Goal: Book appointment/travel/reservation

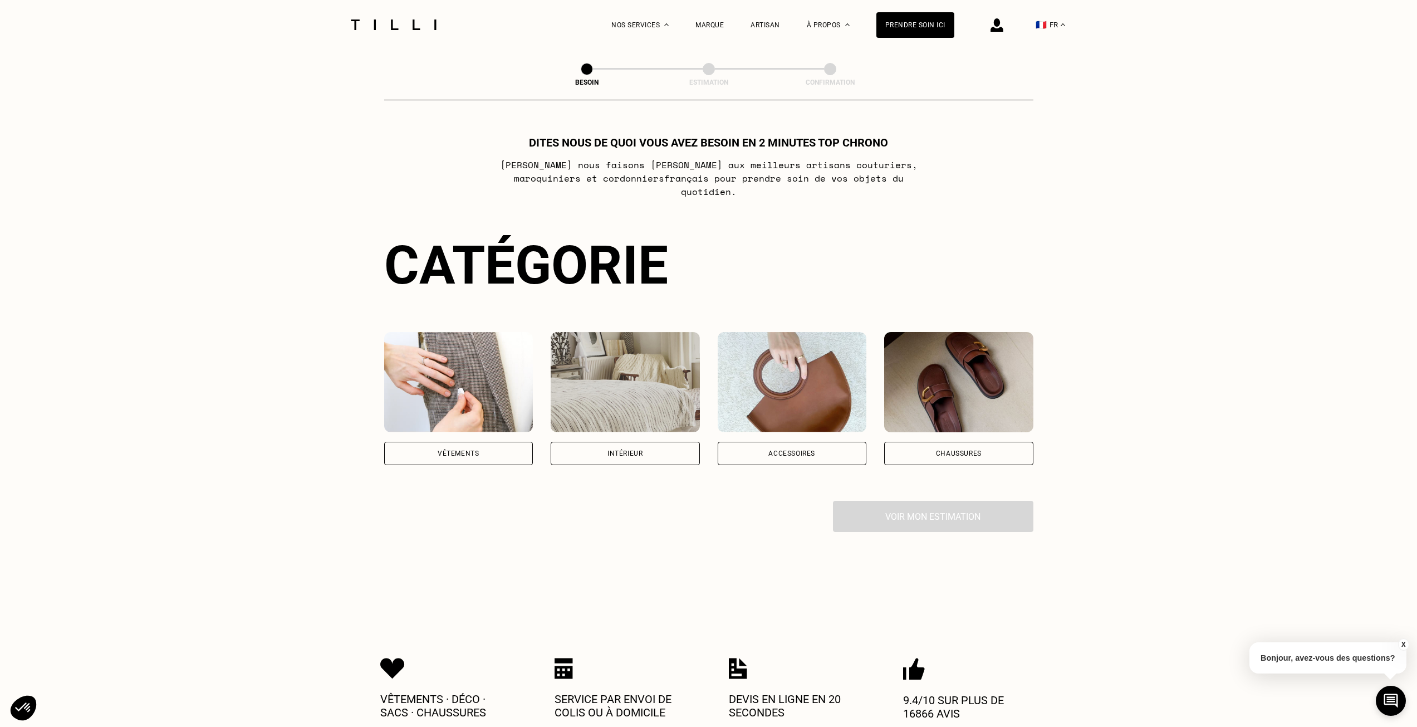
click at [511, 442] on div "Vêtements" at bounding box center [458, 453] width 149 height 23
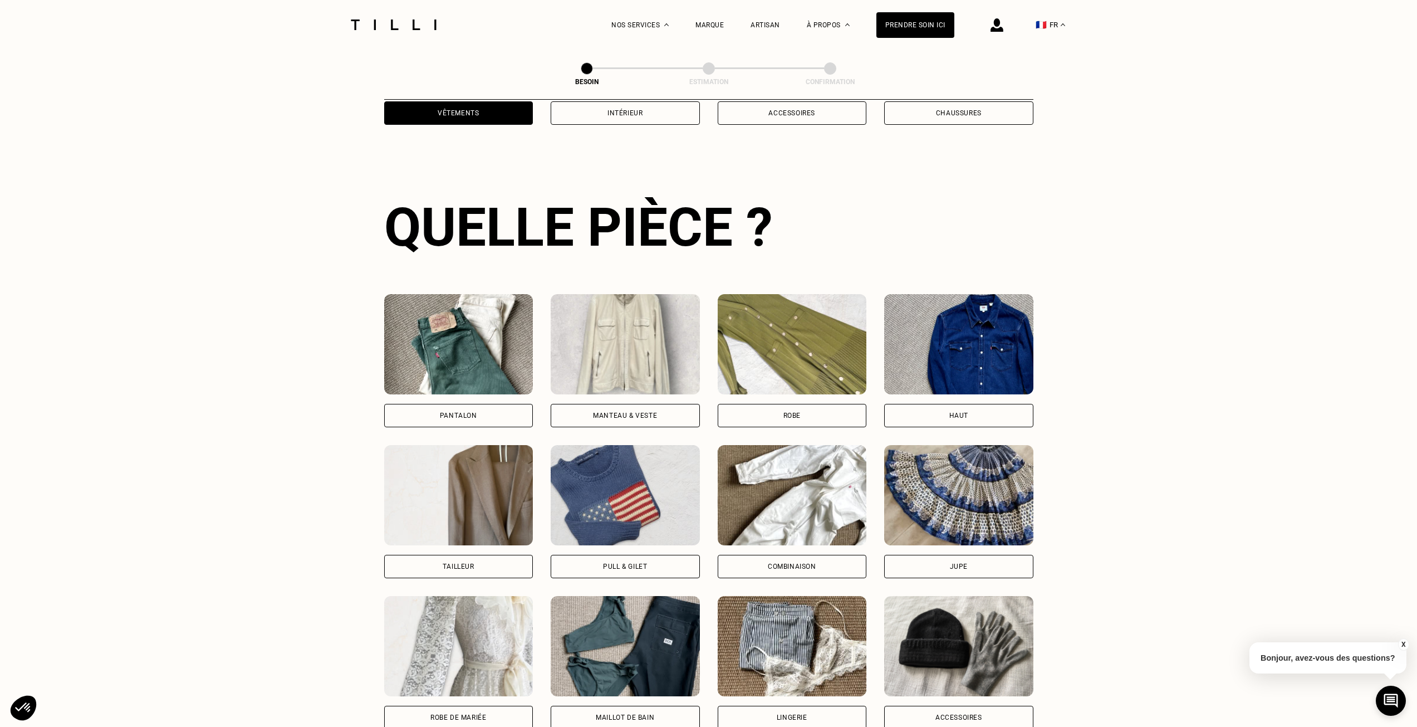
scroll to position [364, 0]
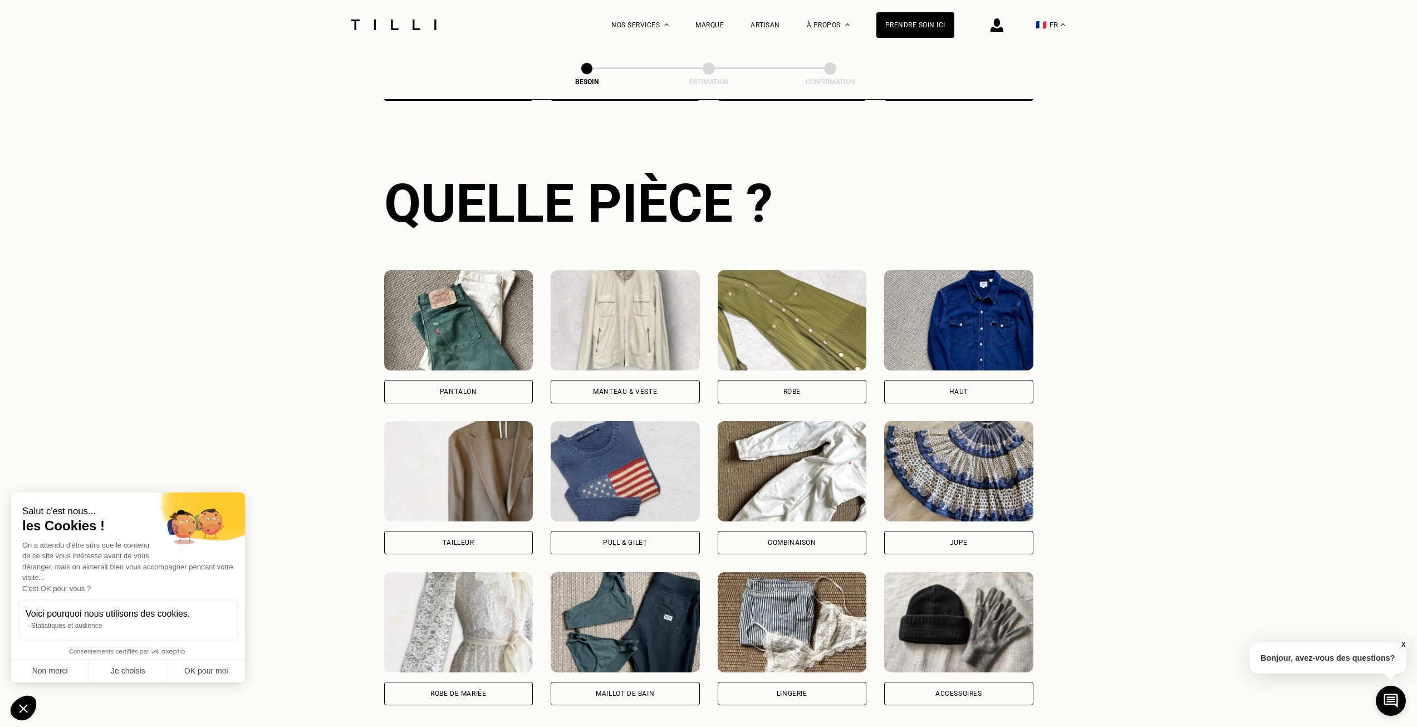
click at [837, 380] on div "Robe" at bounding box center [792, 391] width 149 height 23
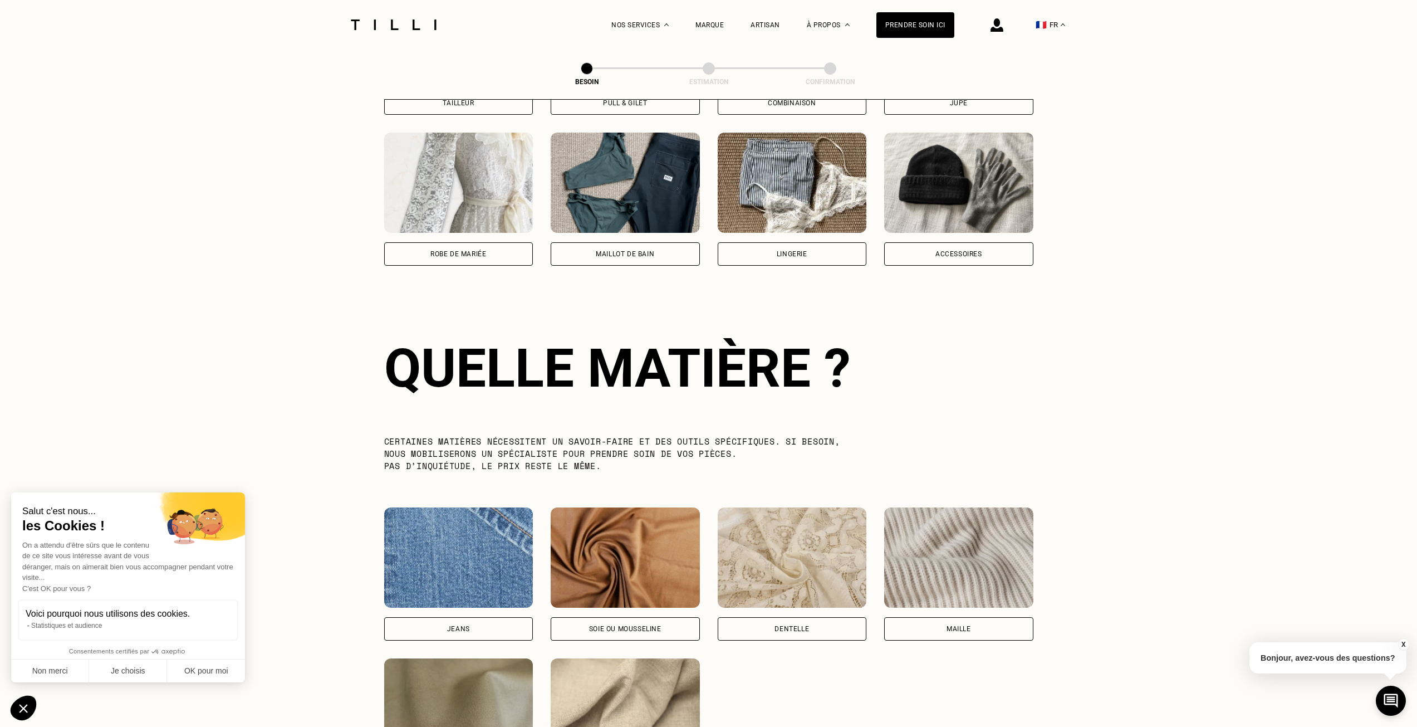
scroll to position [970, 0]
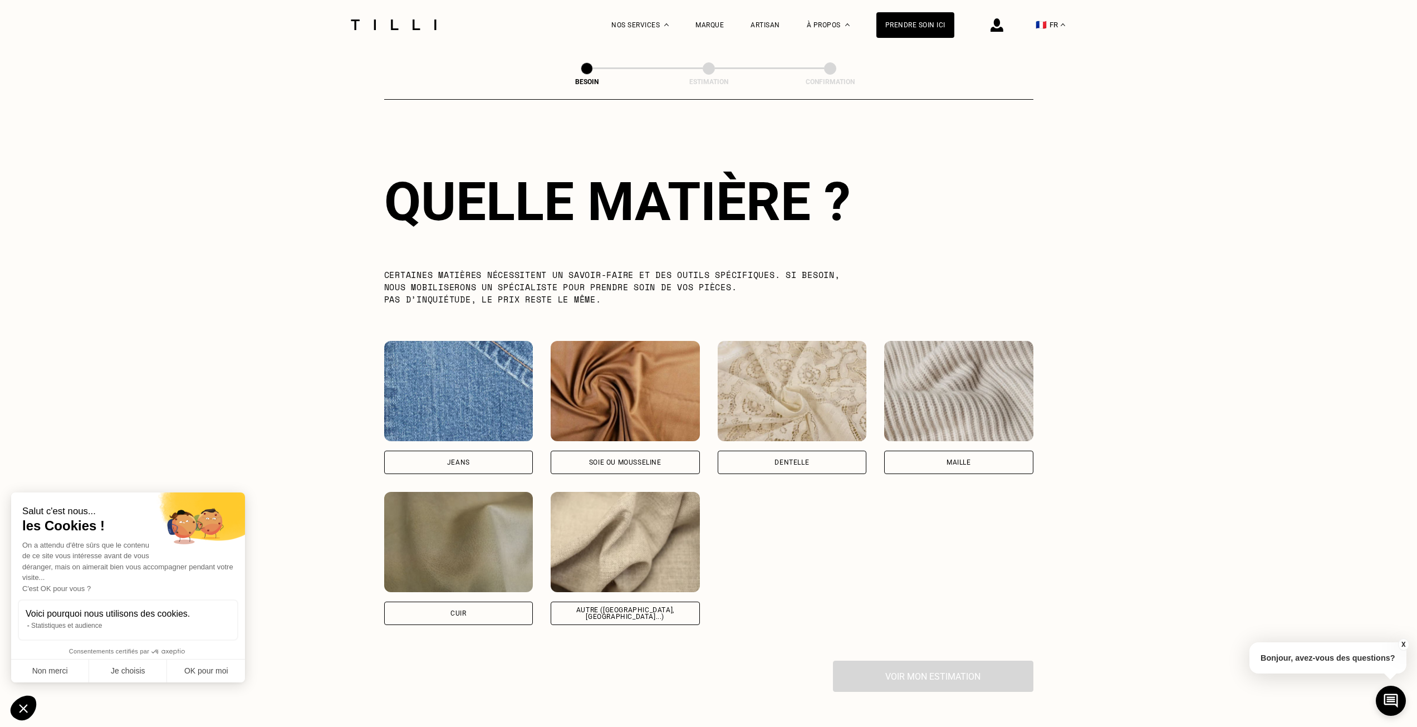
click at [658, 459] on div "Soie ou mousseline" at bounding box center [625, 462] width 72 height 7
select select "FR"
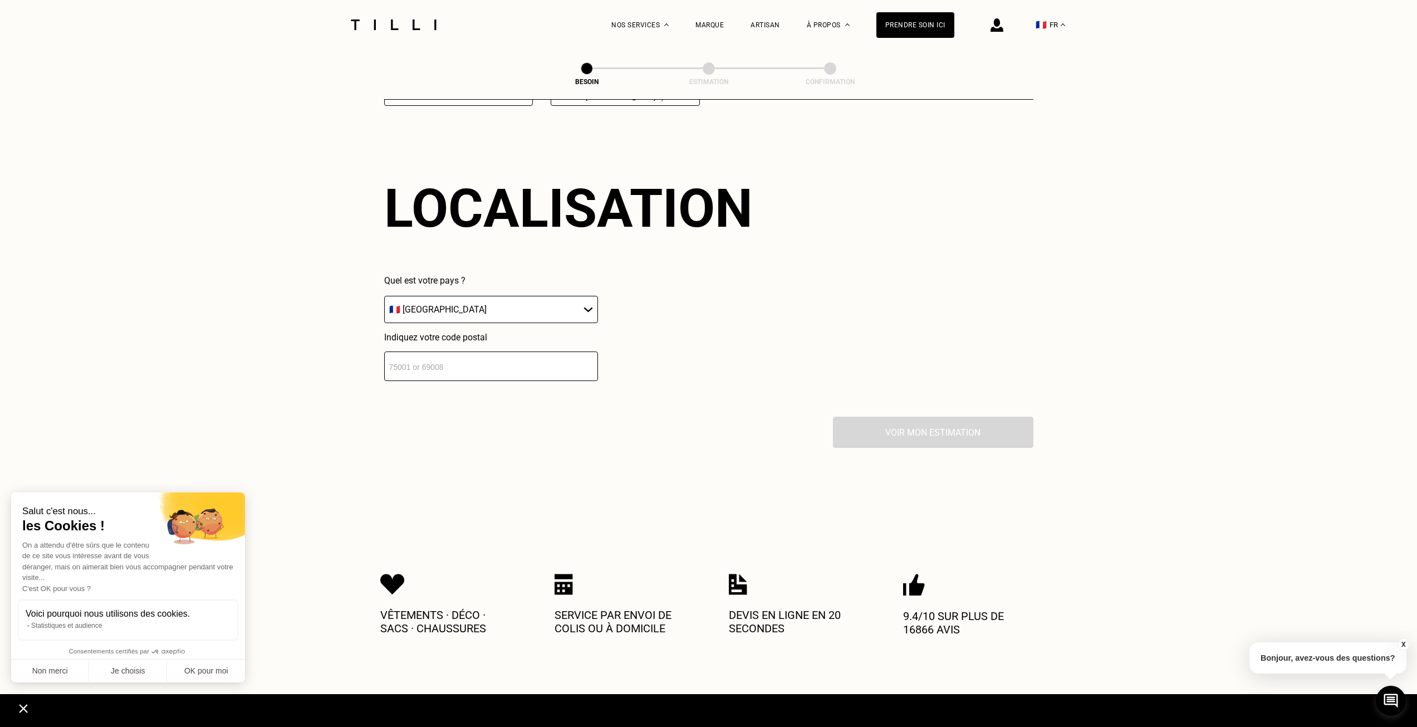
scroll to position [1497, 0]
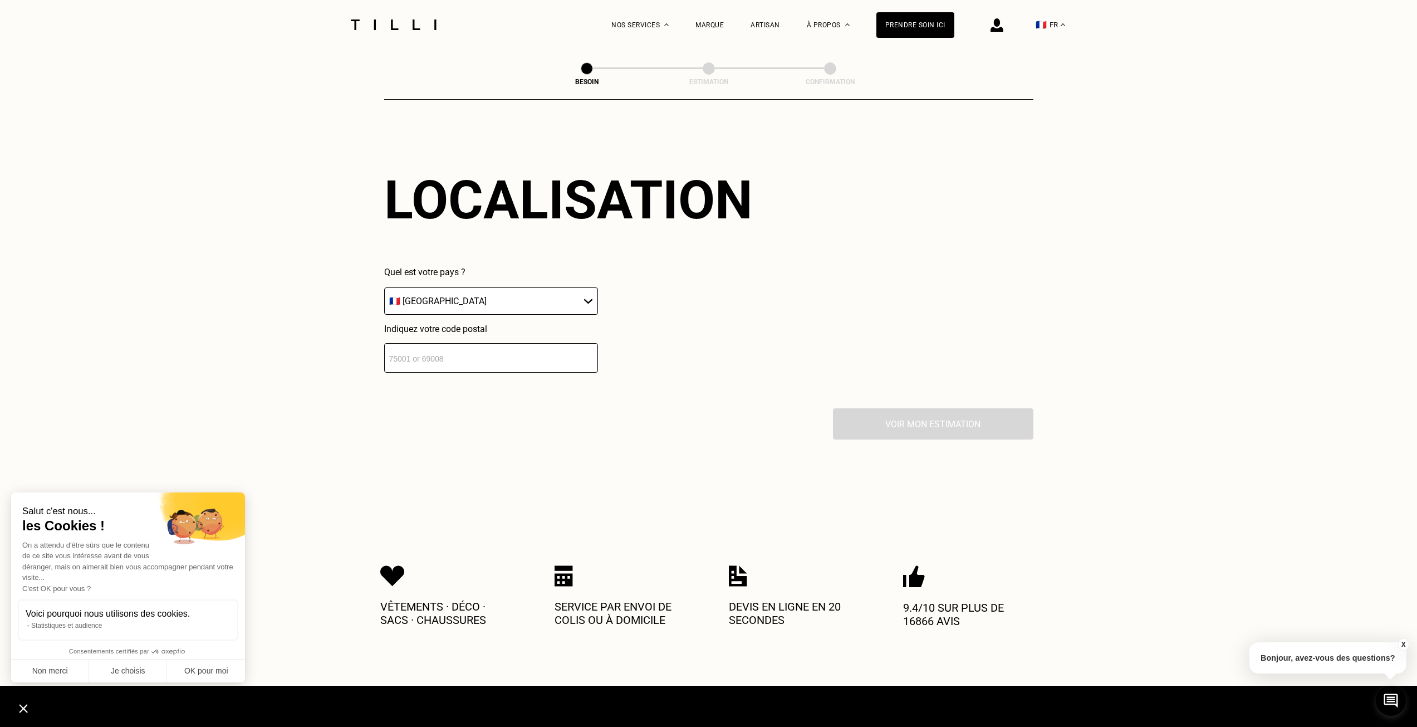
click at [516, 343] on input "number" at bounding box center [491, 358] width 214 height 30
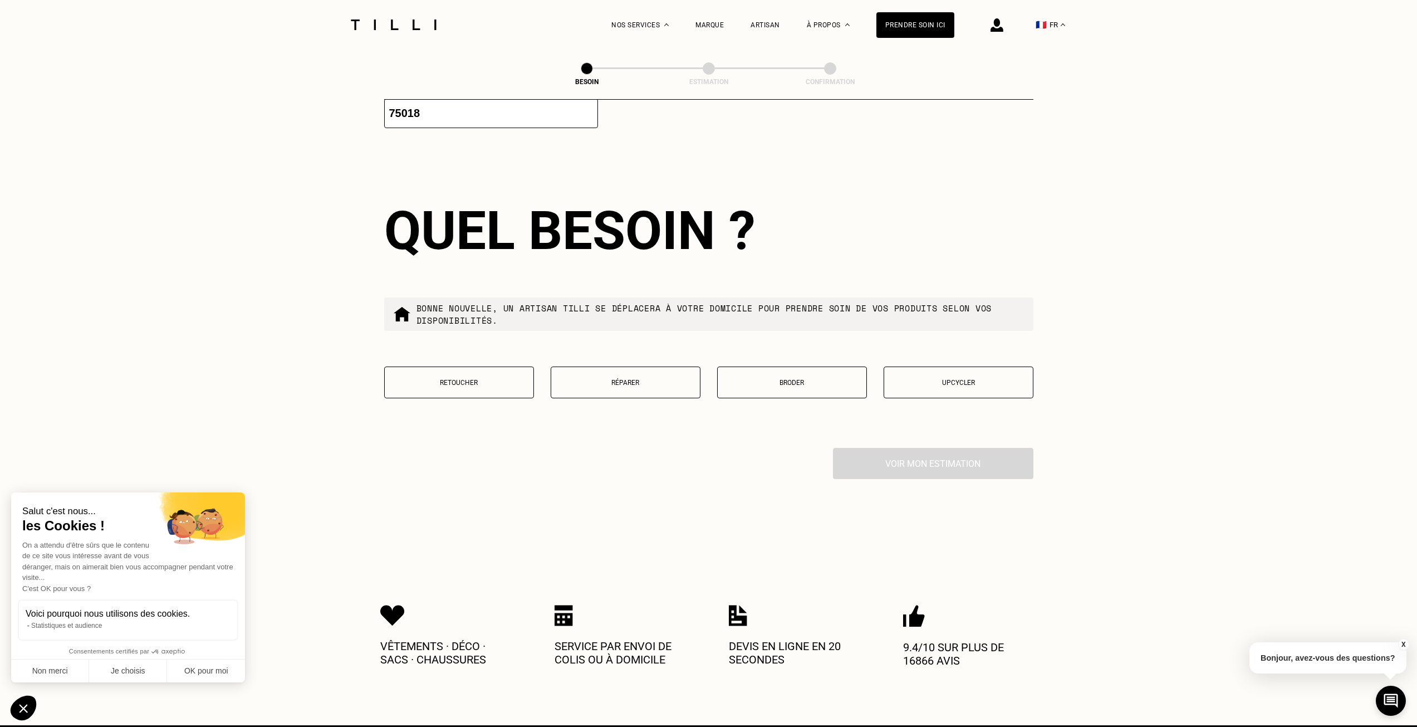
scroll to position [1774, 0]
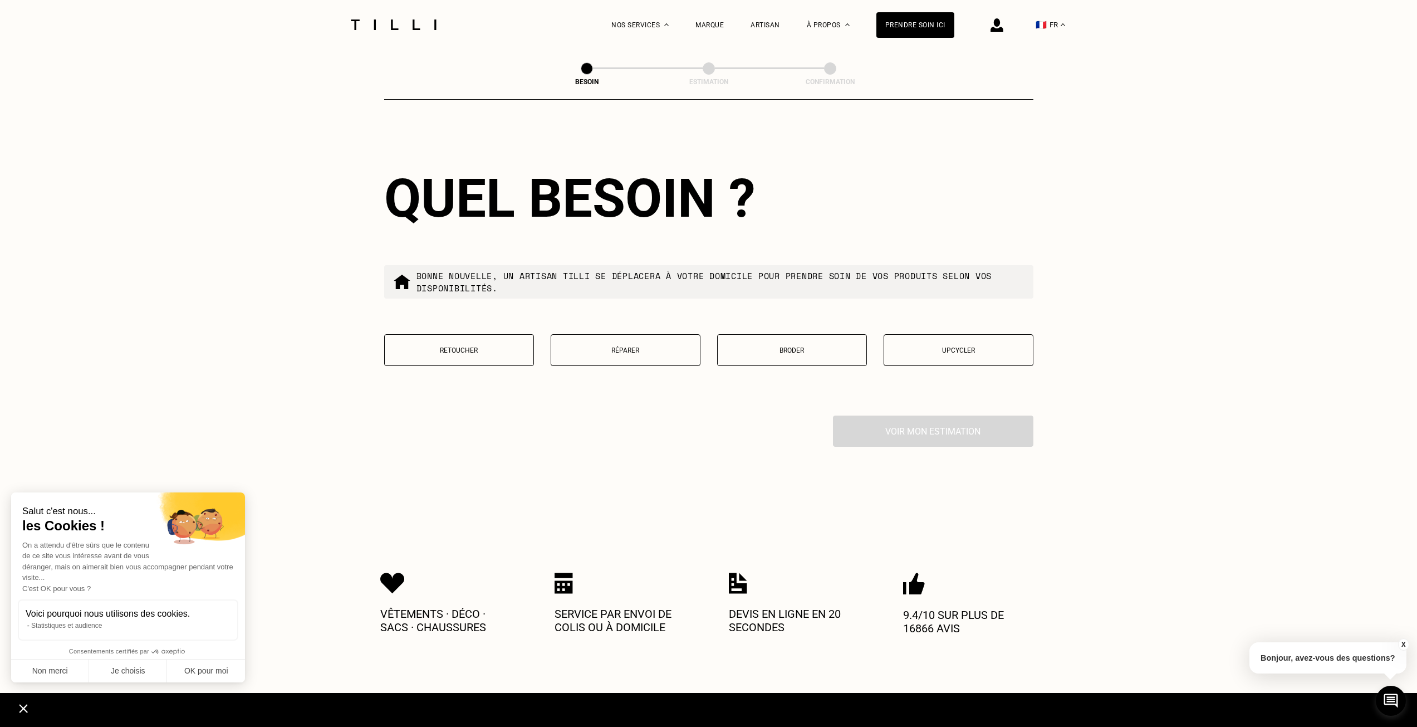
type input "75018"
click at [501, 346] on p "Retoucher" at bounding box center [459, 350] width 138 height 8
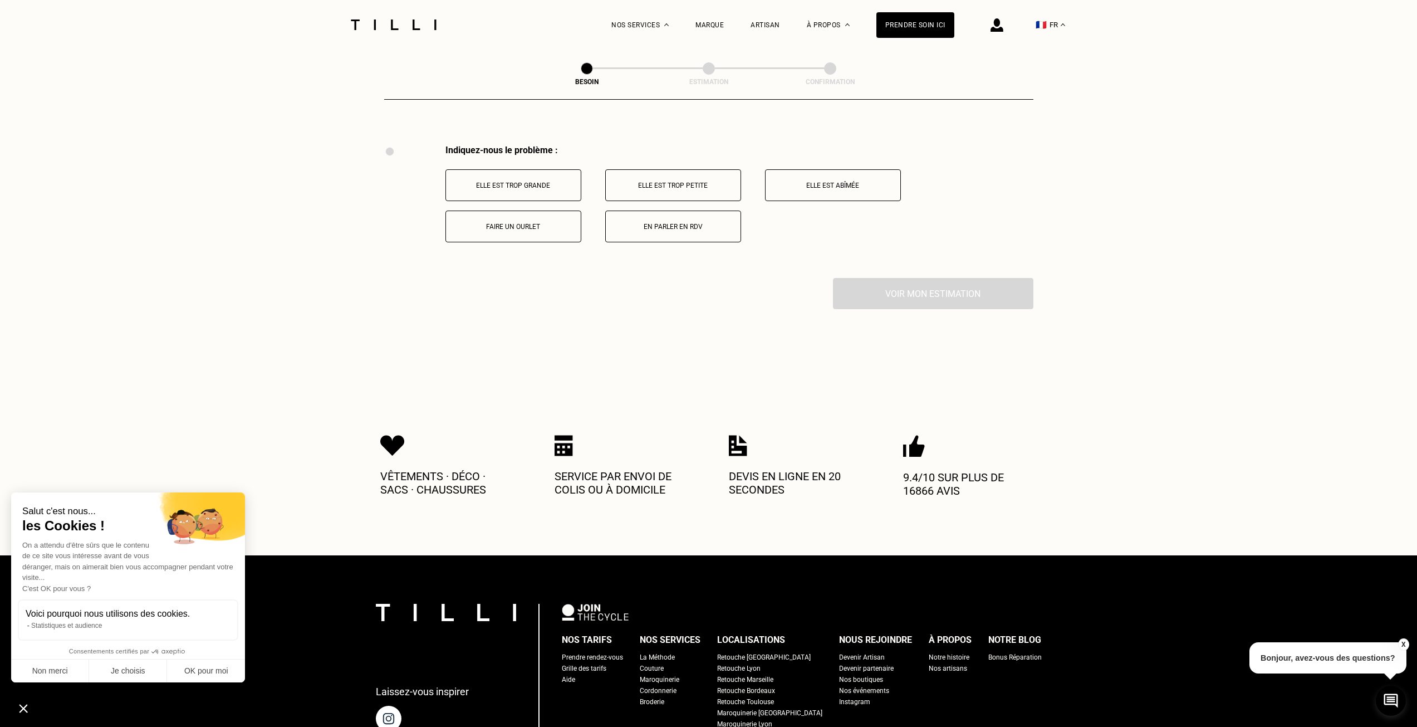
scroll to position [2060, 0]
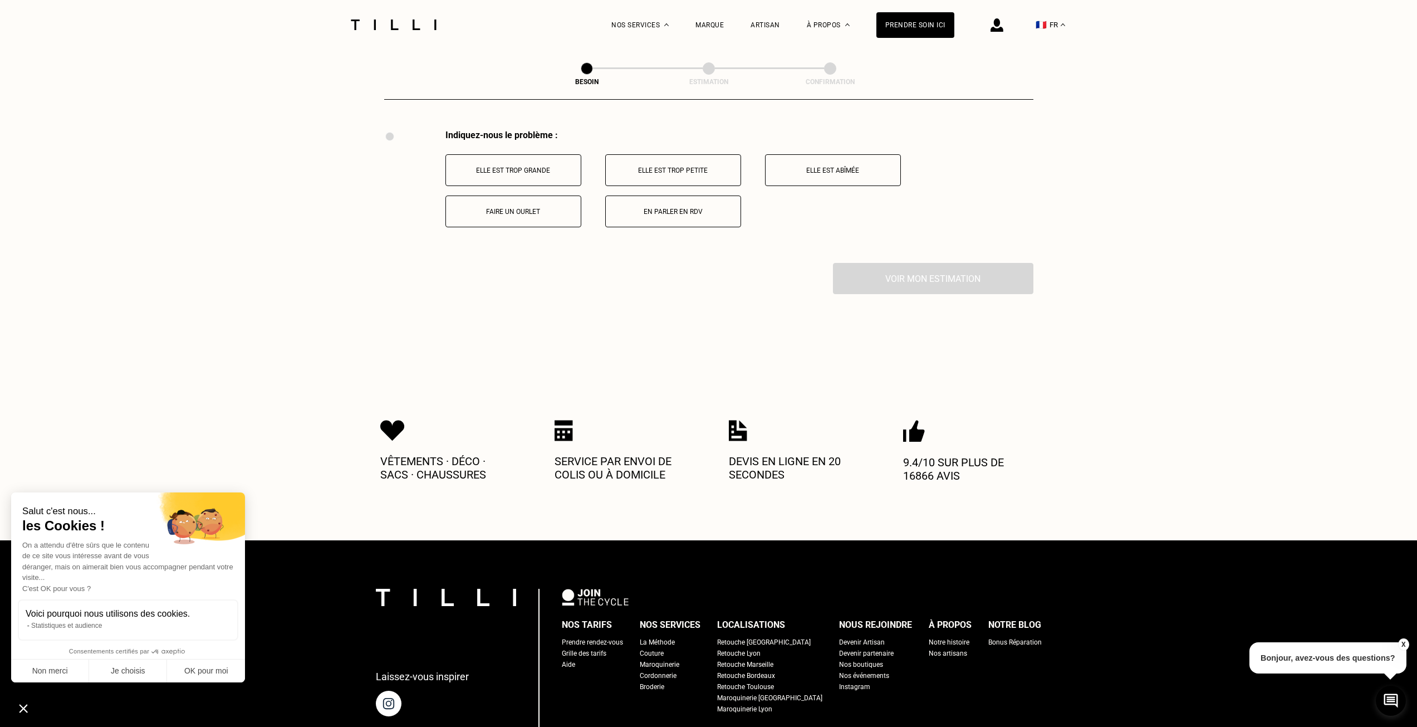
click at [551, 213] on button "Faire un ourlet" at bounding box center [513, 211] width 136 height 32
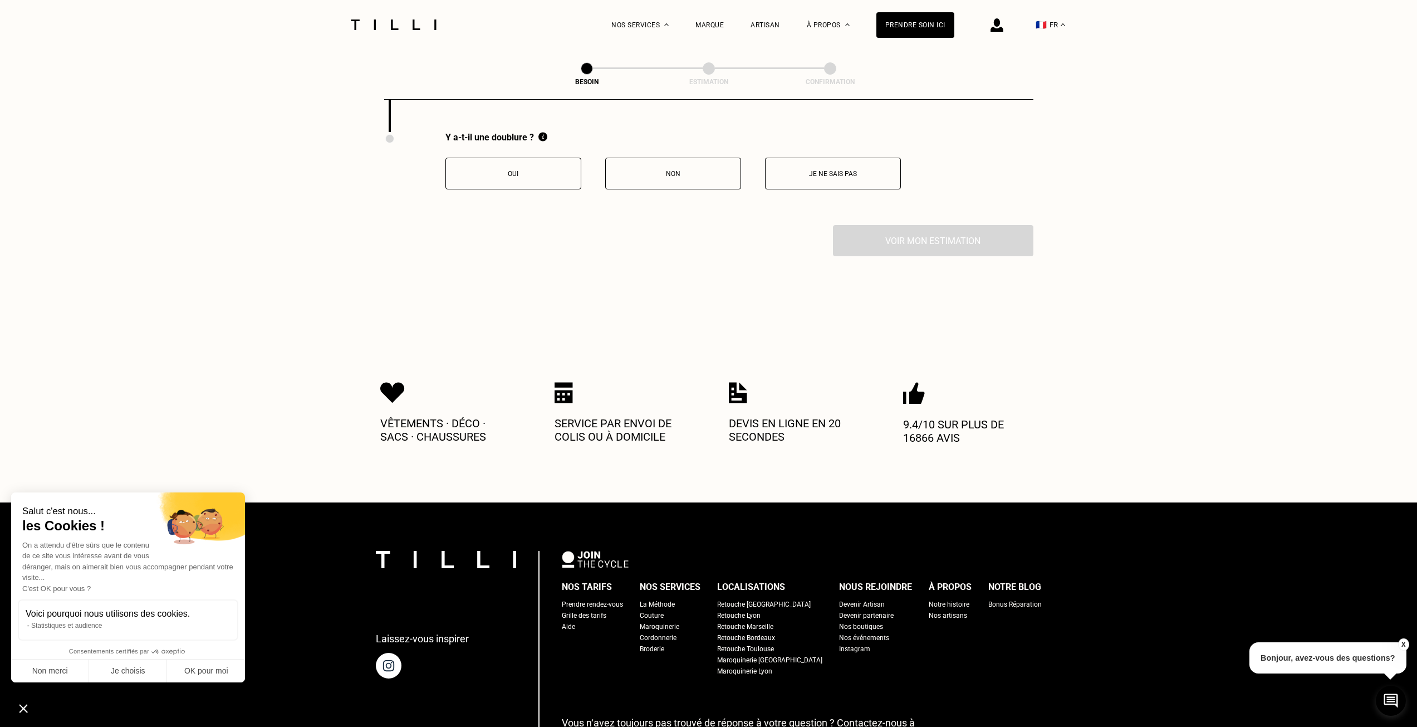
scroll to position [2193, 0]
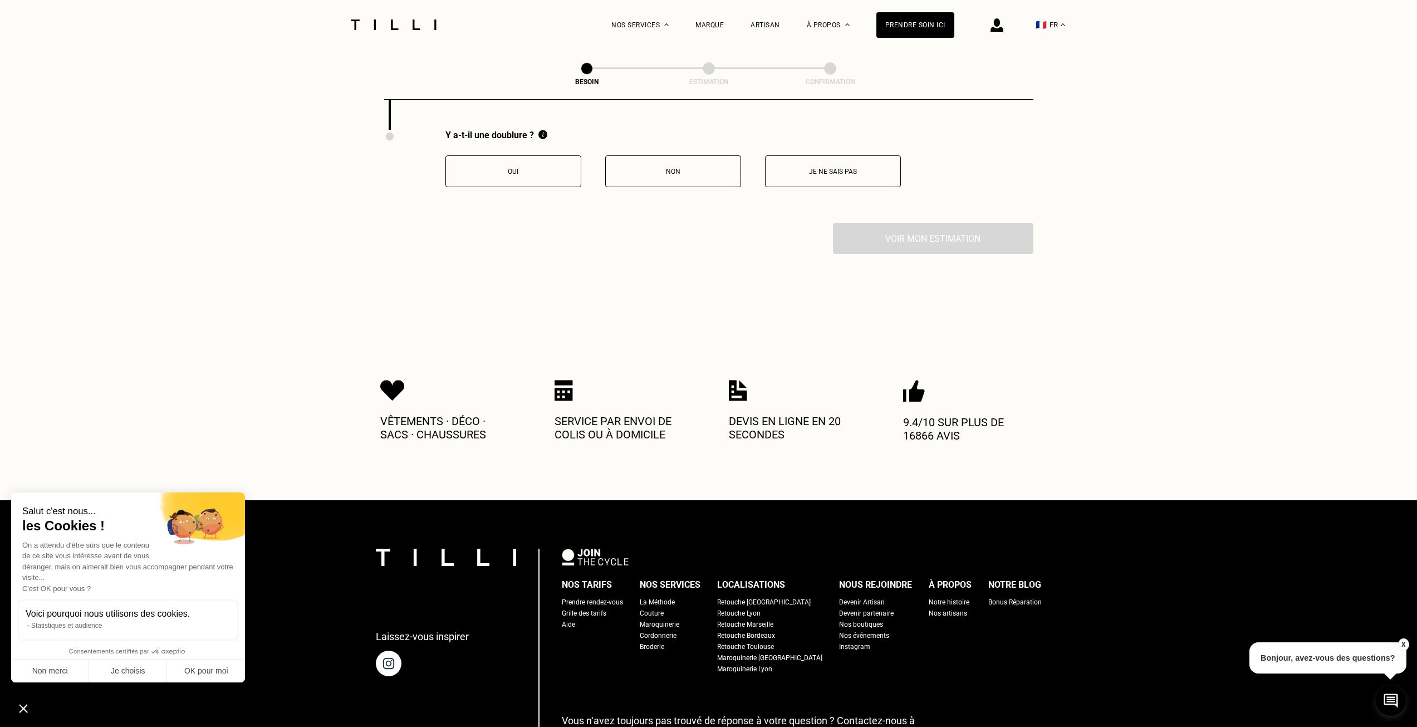
click at [688, 175] on button "Non" at bounding box center [673, 171] width 136 height 32
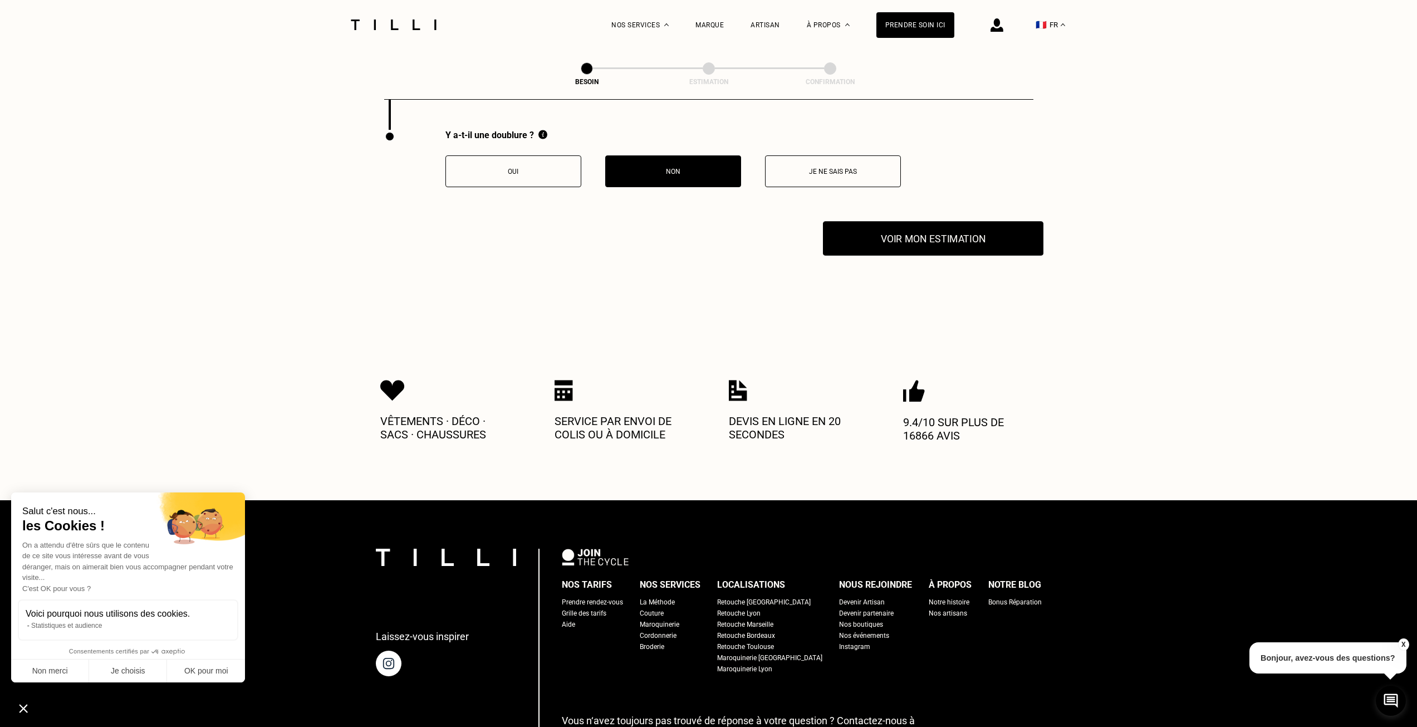
click at [942, 236] on button "Voir mon estimation" at bounding box center [933, 238] width 220 height 35
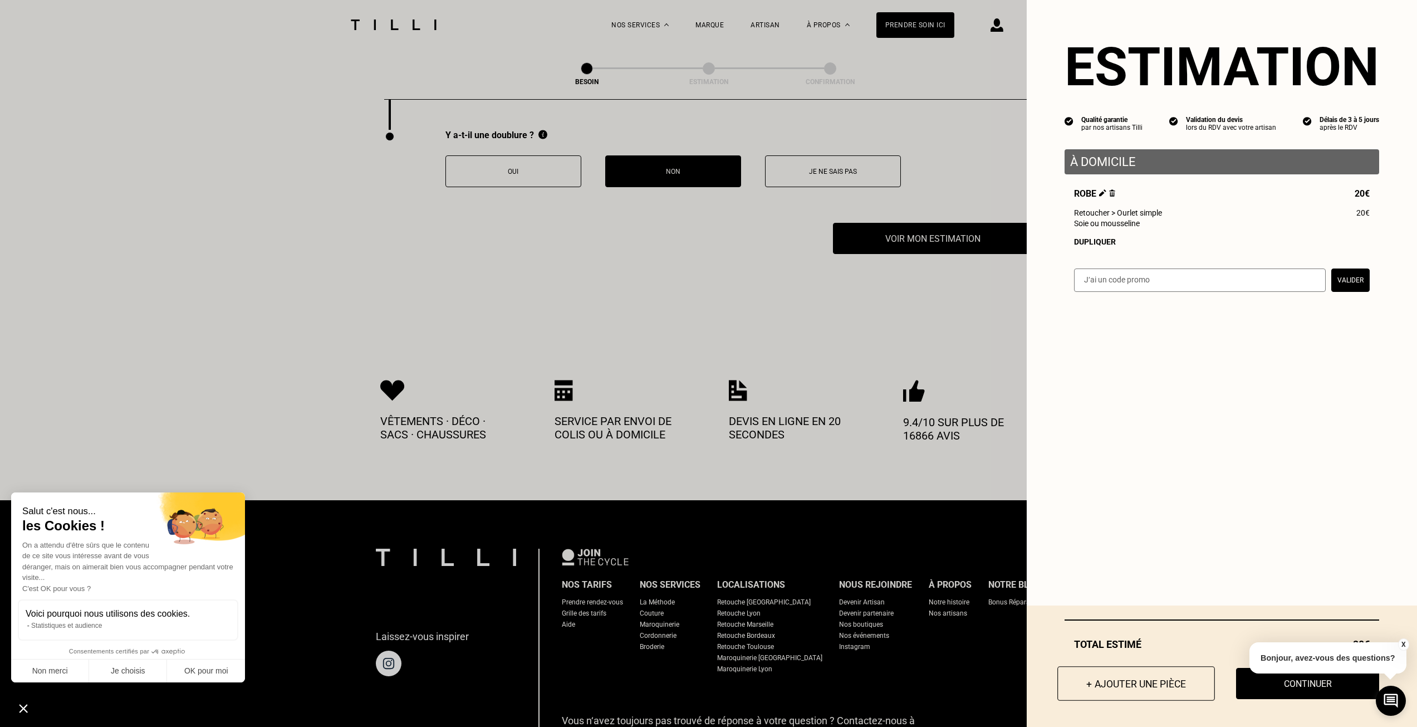
click at [1102, 682] on button "+ Ajouter une pièce" at bounding box center [1136, 683] width 158 height 35
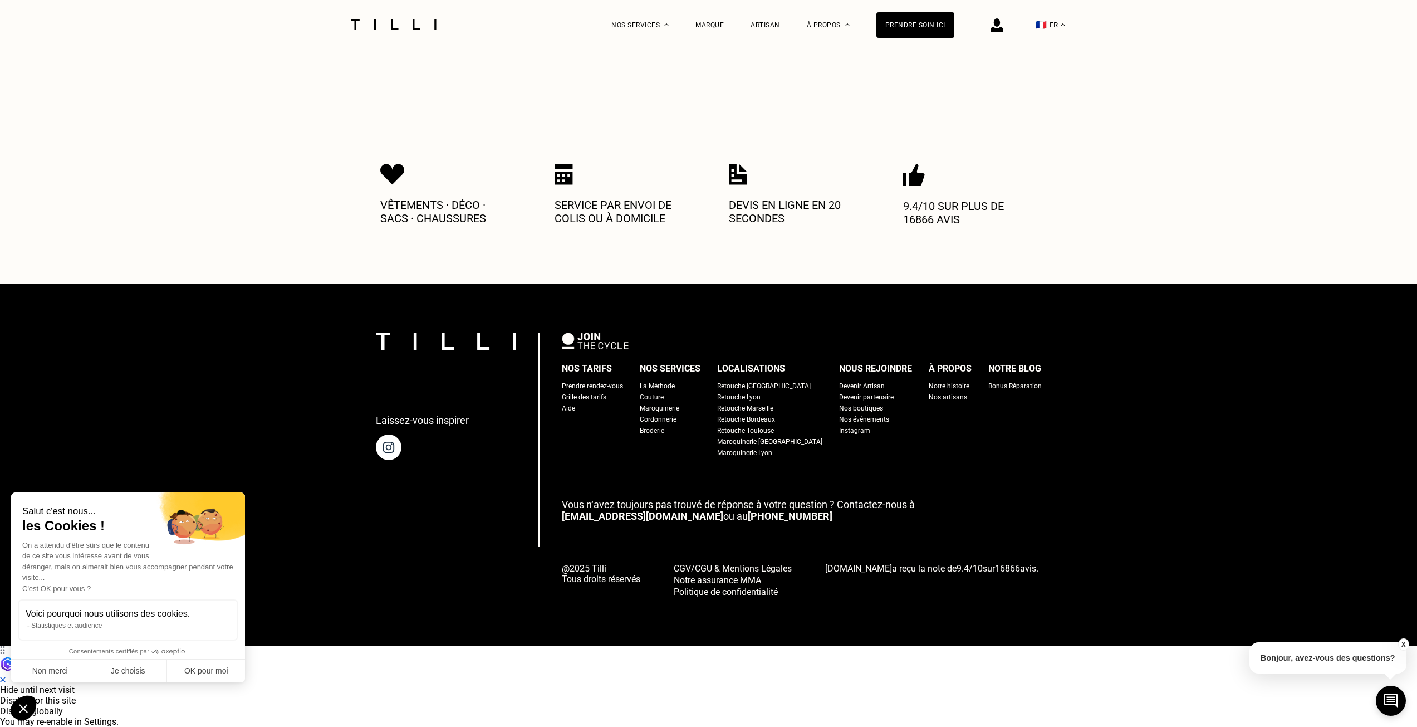
scroll to position [0, 0]
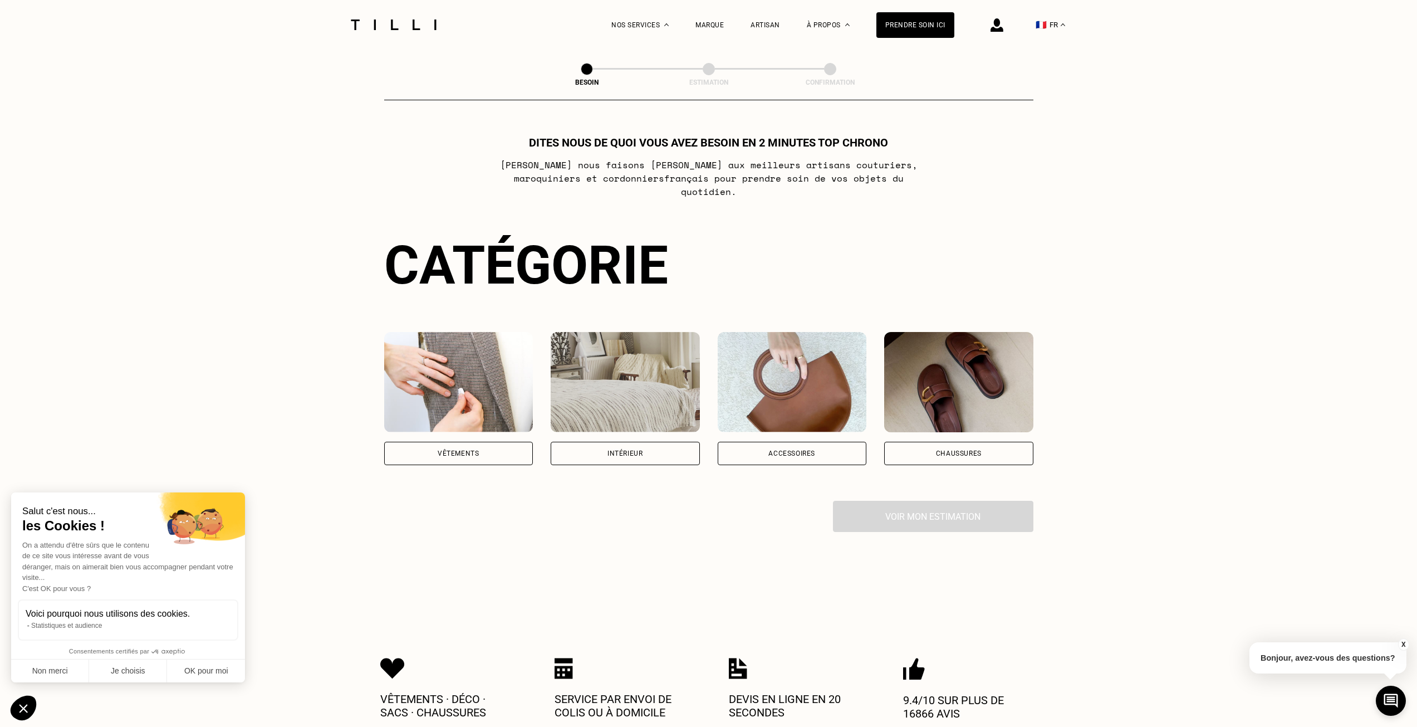
click at [508, 442] on div "Vêtements" at bounding box center [458, 453] width 149 height 23
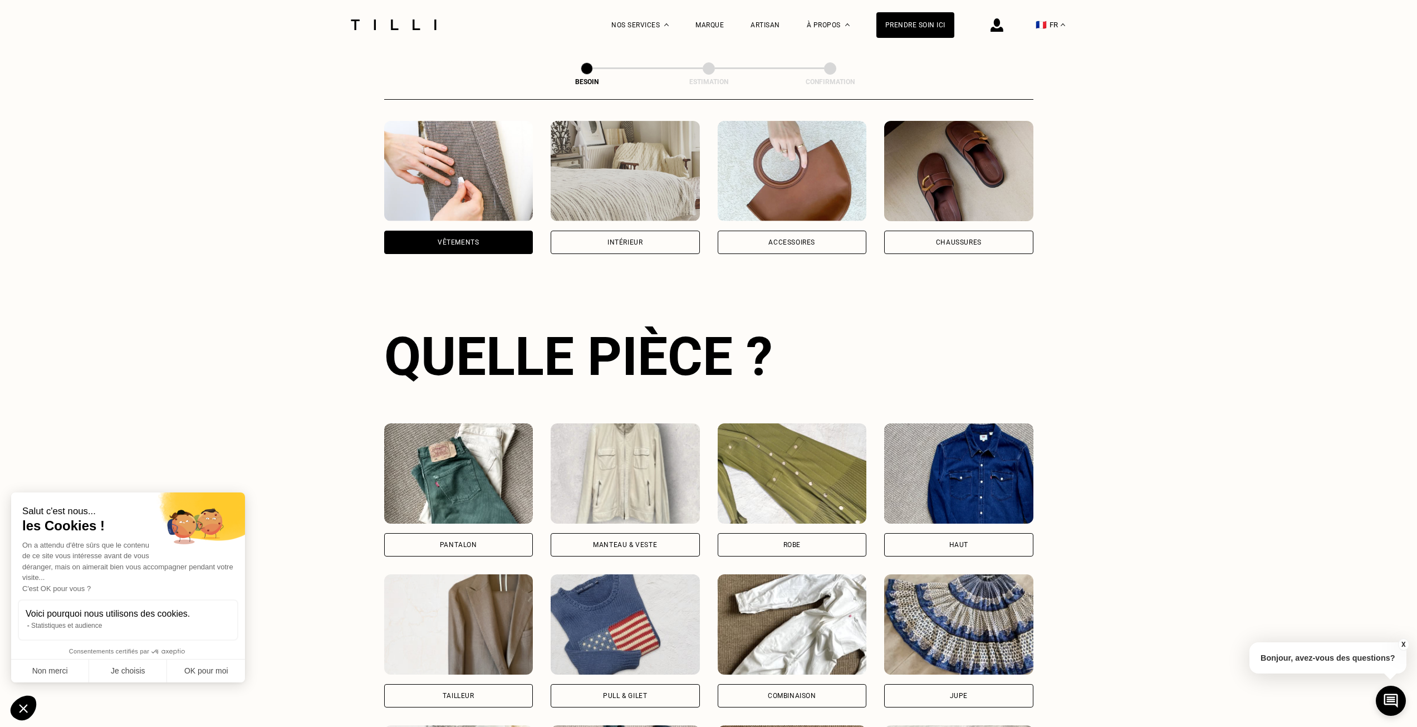
scroll to position [313, 0]
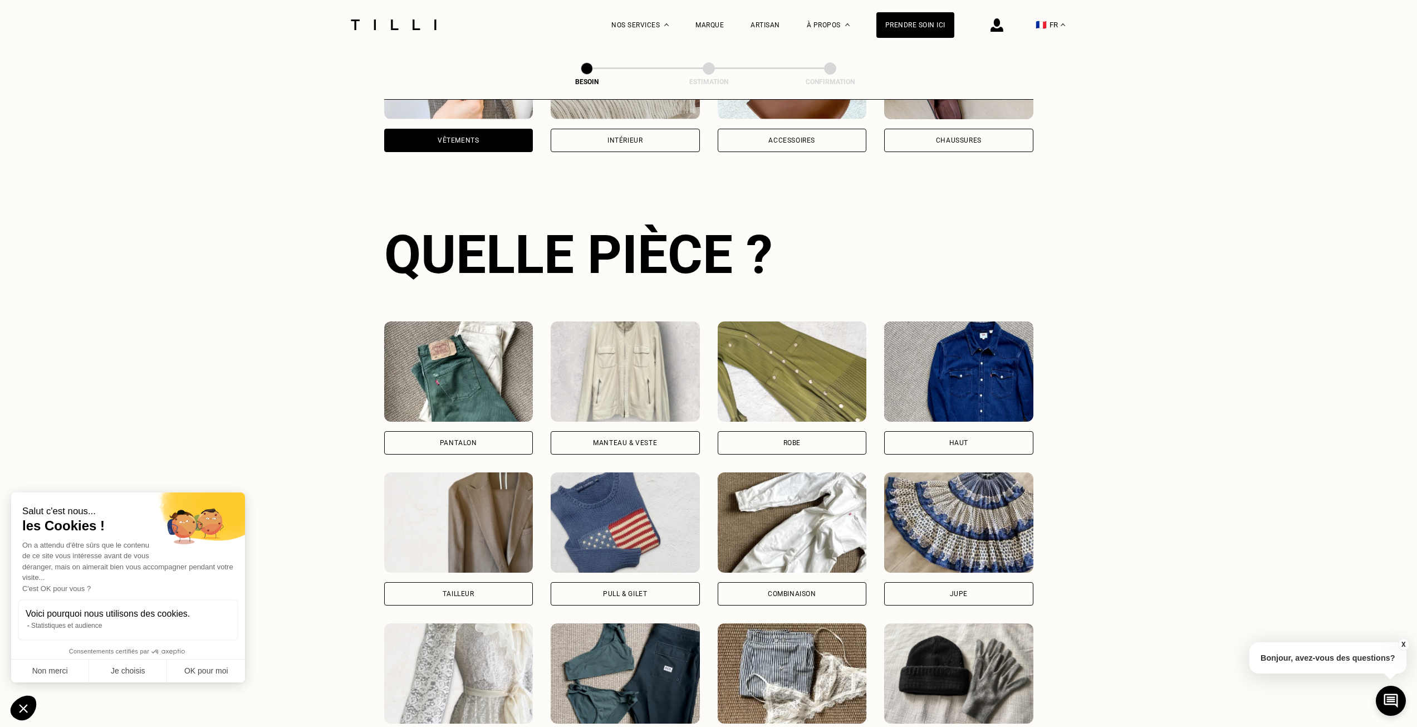
click at [822, 432] on div "Robe" at bounding box center [792, 442] width 149 height 23
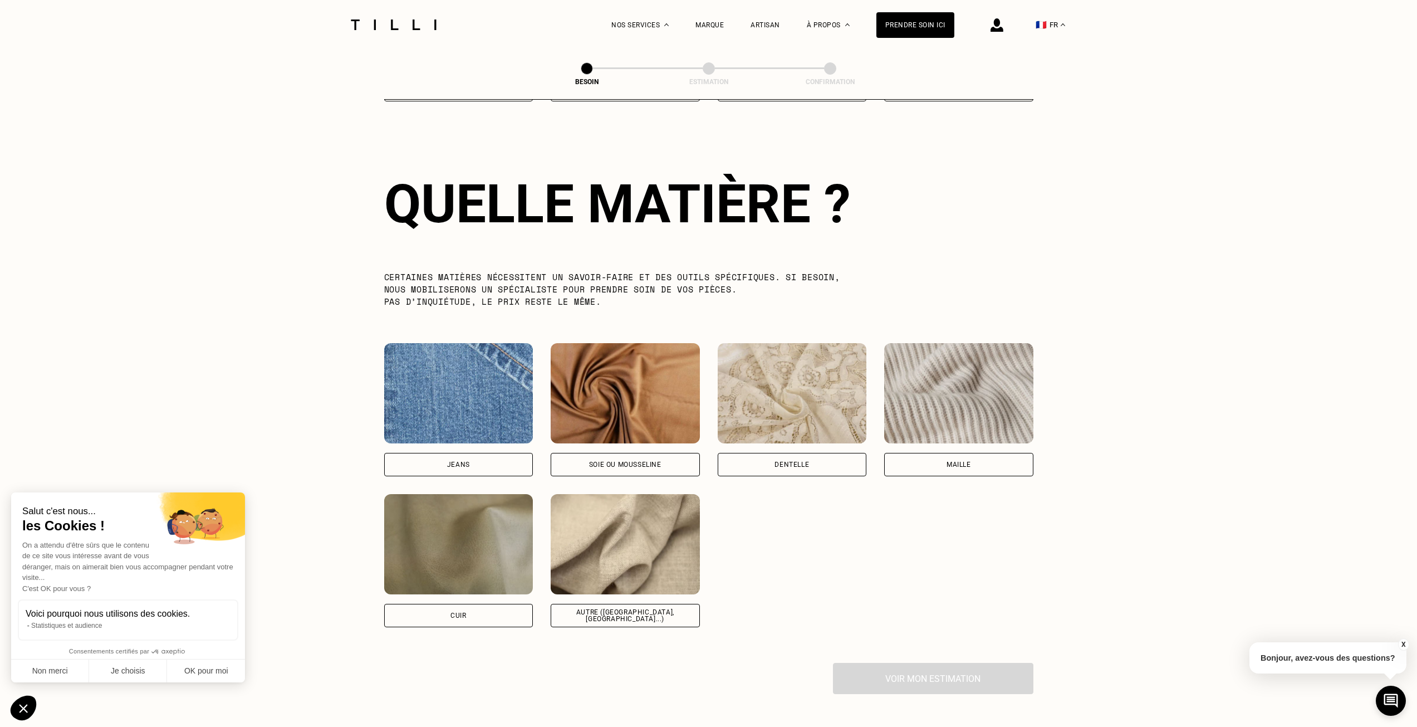
scroll to position [970, 0]
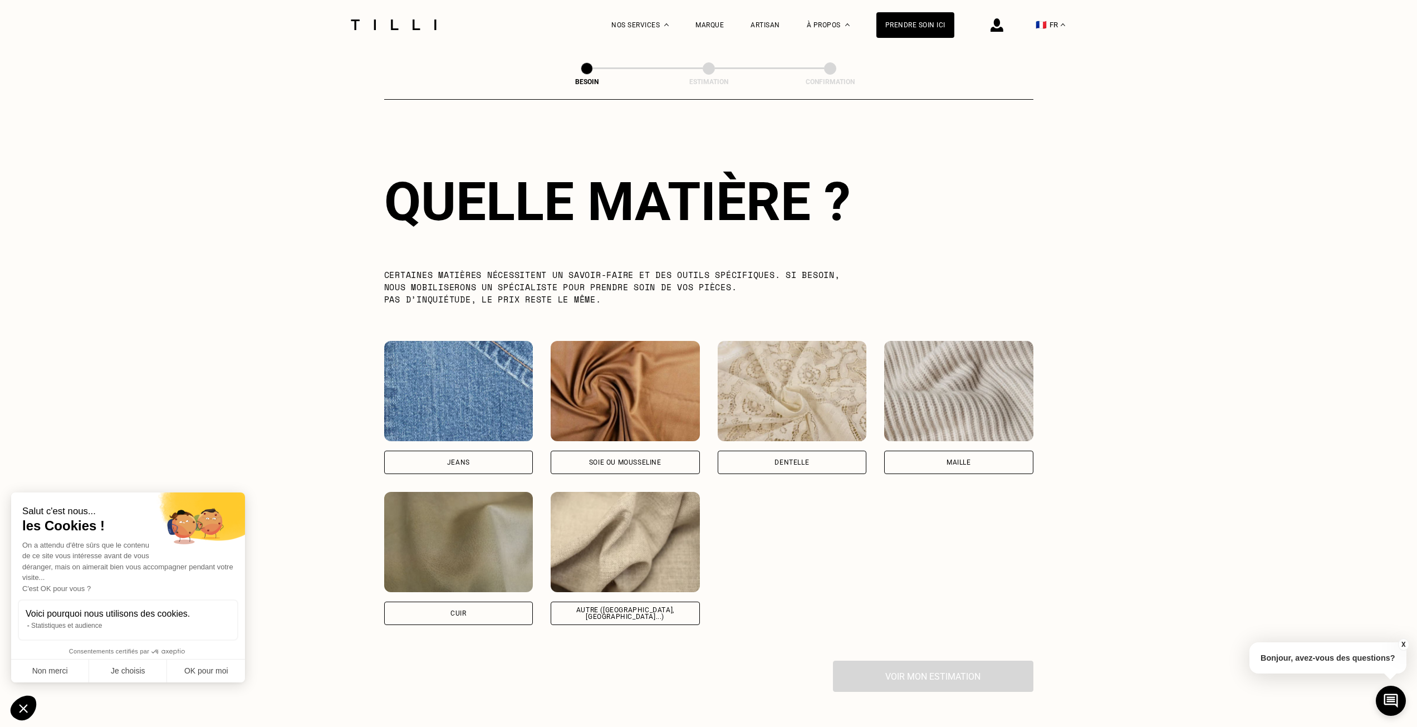
click at [664, 611] on div "Autre ([GEOGRAPHIC_DATA], [GEOGRAPHIC_DATA]...)" at bounding box center [625, 612] width 149 height 23
select select "FR"
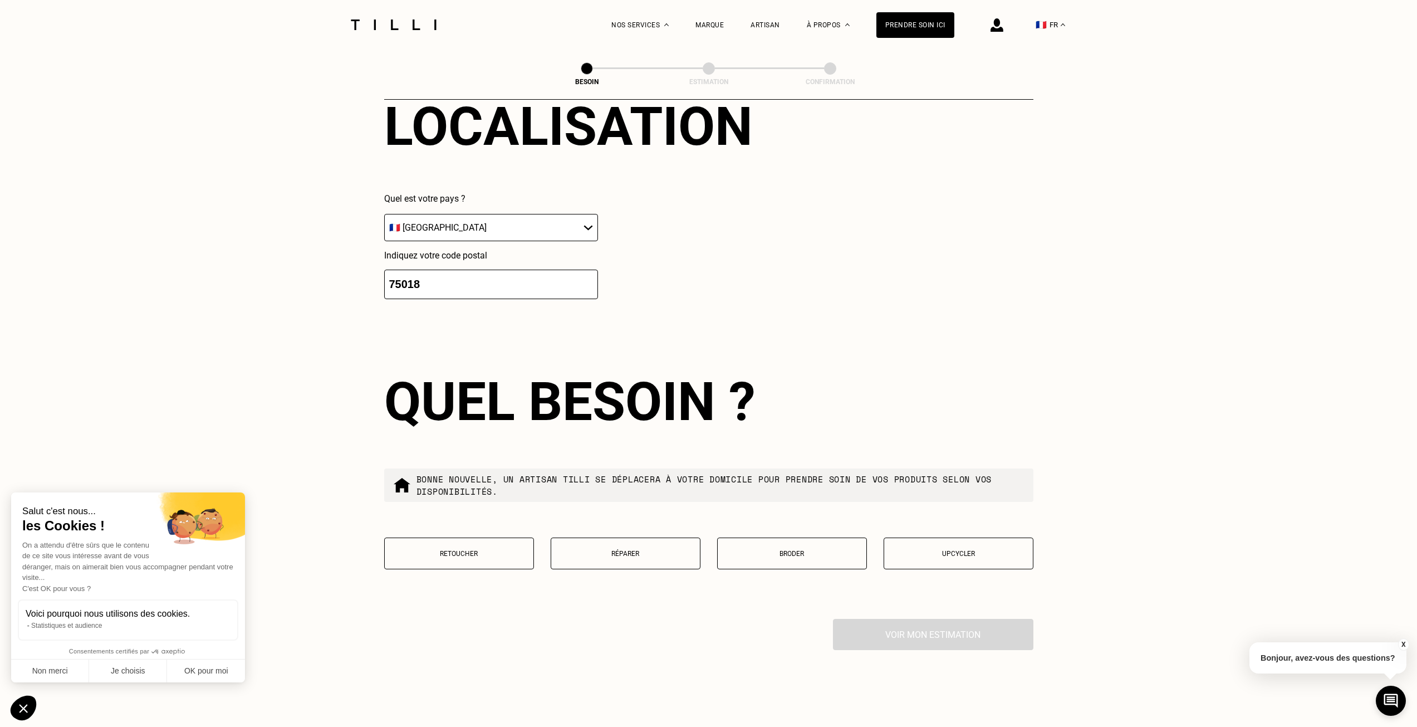
scroll to position [1664, 0]
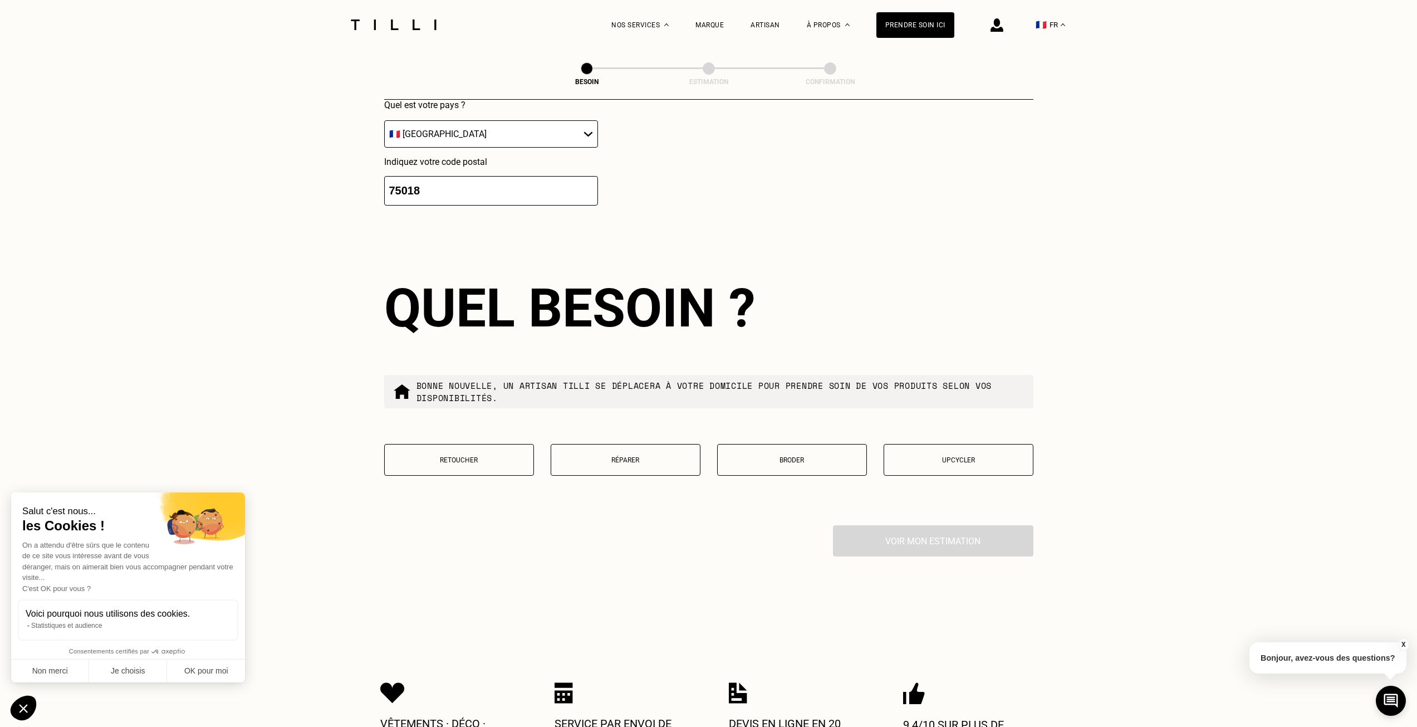
click at [686, 458] on p "Réparer" at bounding box center [626, 460] width 138 height 8
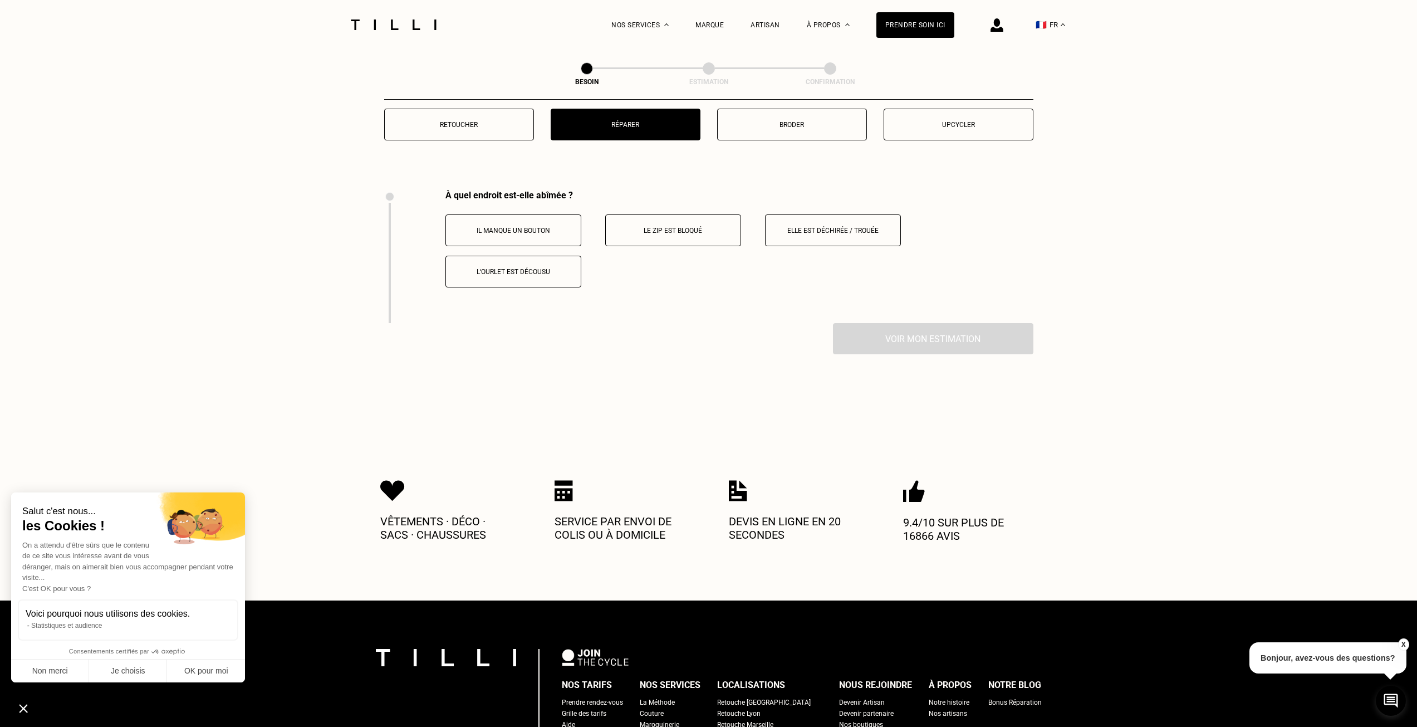
scroll to position [1948, 0]
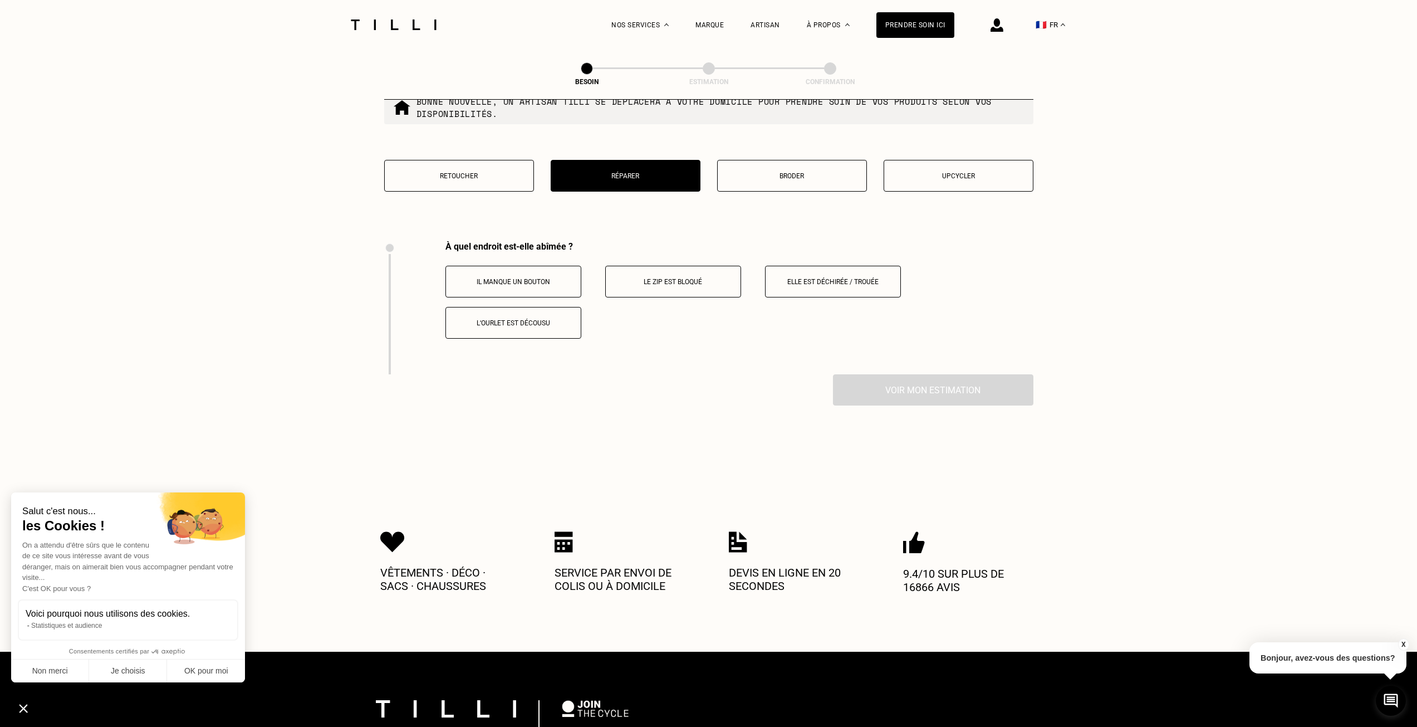
click at [695, 281] on button "Le zip est bloqué" at bounding box center [673, 282] width 136 height 32
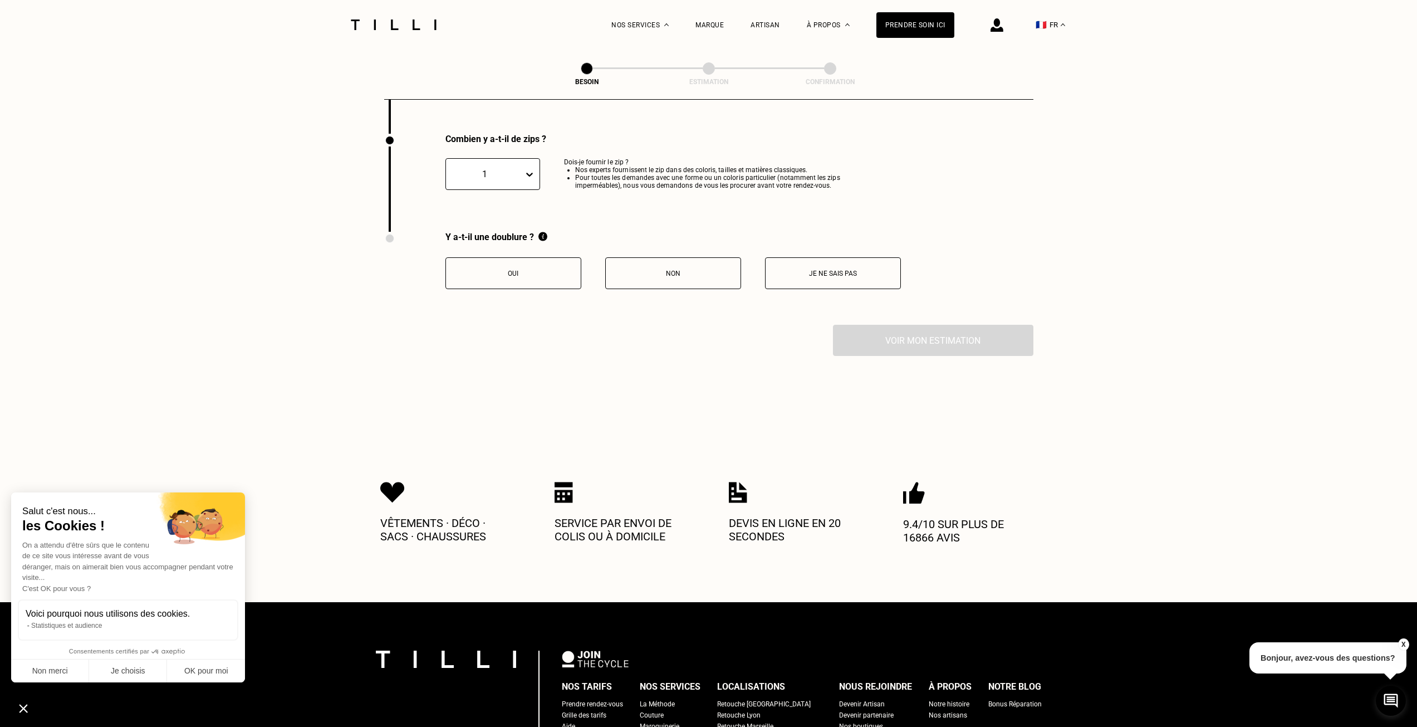
scroll to position [2193, 0]
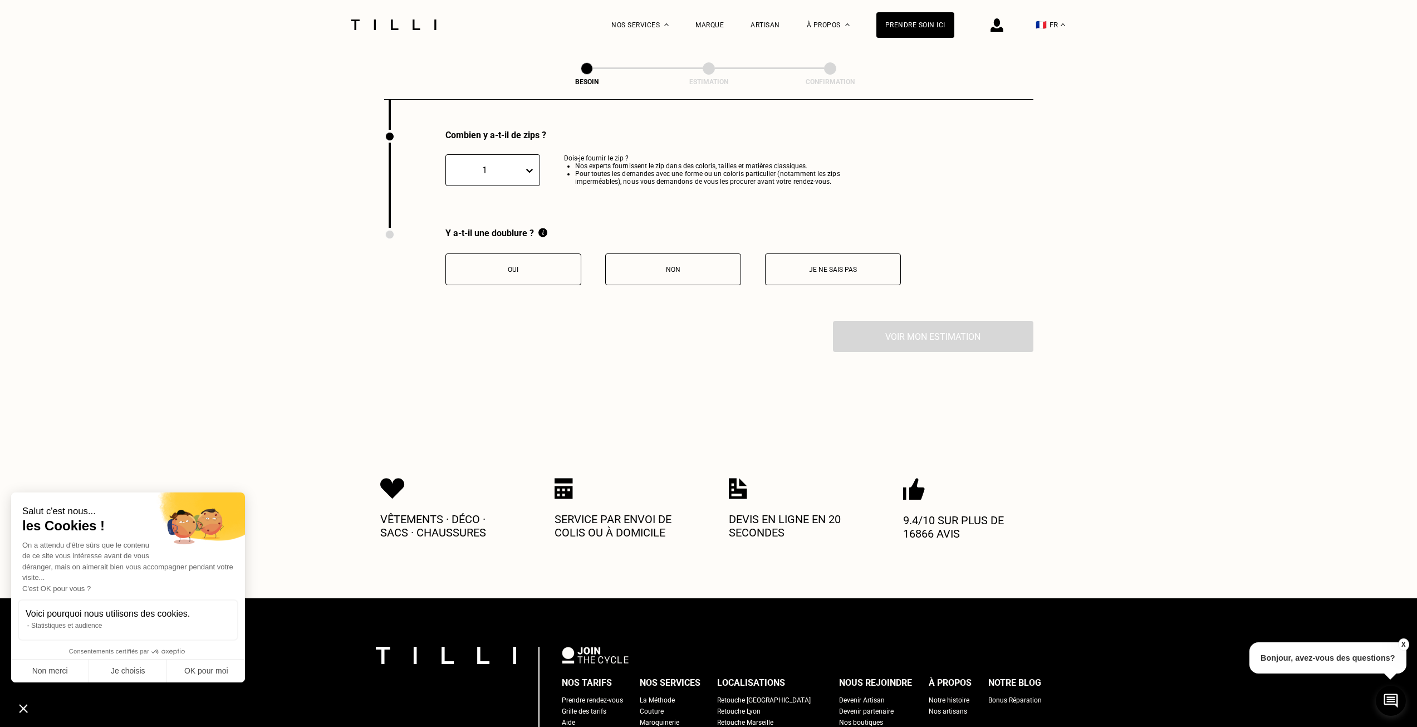
click at [546, 266] on p "Oui" at bounding box center [514, 270] width 124 height 8
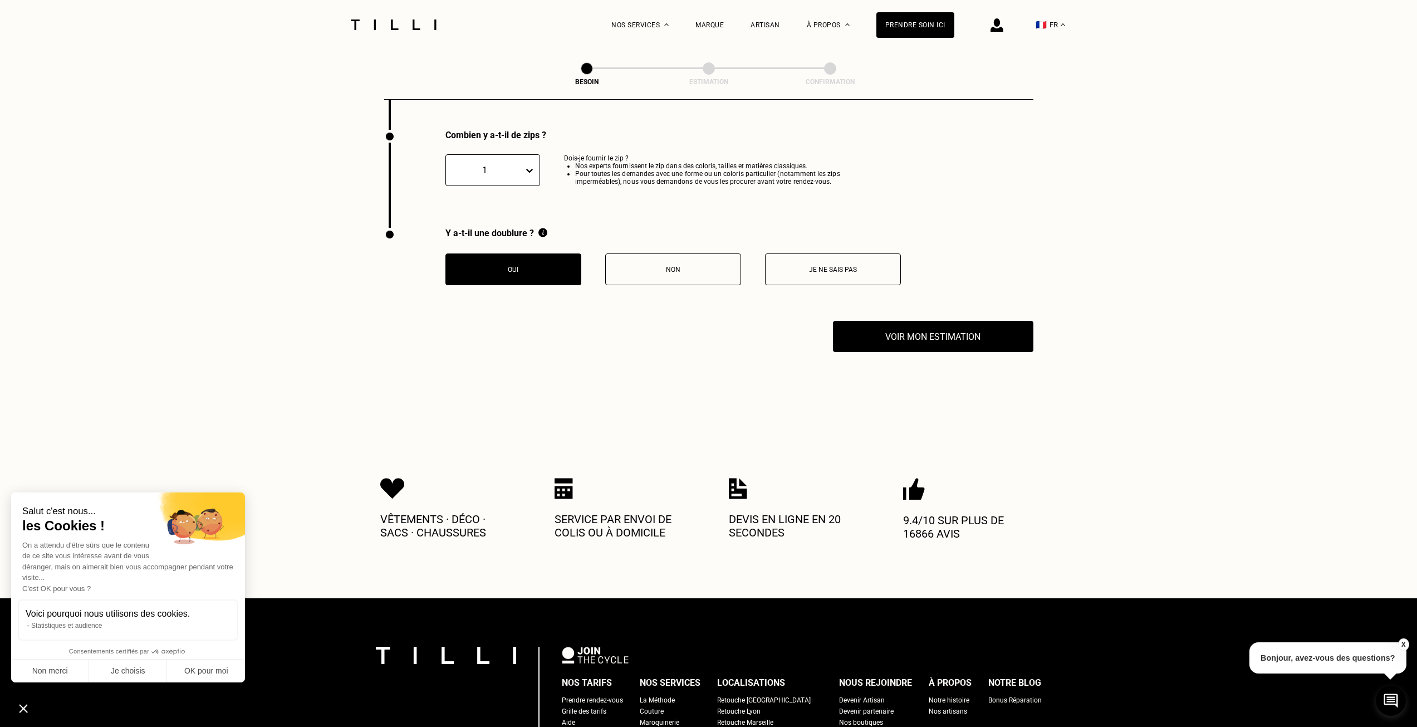
click at [1032, 322] on button "Voir mon estimation" at bounding box center [933, 336] width 220 height 35
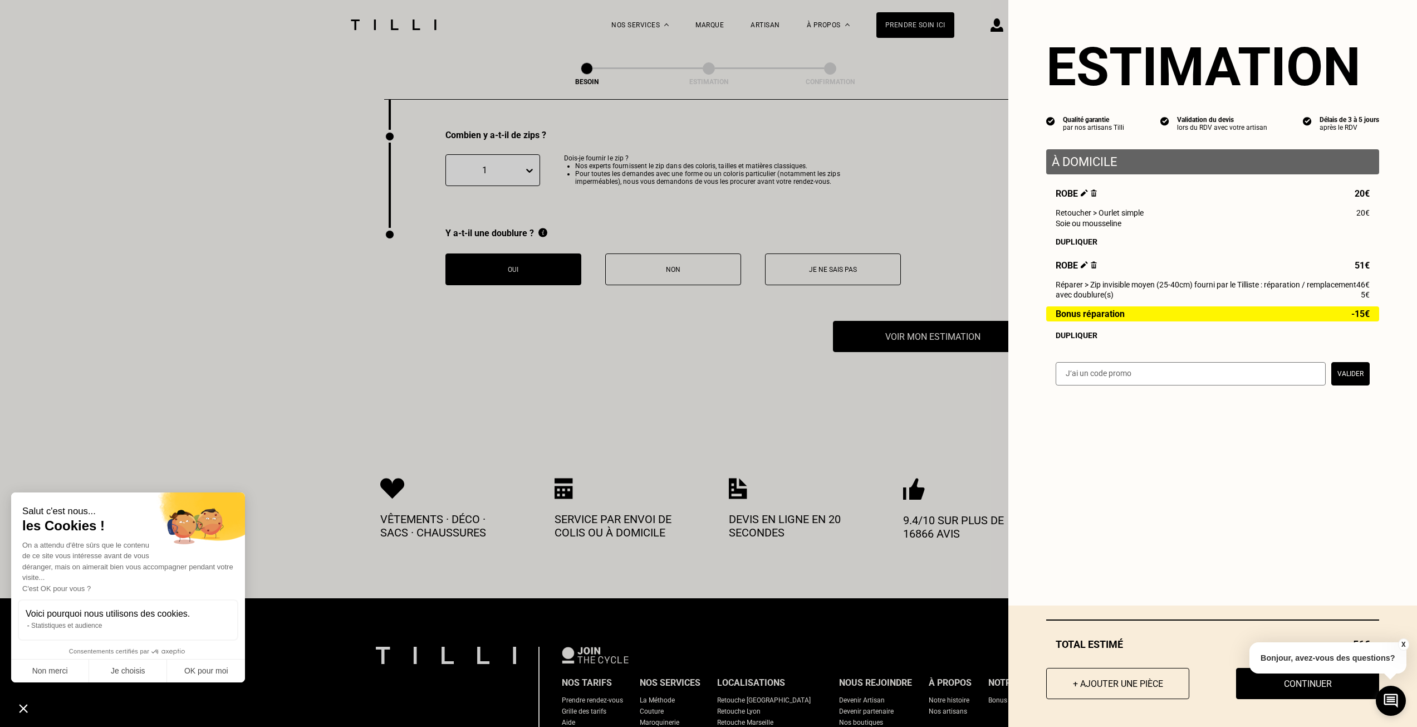
click at [1402, 644] on button "X" at bounding box center [1403, 644] width 11 height 12
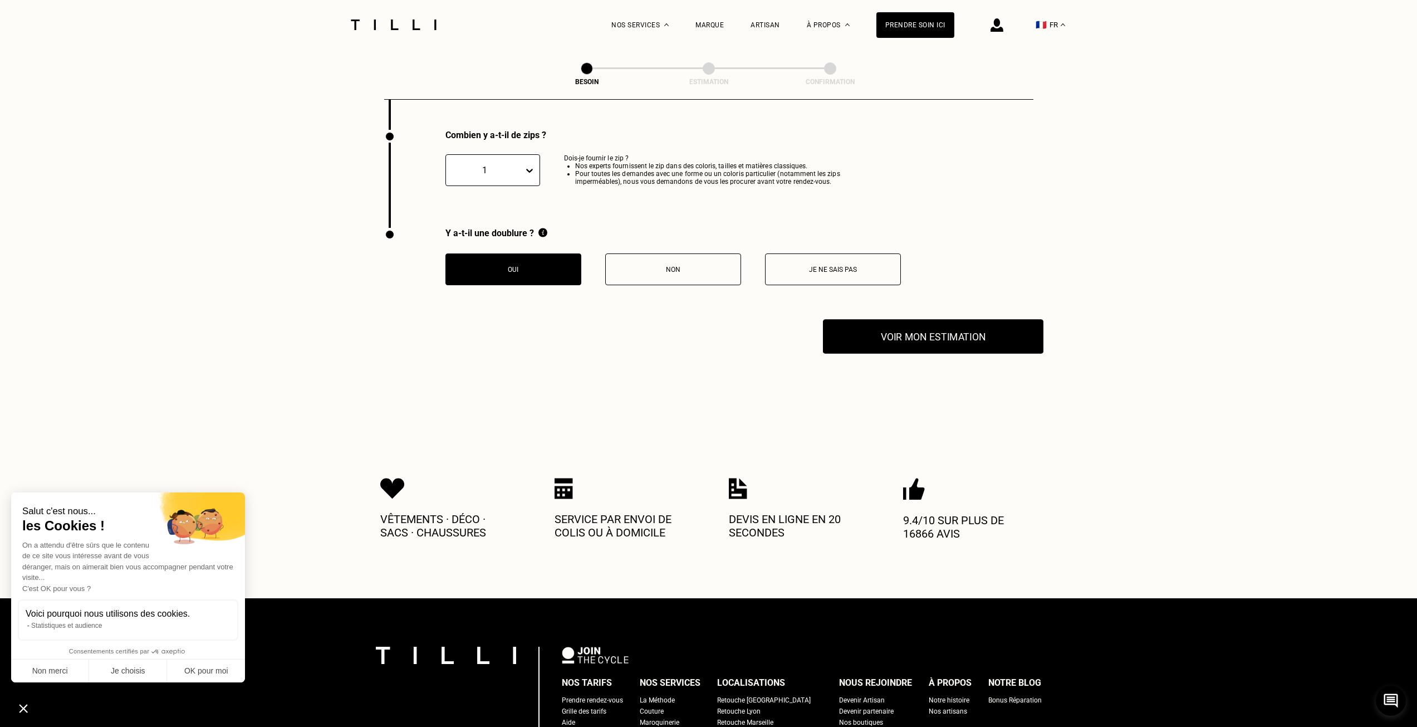
click at [905, 339] on button "Voir mon estimation" at bounding box center [933, 336] width 220 height 35
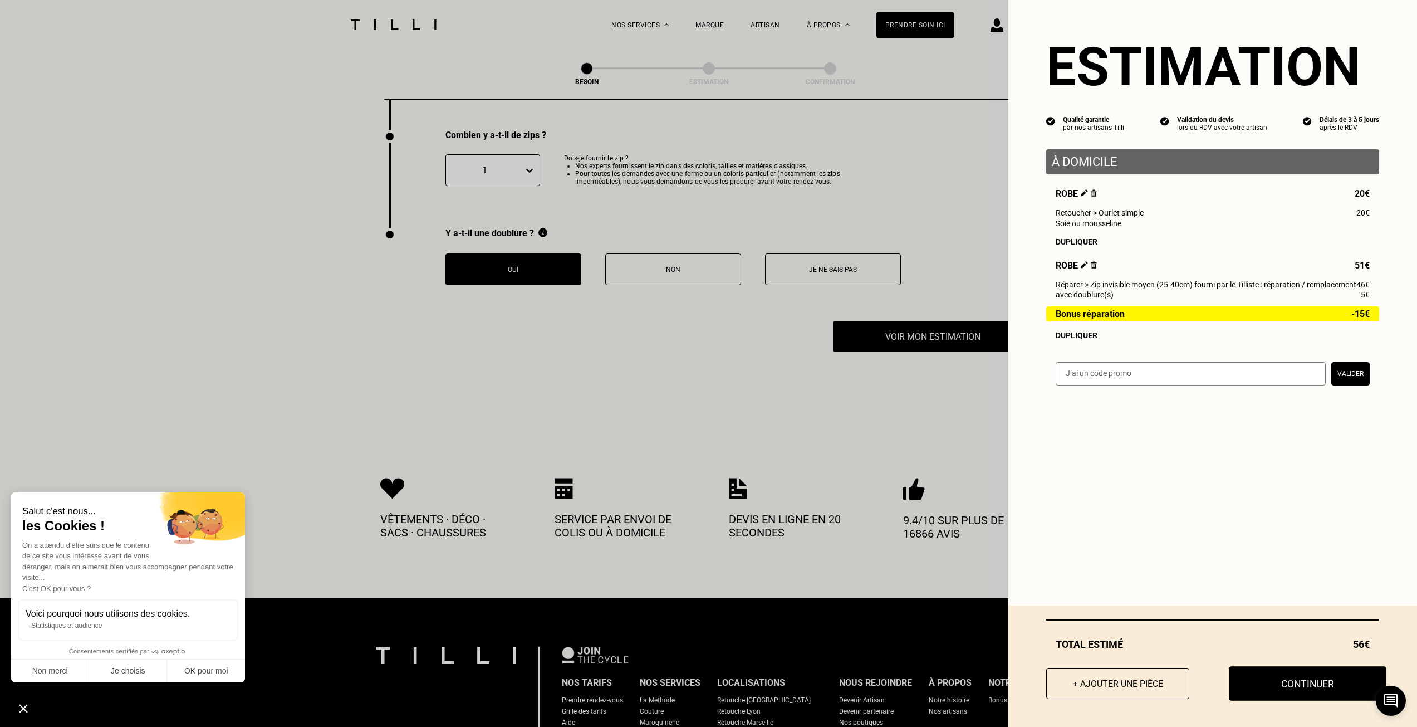
click at [1313, 694] on button "Continuer" at bounding box center [1308, 683] width 158 height 35
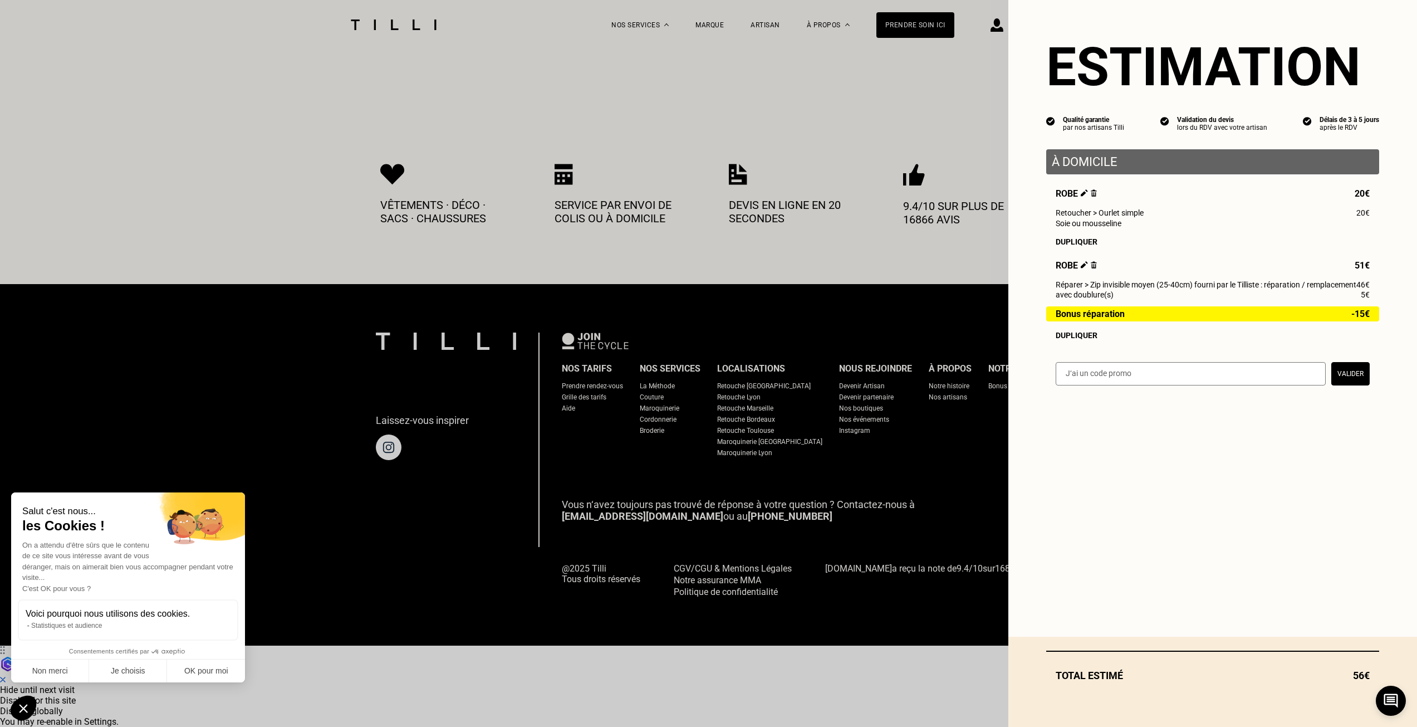
scroll to position [401, 0]
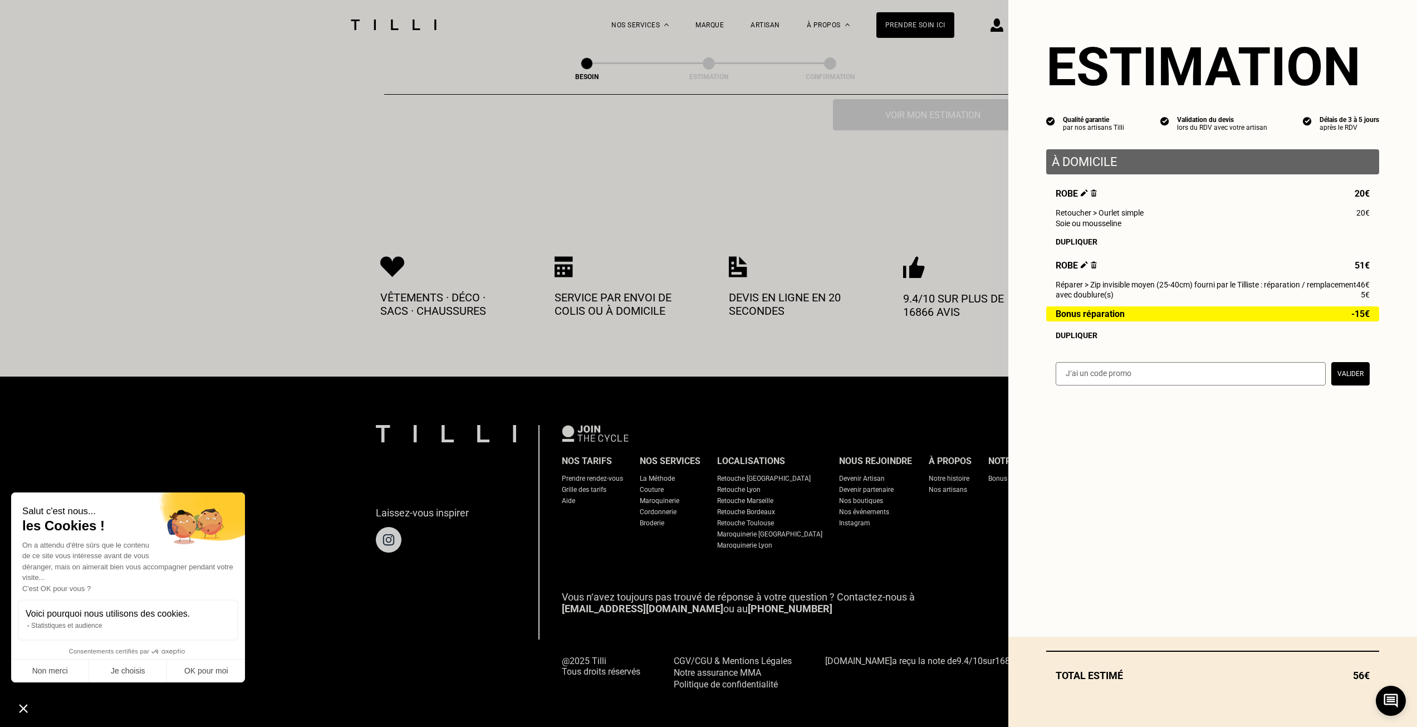
select select "FR"
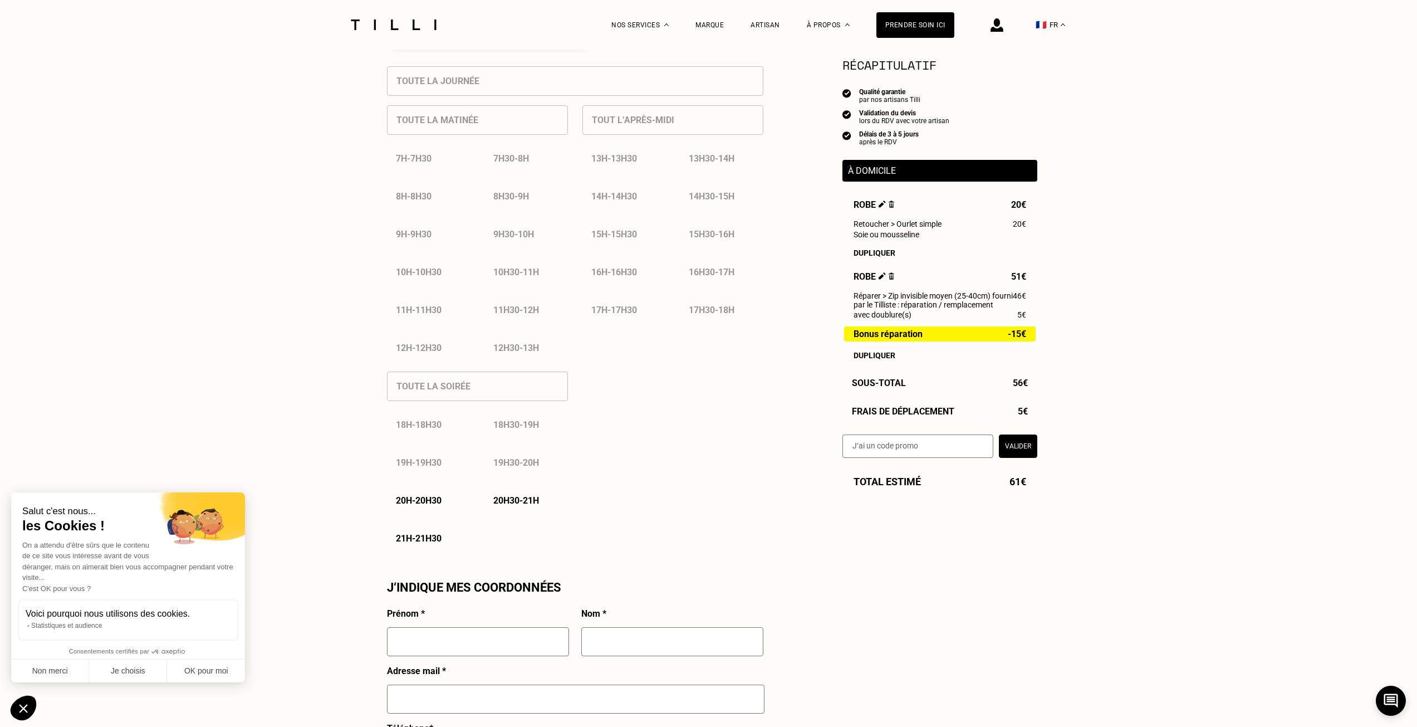
scroll to position [334, 0]
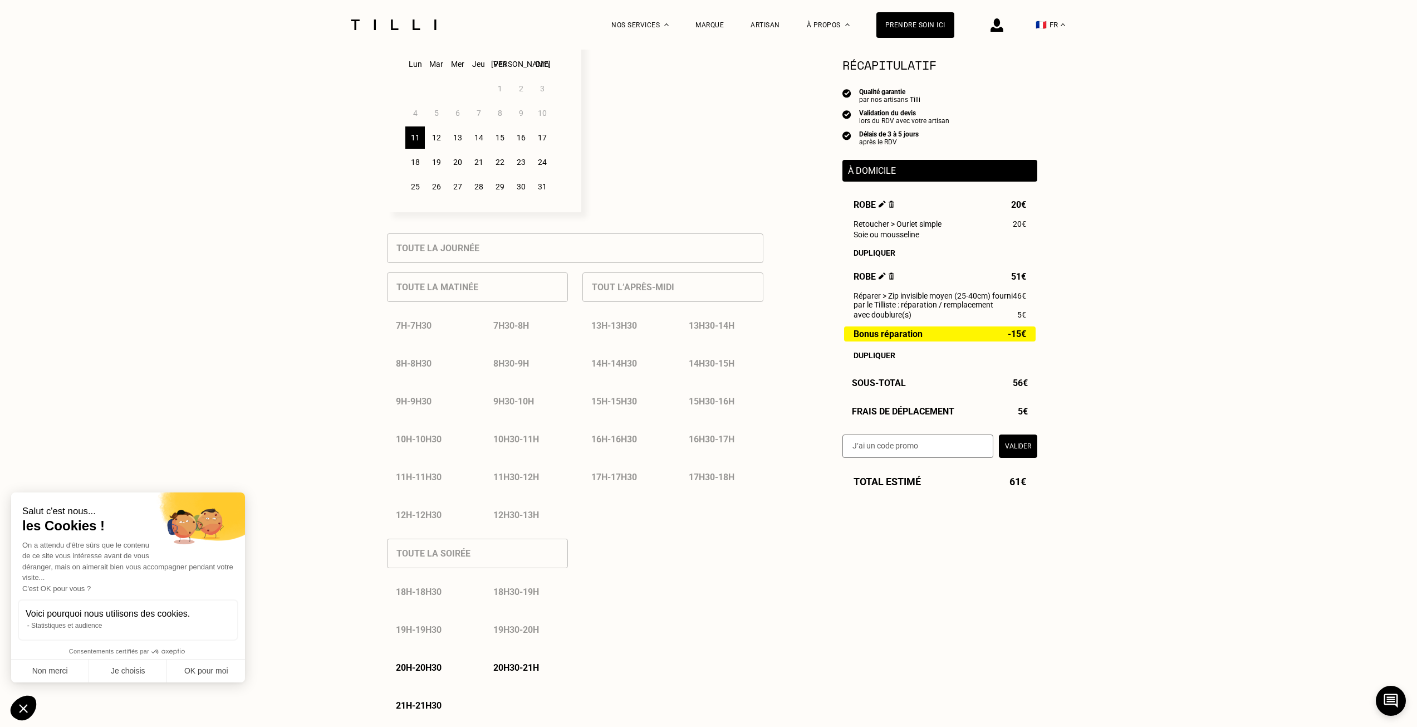
click at [436, 144] on div "12" at bounding box center [436, 137] width 19 height 22
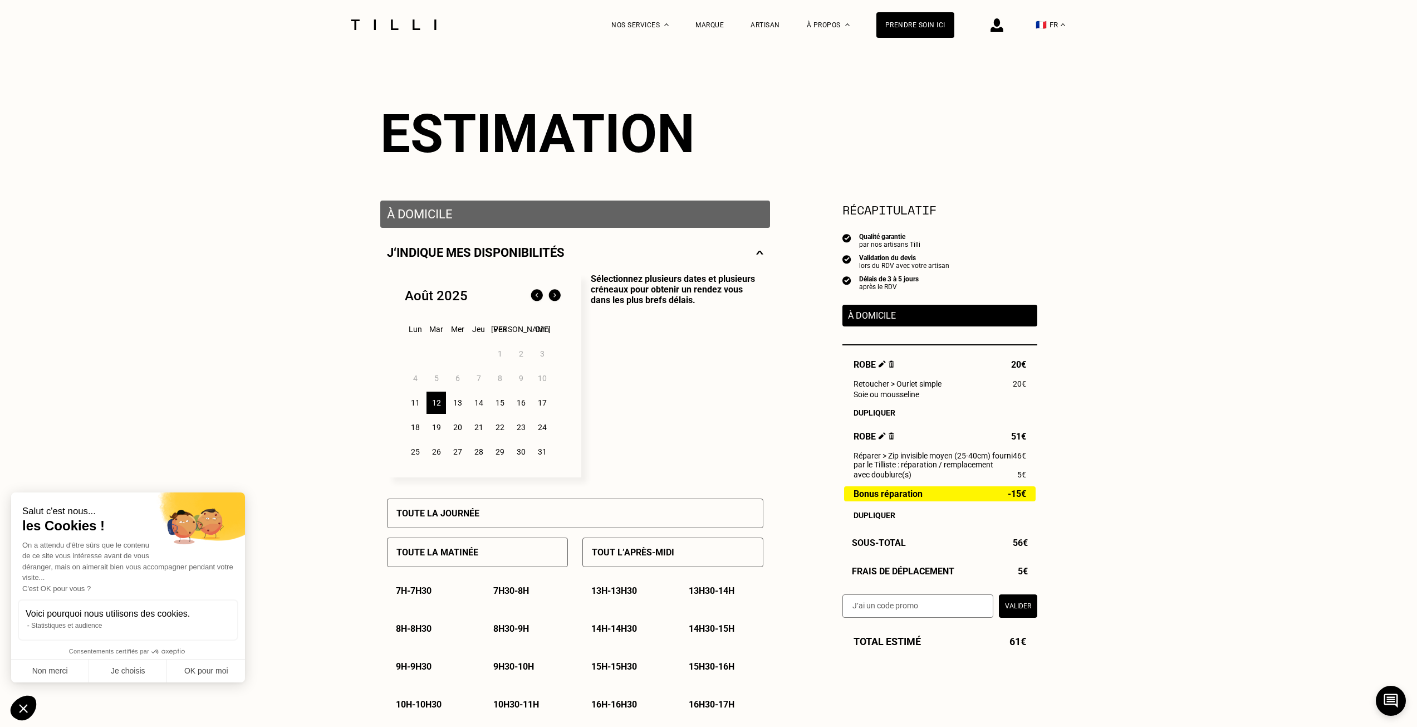
scroll to position [0, 0]
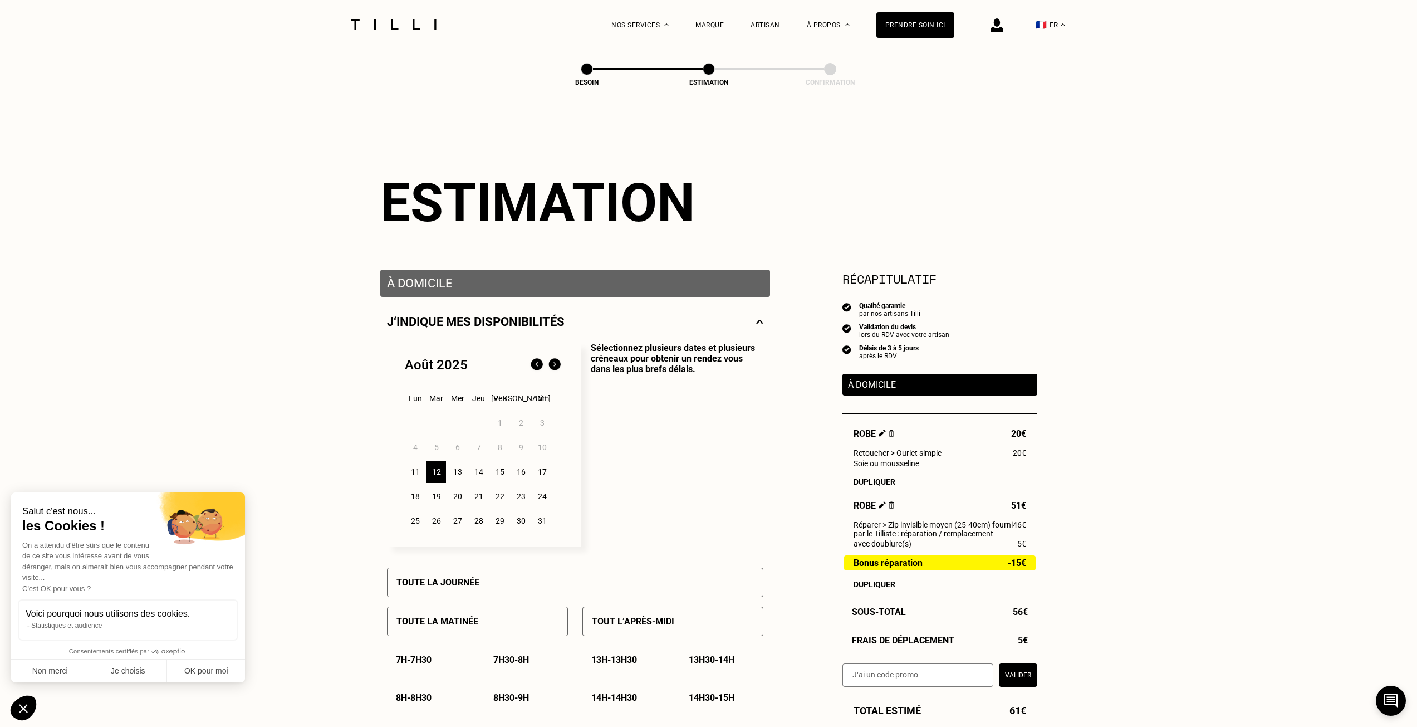
click at [473, 297] on div "À domicile" at bounding box center [575, 282] width 390 height 27
click at [590, 76] on div "Besoin" at bounding box center [587, 70] width 12 height 14
click at [707, 81] on div "Estimation" at bounding box center [708, 83] width 111 height 8
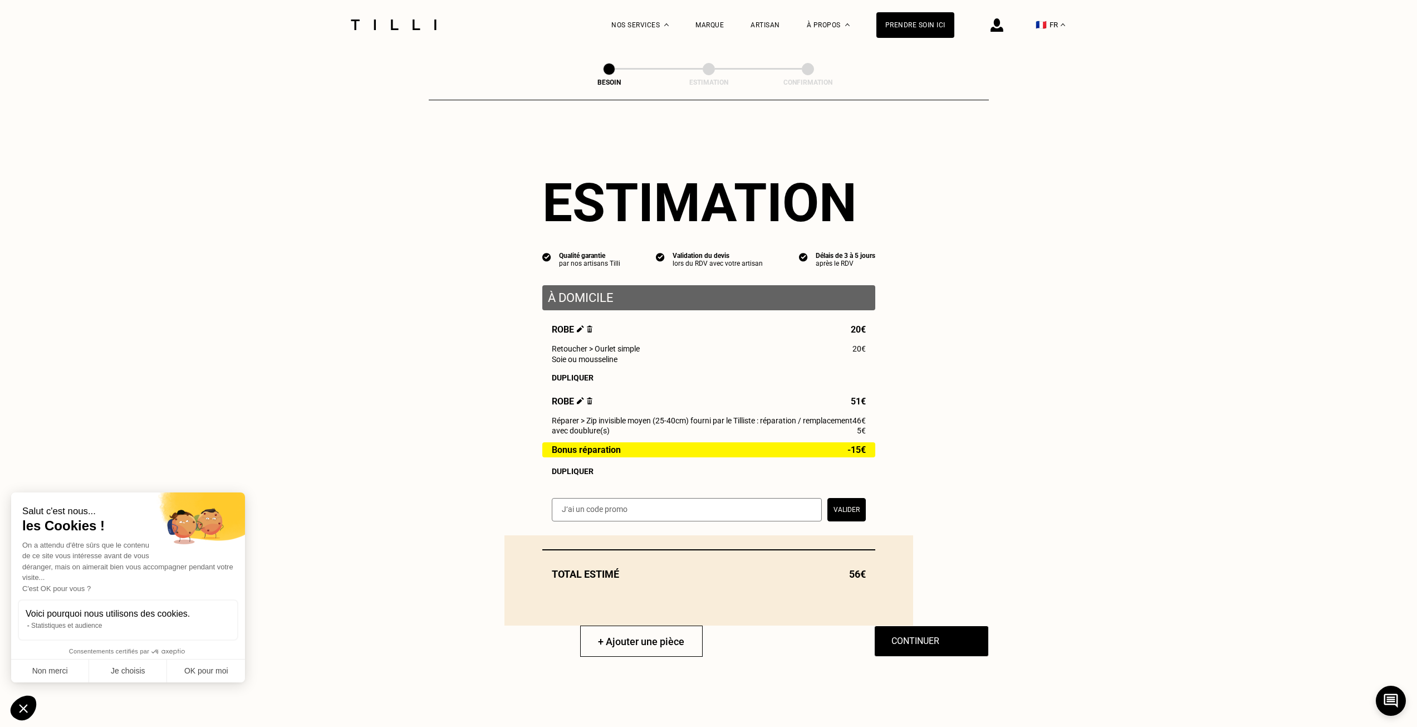
click at [577, 331] on img at bounding box center [580, 328] width 7 height 7
select select "FR"
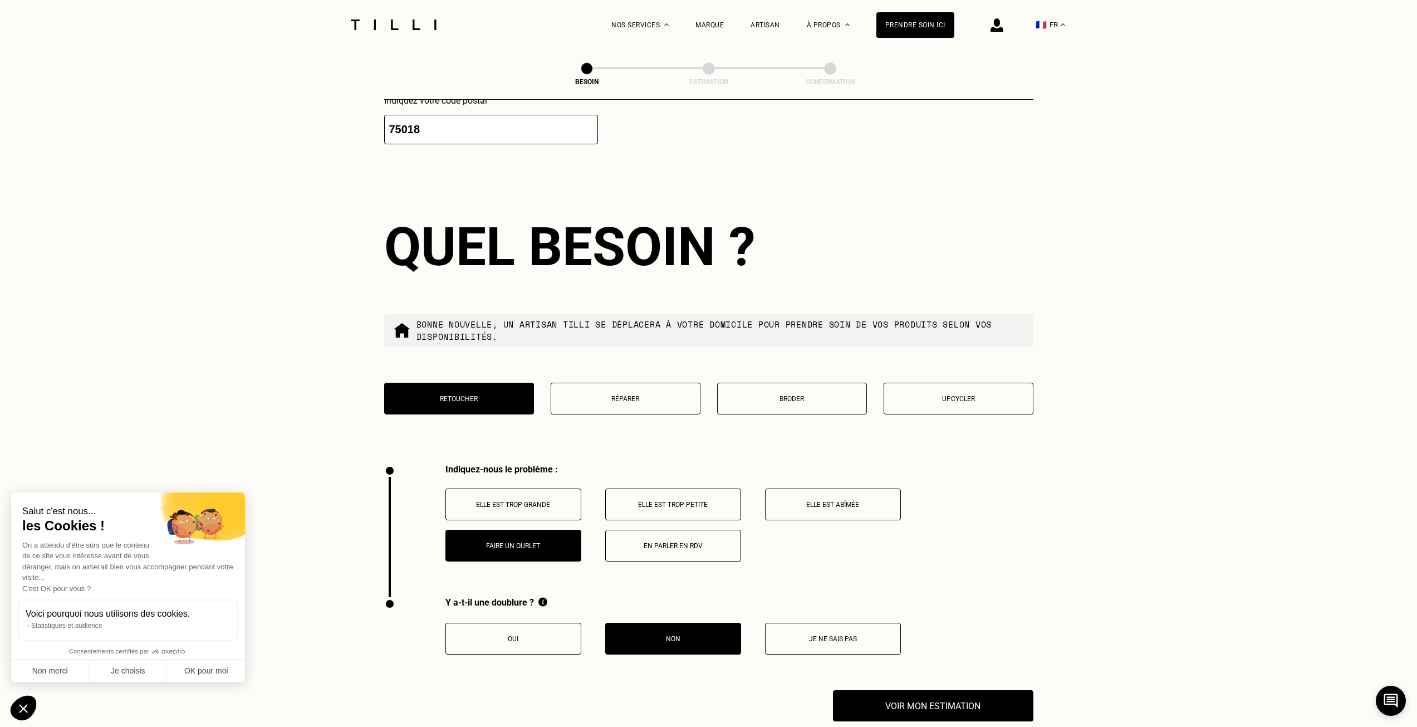
scroll to position [1558, 0]
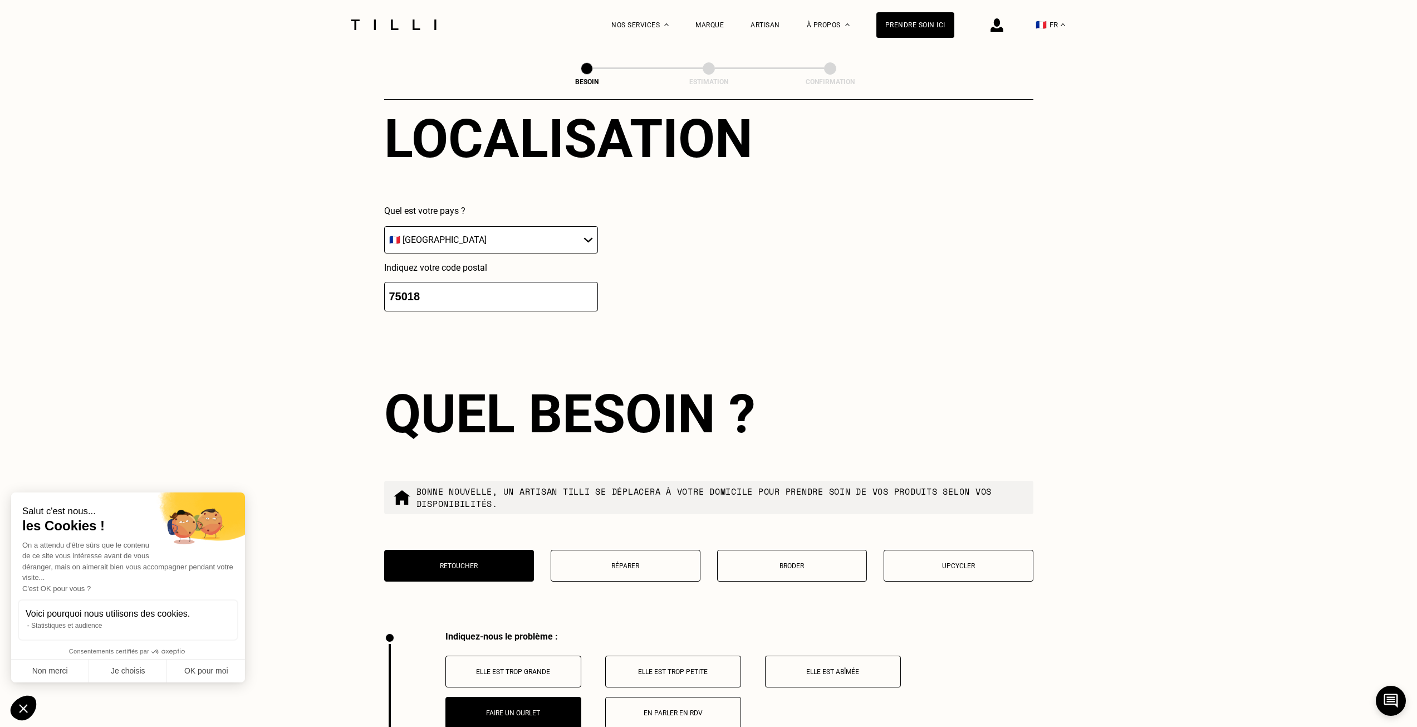
click at [594, 485] on p "Bonne nouvelle, un artisan tilli se déplacera à votre domicile pour prendre soi…" at bounding box center [720, 497] width 608 height 24
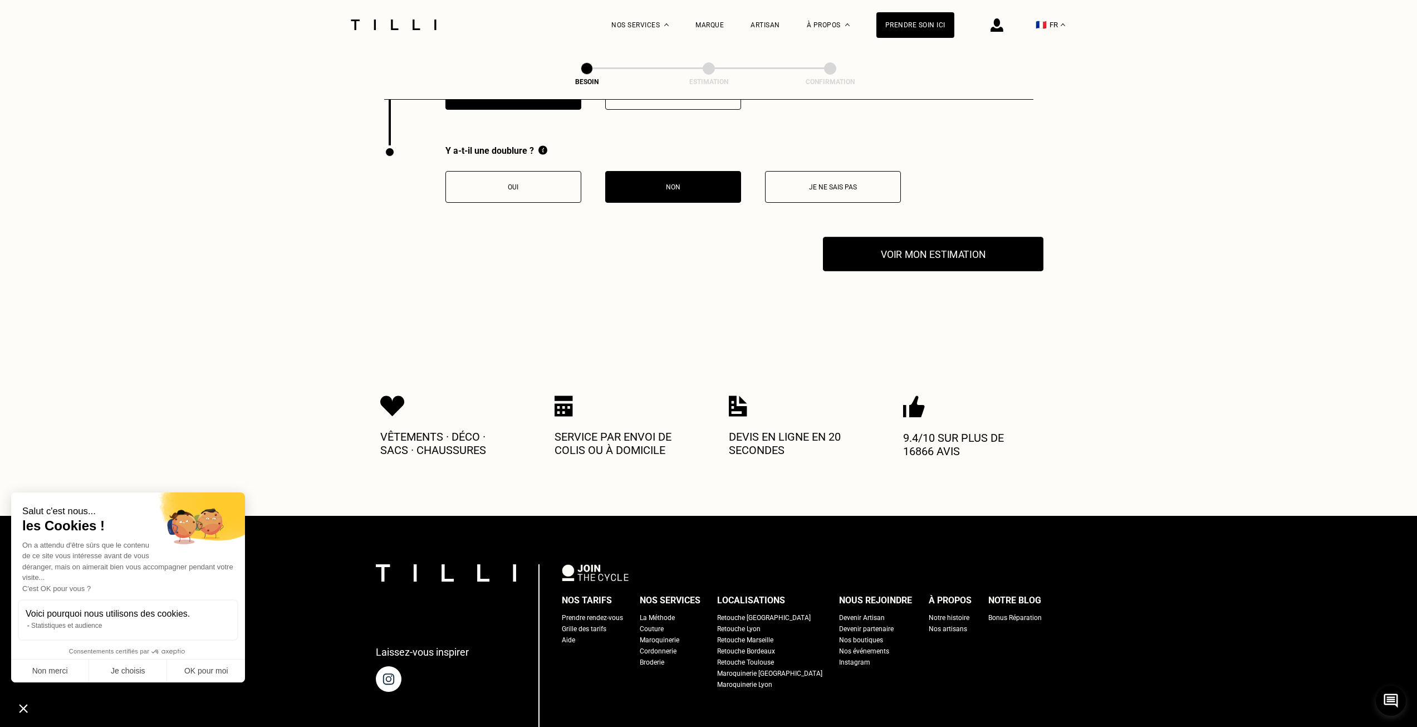
scroll to position [2060, 0]
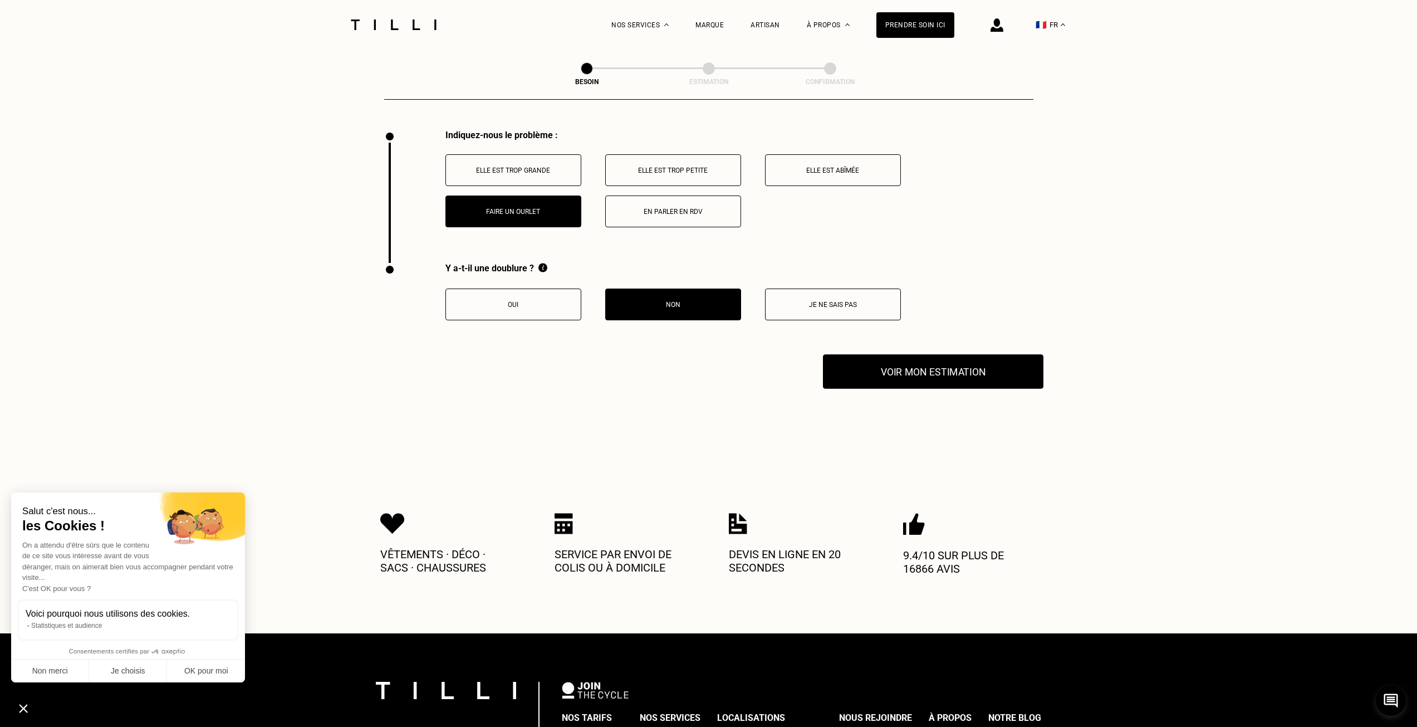
click at [955, 358] on button "Voir mon estimation" at bounding box center [933, 371] width 220 height 35
click at [946, 366] on button "Voir mon estimation" at bounding box center [933, 371] width 220 height 35
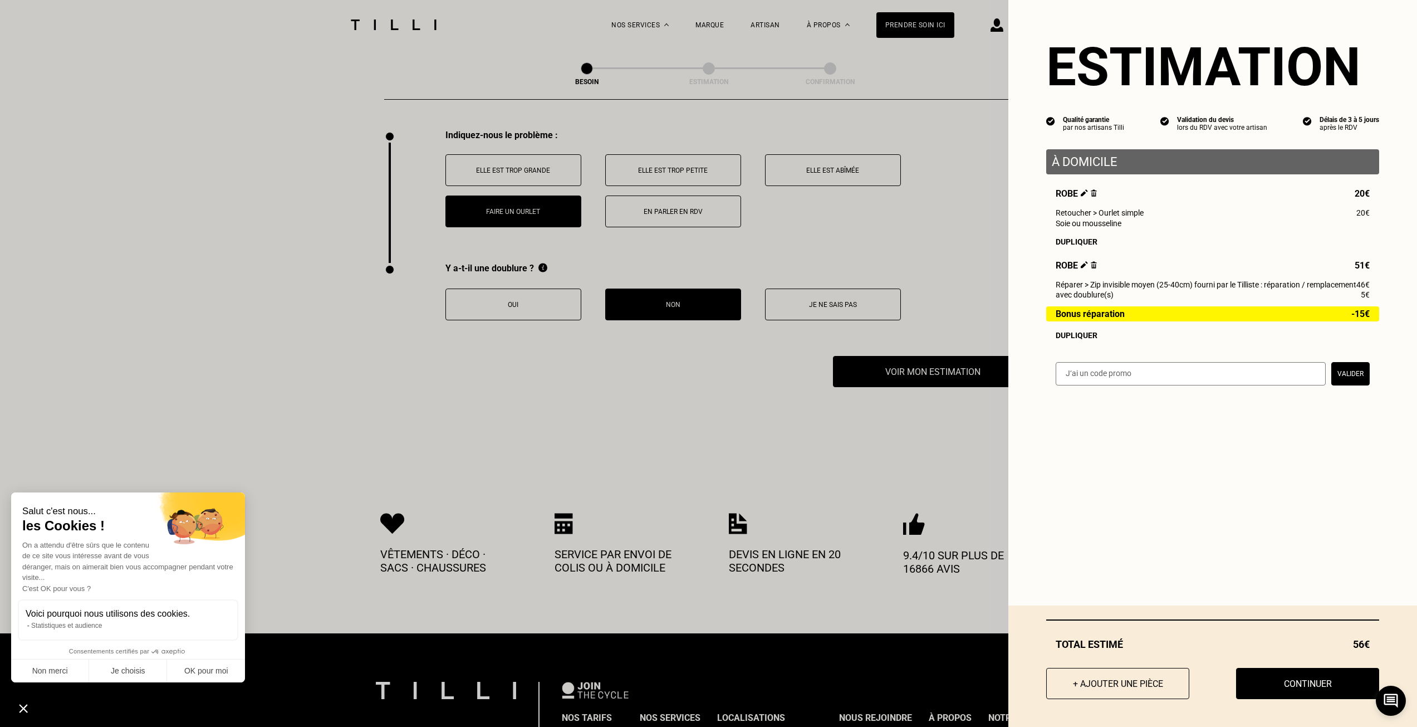
click at [1081, 268] on img at bounding box center [1084, 264] width 7 height 7
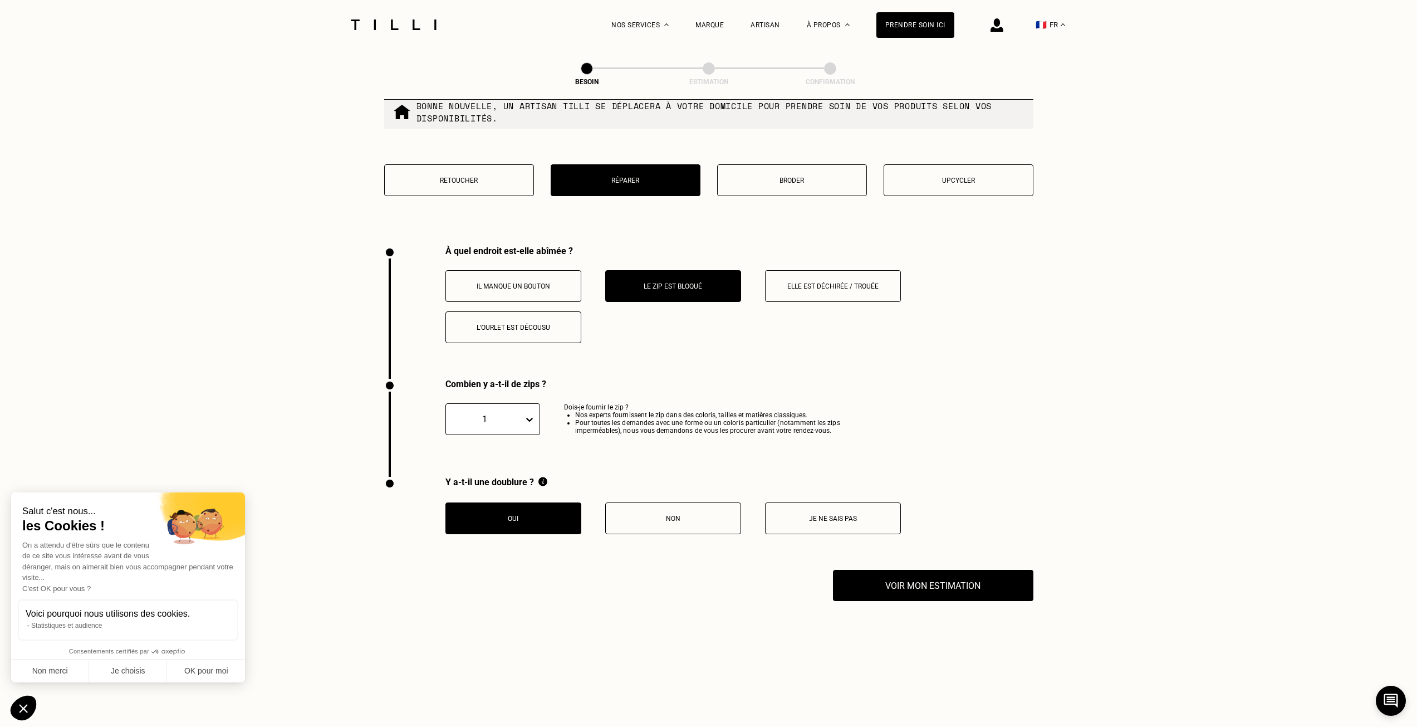
scroll to position [1949, 0]
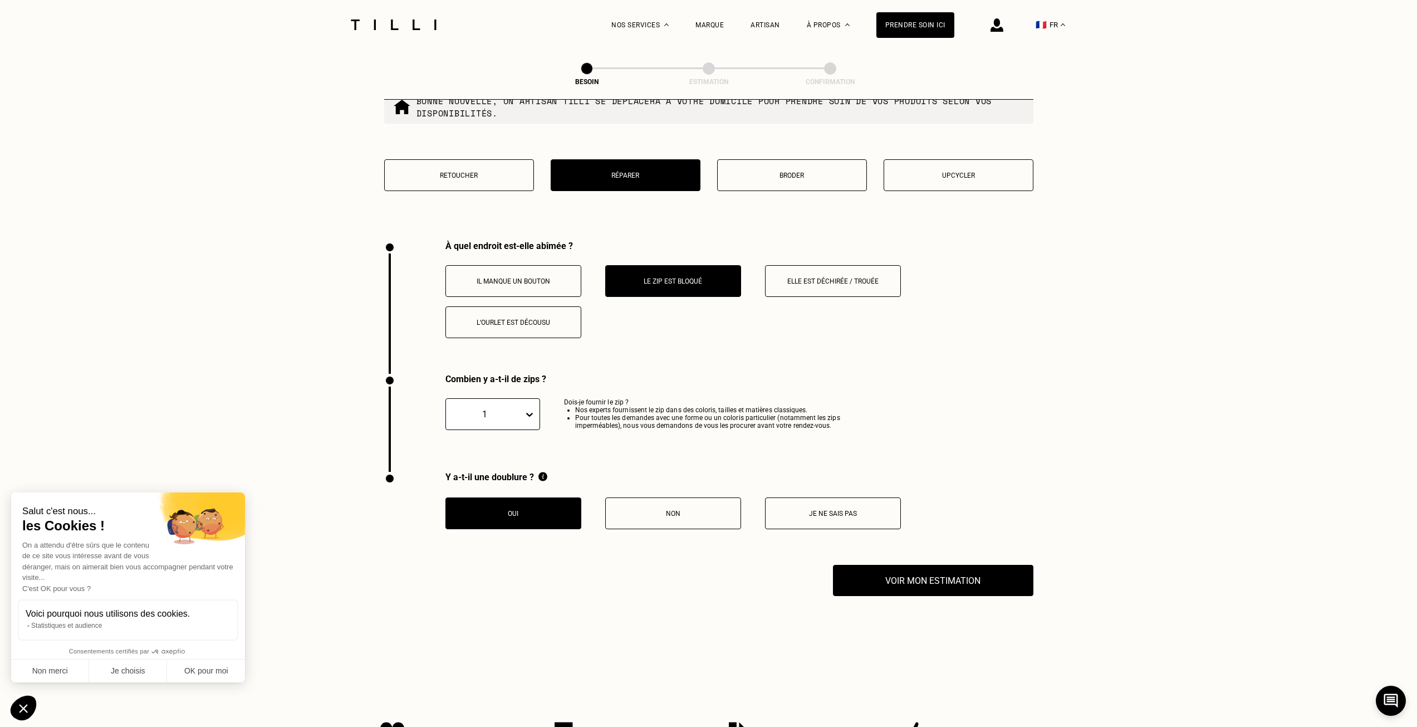
click at [470, 171] on p "Retoucher" at bounding box center [459, 175] width 138 height 8
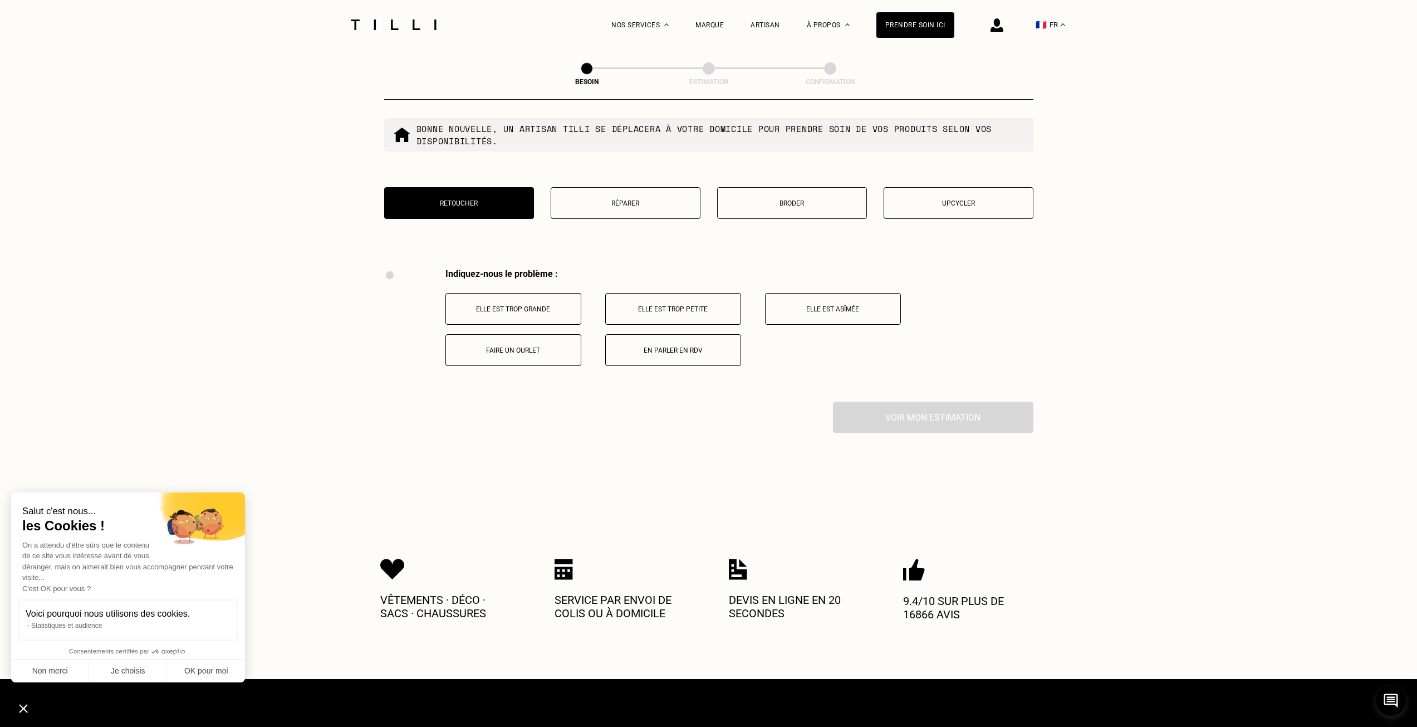
scroll to position [1893, 0]
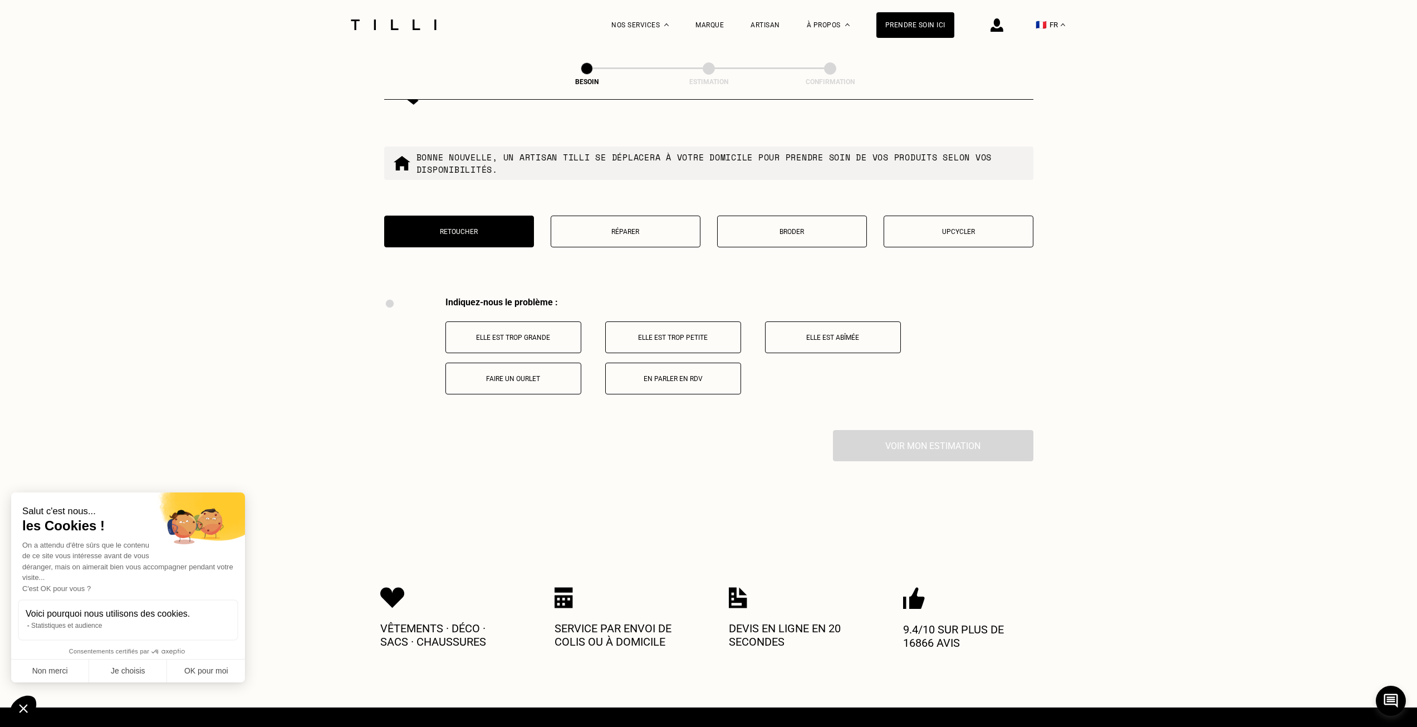
click at [654, 233] on button "Réparer" at bounding box center [626, 231] width 150 height 32
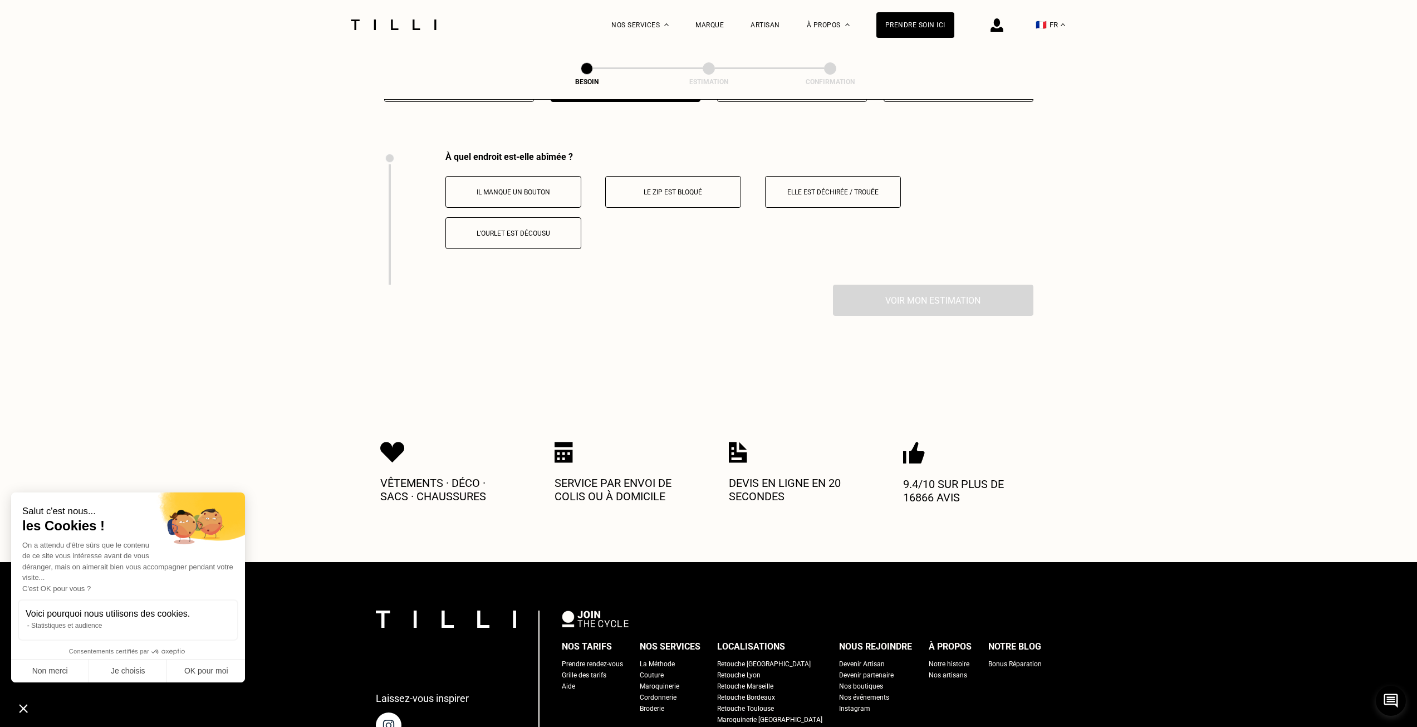
scroll to position [2060, 0]
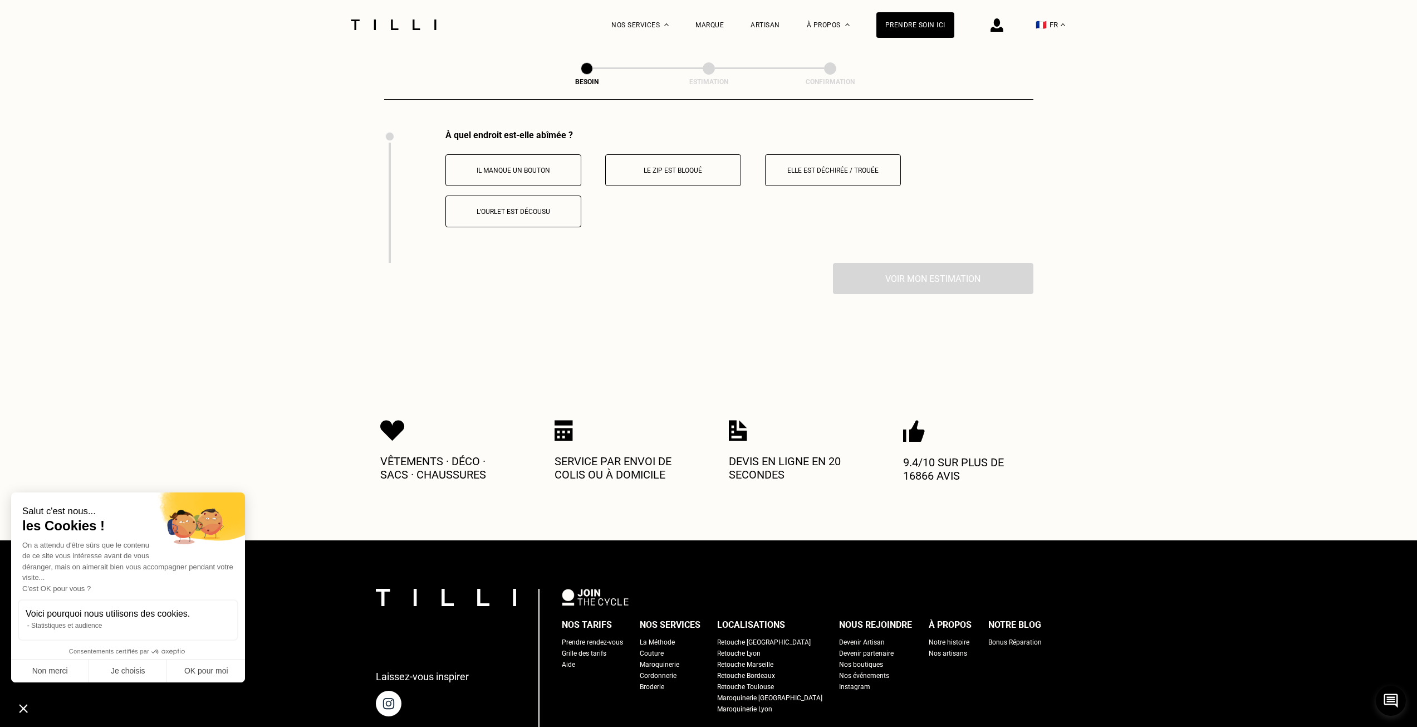
click at [690, 159] on button "Le zip est bloqué" at bounding box center [673, 170] width 136 height 32
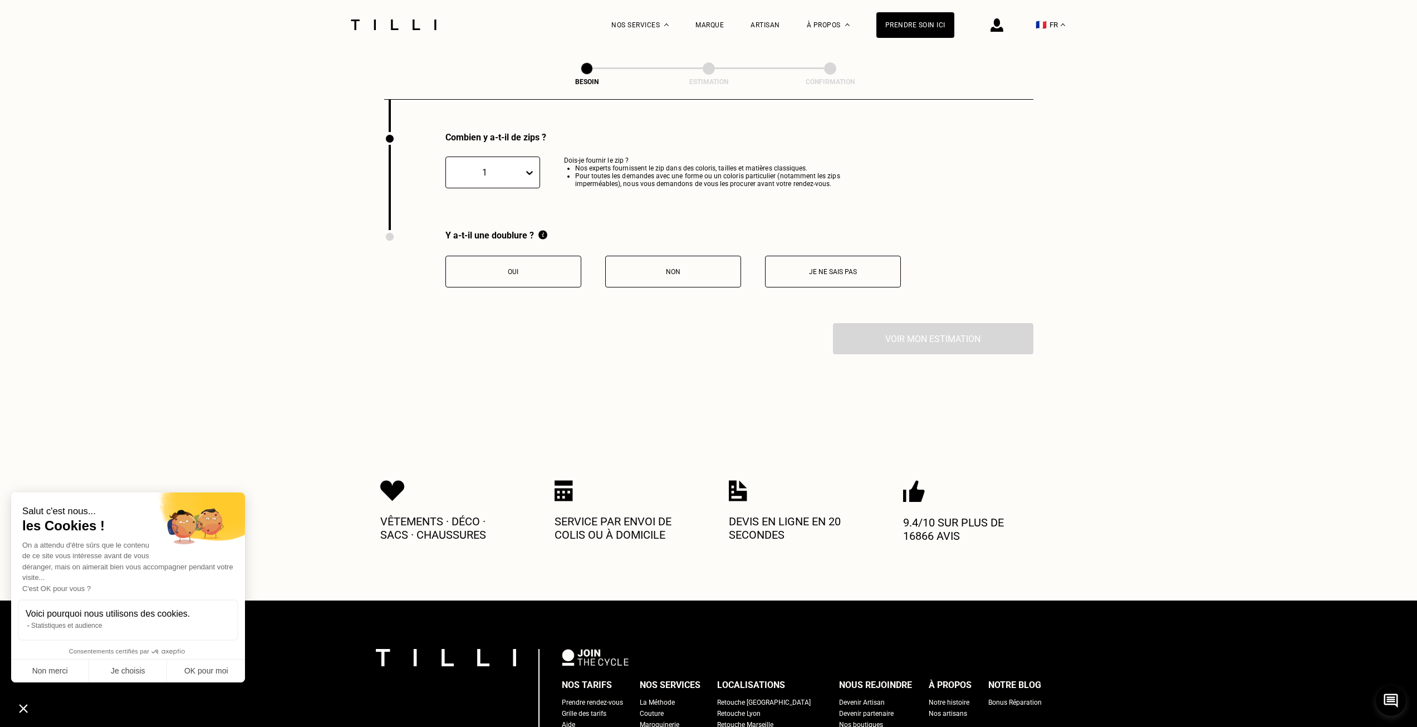
scroll to position [2193, 0]
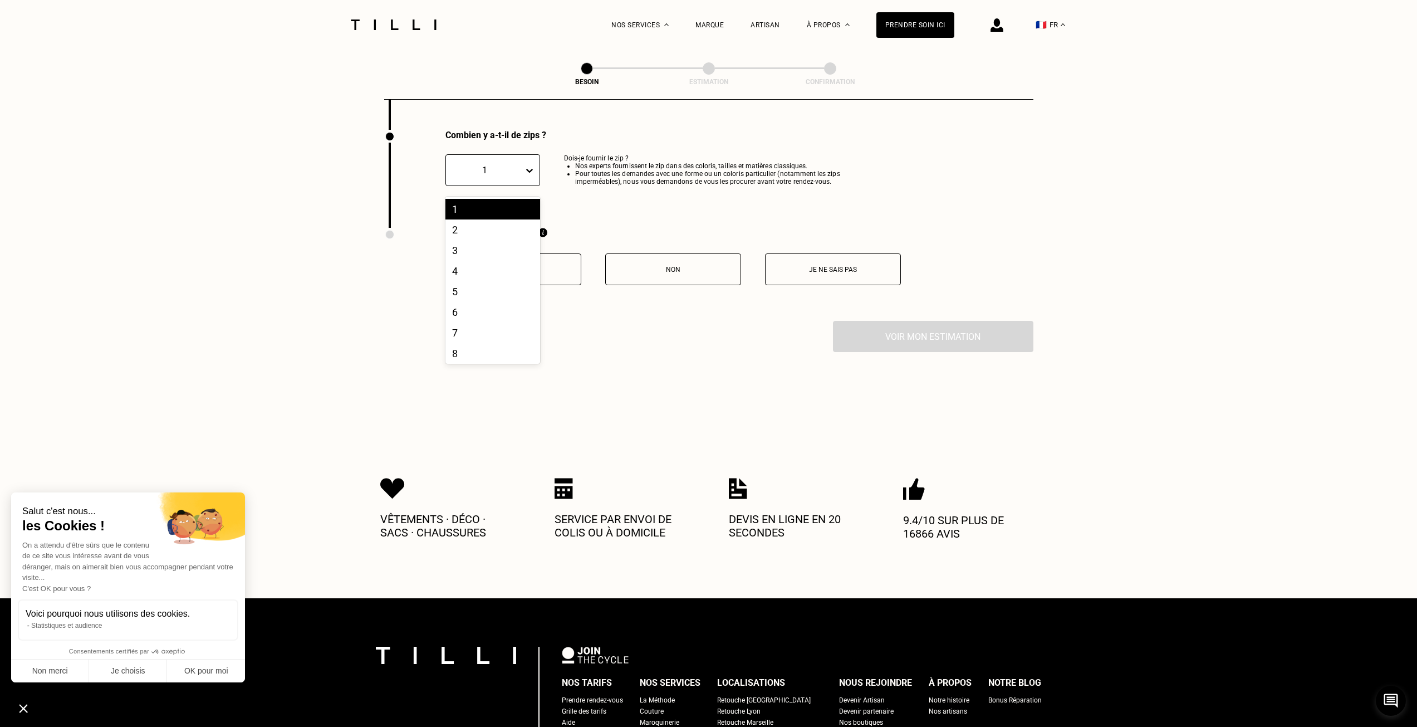
click at [517, 165] on div "1" at bounding box center [485, 170] width 66 height 11
click at [626, 179] on li "Pour toutes les demandes avec une forme ou un coloris particulier (notamment le…" at bounding box center [726, 178] width 303 height 16
click at [540, 284] on div "Y a-t-il une doublure ? Oui Non Je ne sais pas" at bounding box center [642, 274] width 517 height 93
click at [537, 266] on p "Oui" at bounding box center [514, 270] width 124 height 8
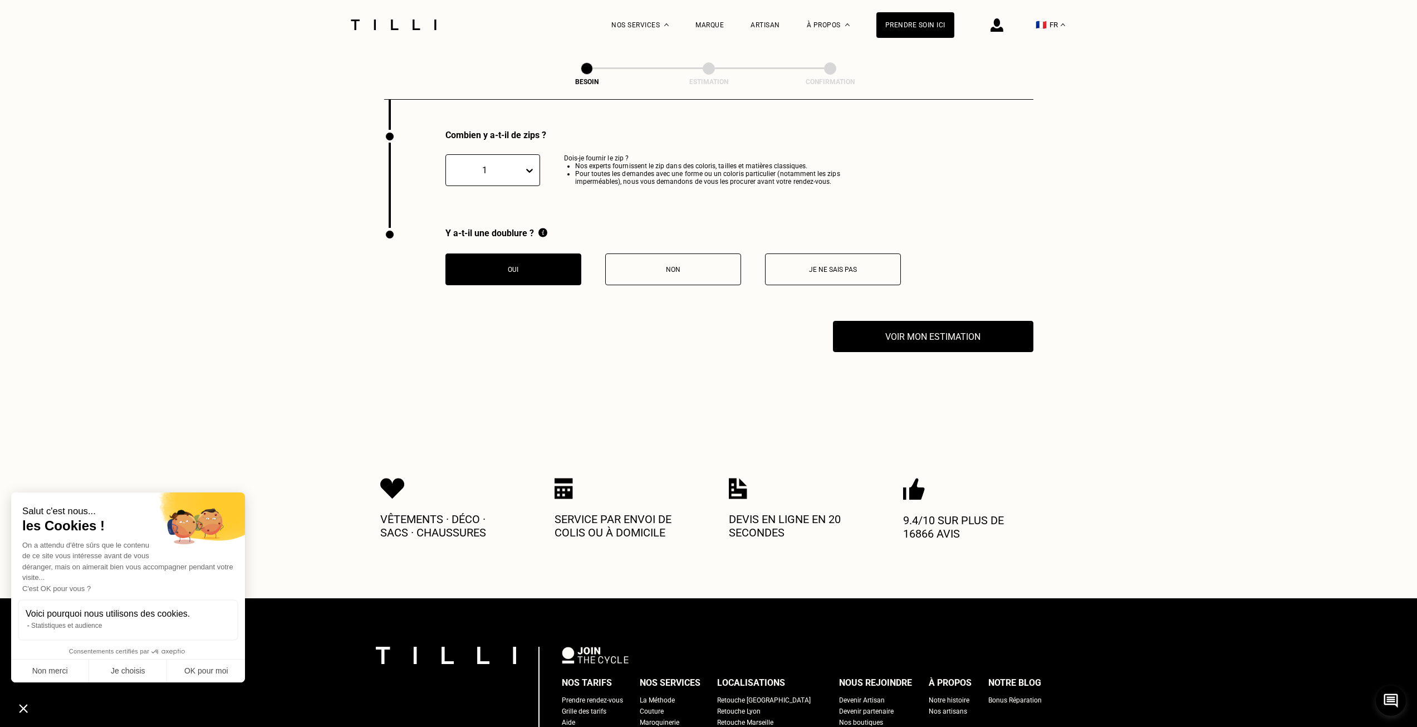
click at [955, 309] on div "Y a-t-il une doublure ? Oui Non Je ne sais pas" at bounding box center [708, 274] width 649 height 93
click at [965, 323] on button "Voir mon estimation" at bounding box center [933, 336] width 220 height 35
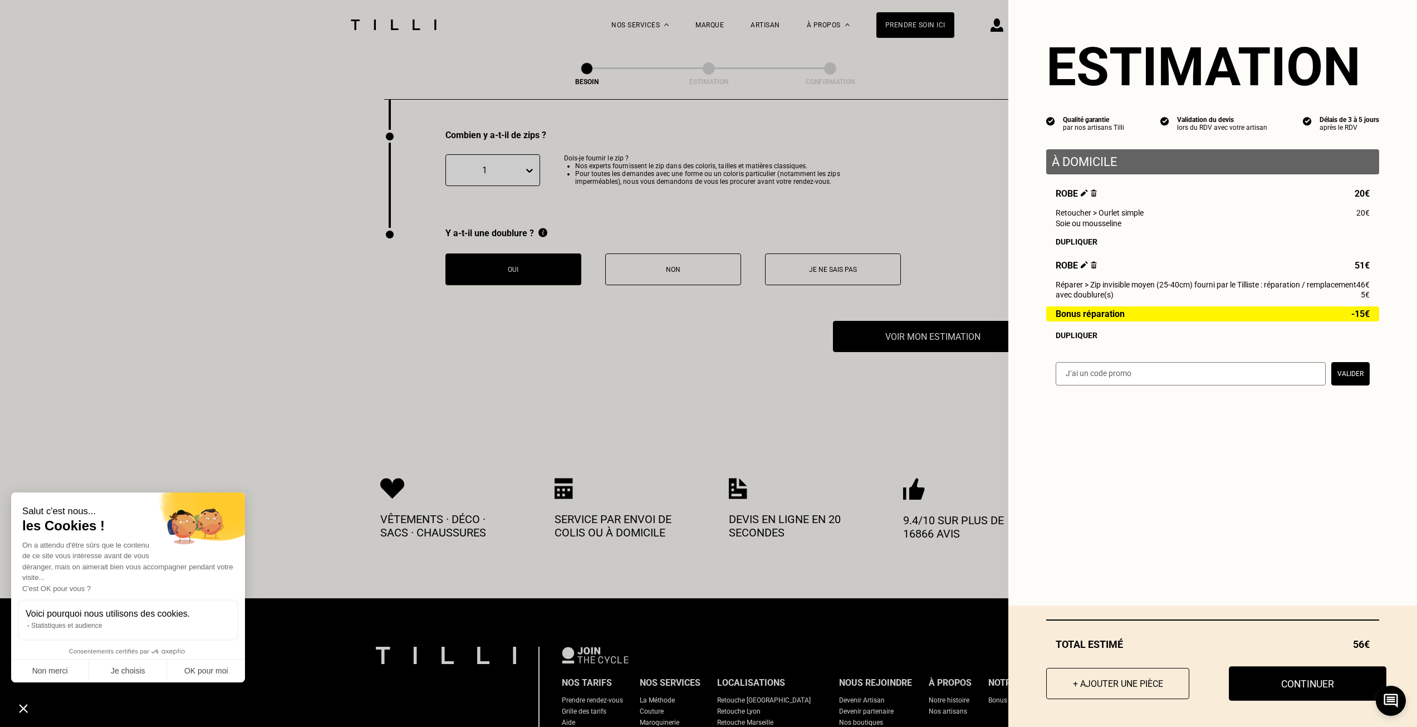
click at [1321, 682] on button "Continuer" at bounding box center [1308, 683] width 158 height 35
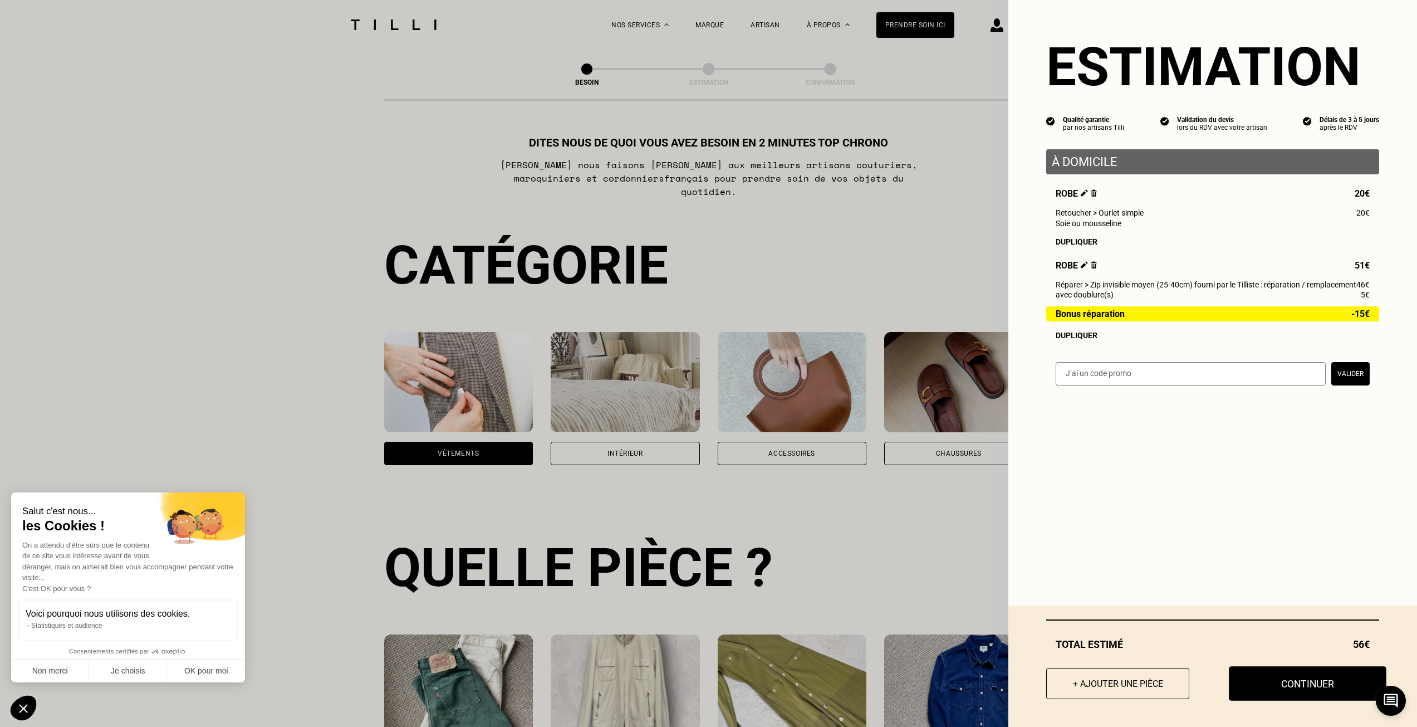
select select "FR"
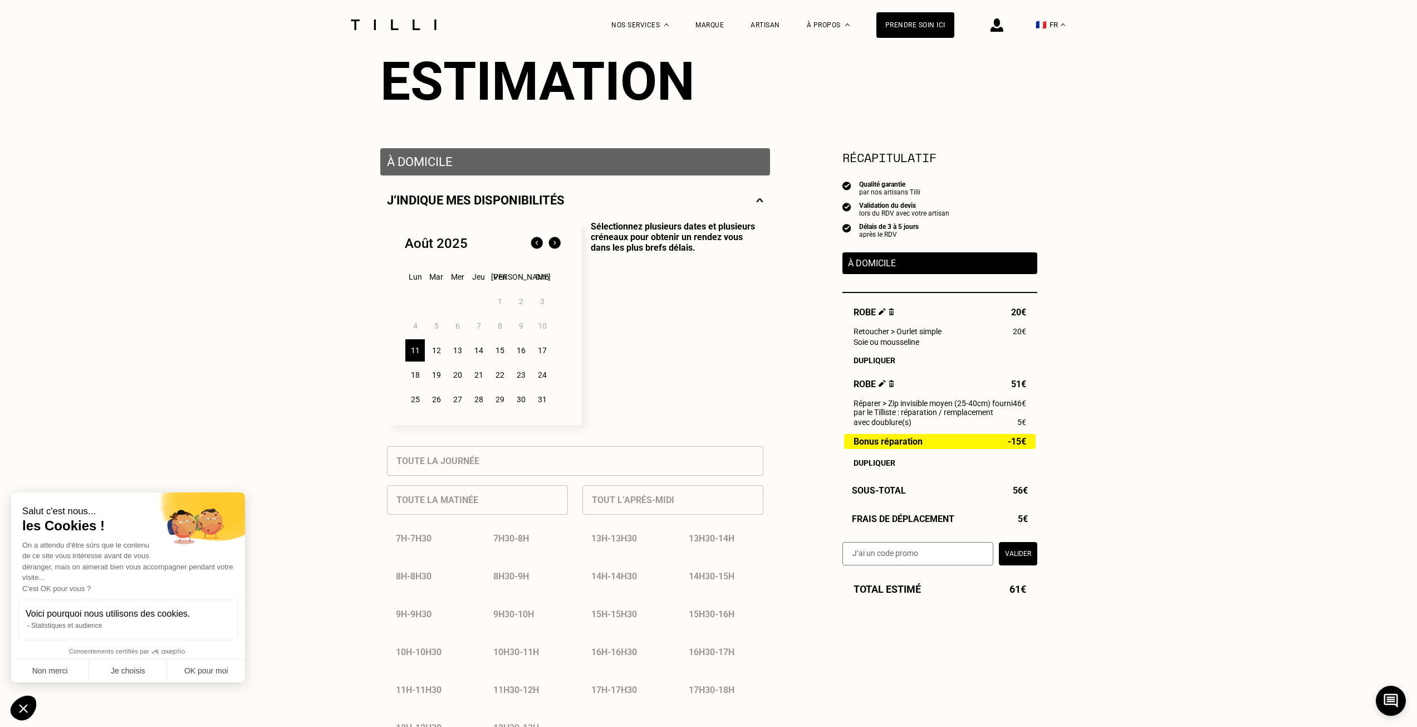
scroll to position [167, 0]
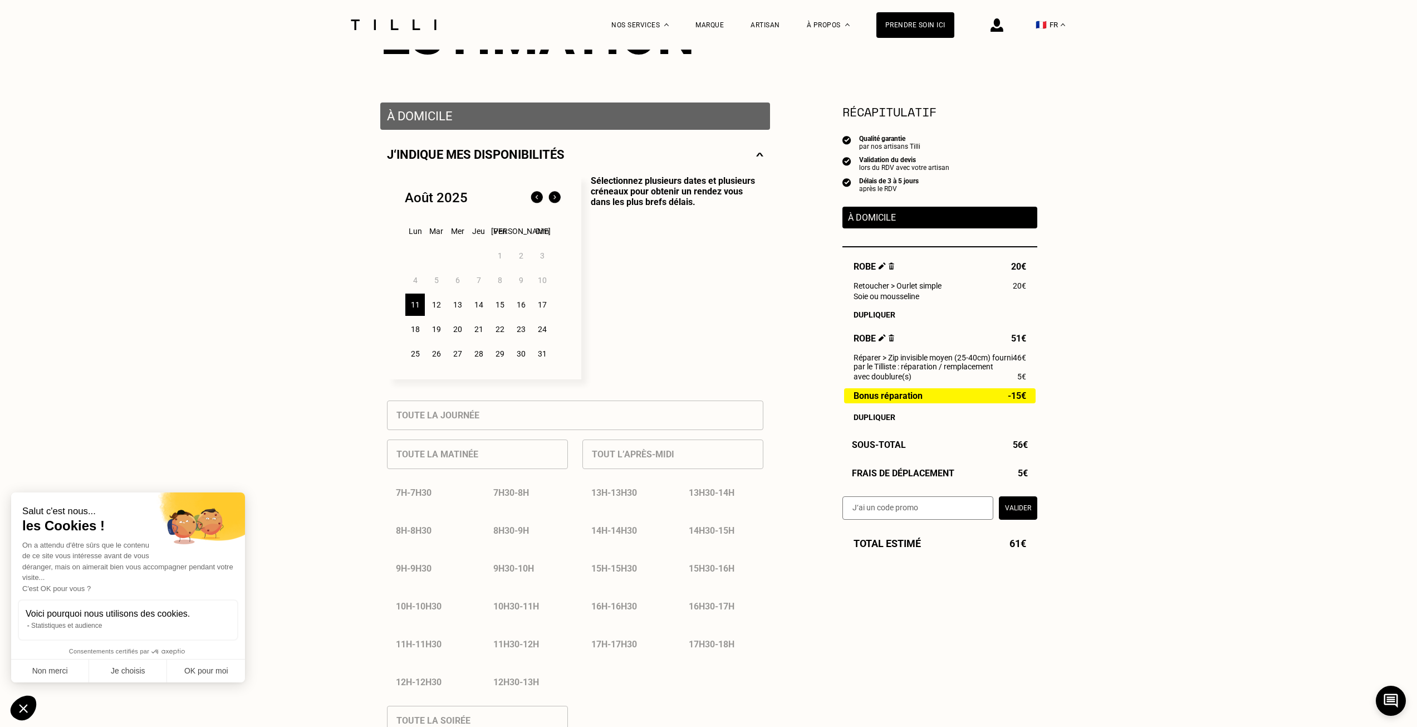
click at [434, 307] on div "12" at bounding box center [436, 304] width 19 height 22
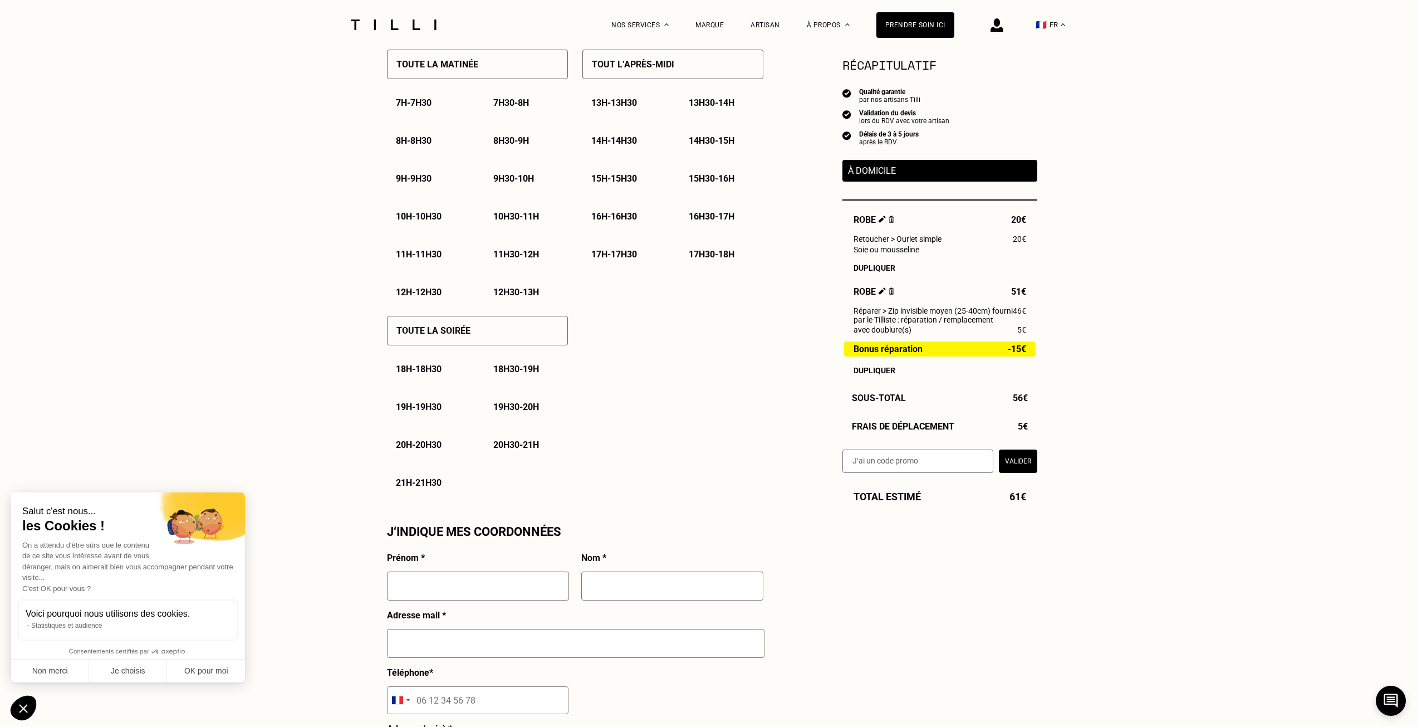
scroll to position [501, 0]
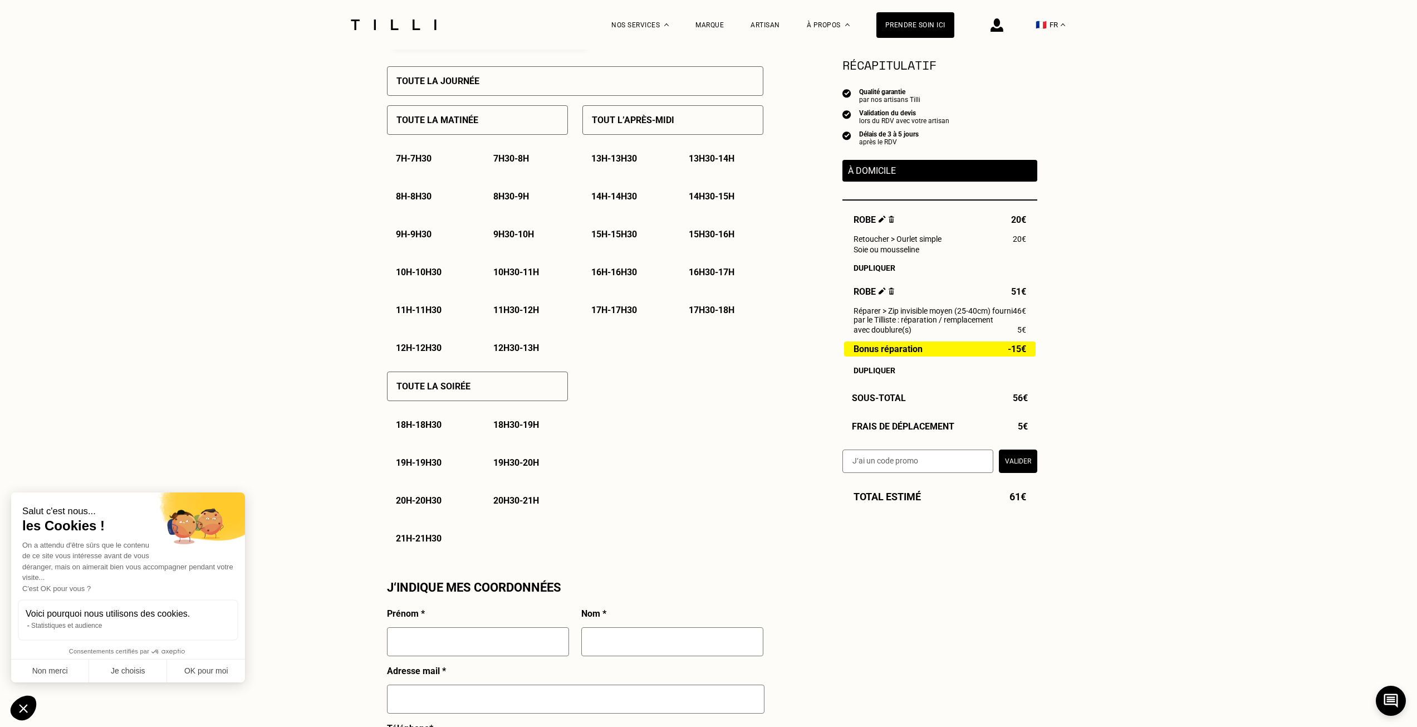
click at [599, 324] on div "17h - 17h30" at bounding box center [624, 310] width 84 height 28
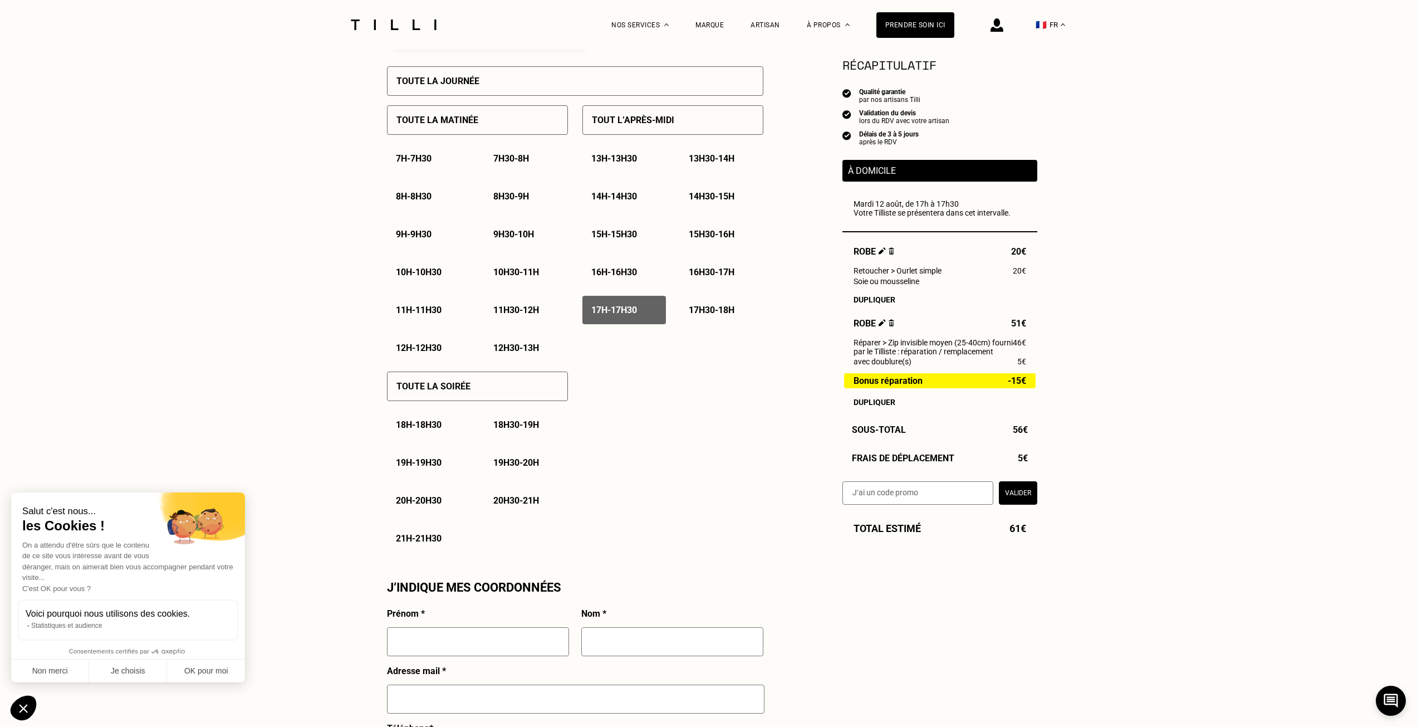
click at [695, 321] on div "17h30 - 18h" at bounding box center [722, 310] width 84 height 28
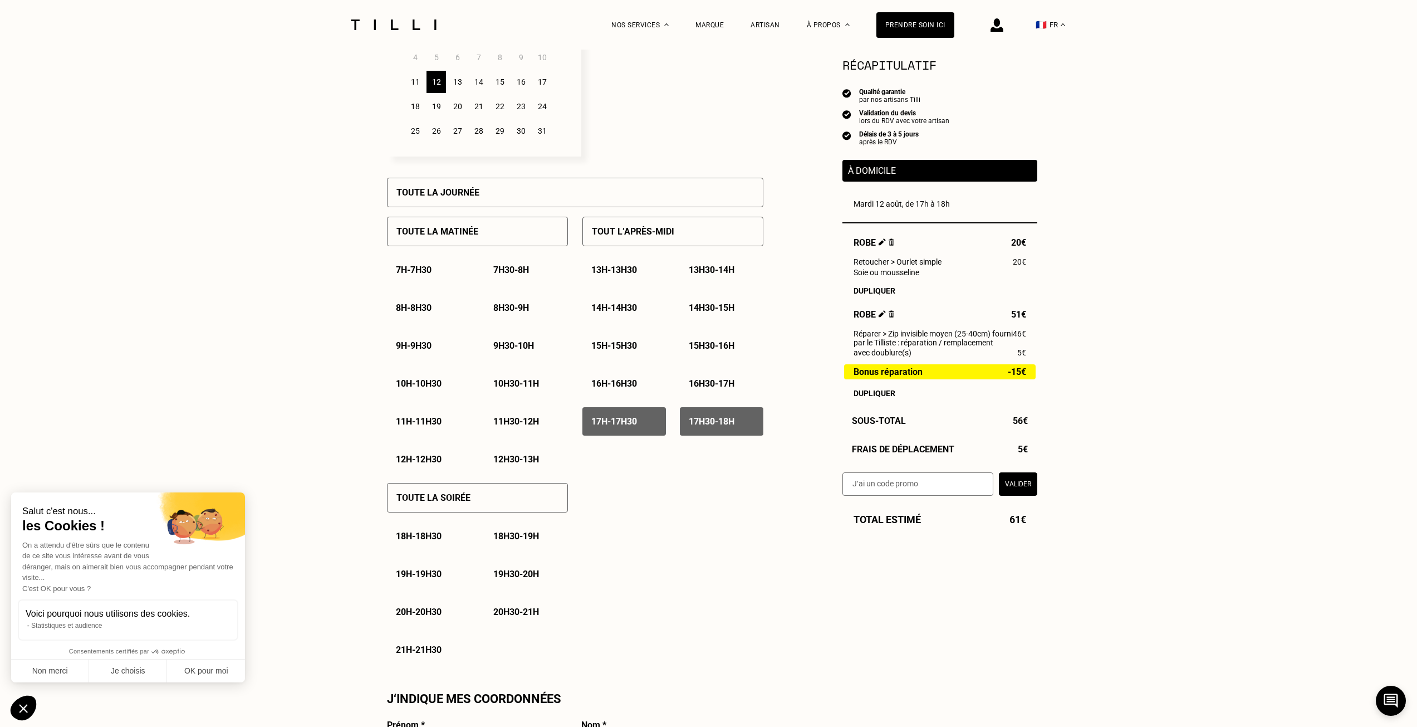
scroll to position [612, 0]
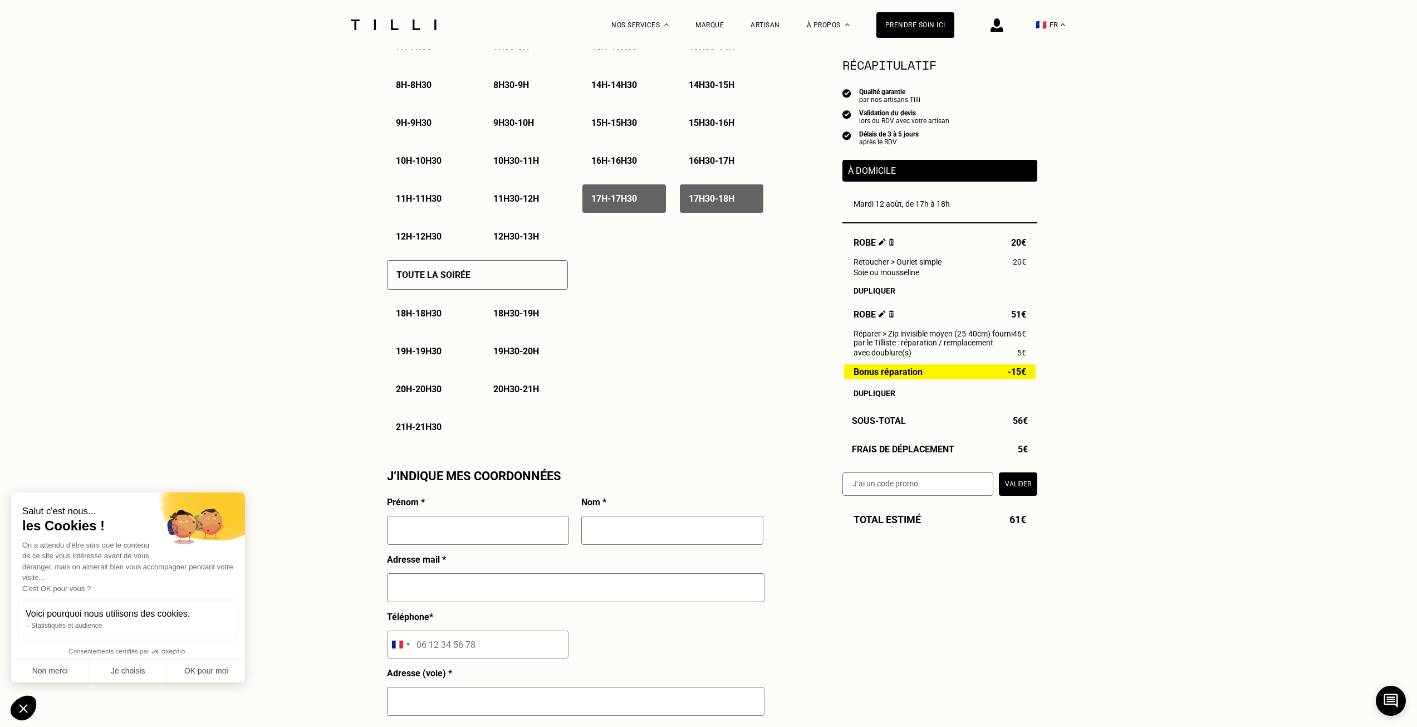
click at [427, 318] on p "18h - 18h30" at bounding box center [419, 313] width 46 height 11
click at [528, 318] on p "18h30 - 19h" at bounding box center [516, 313] width 46 height 11
click at [433, 356] on p "19h - 19h30" at bounding box center [419, 351] width 46 height 11
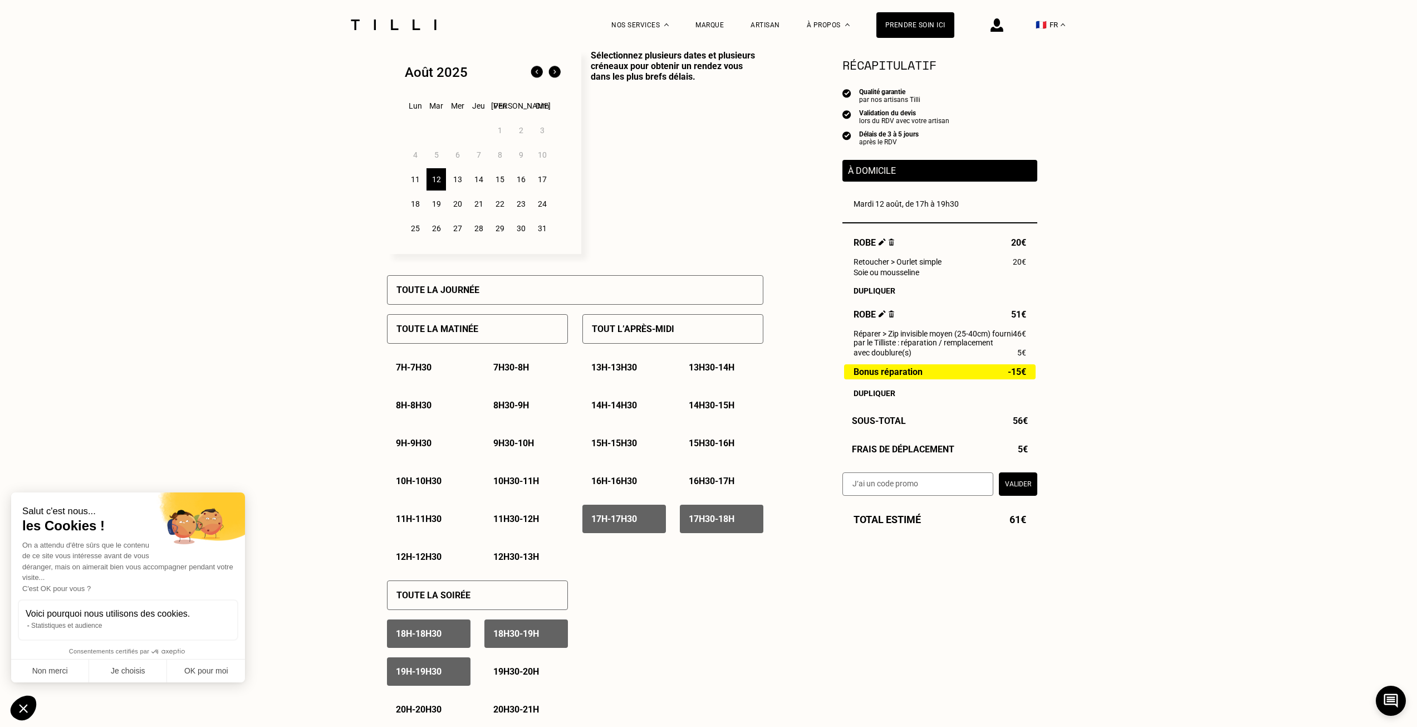
scroll to position [278, 0]
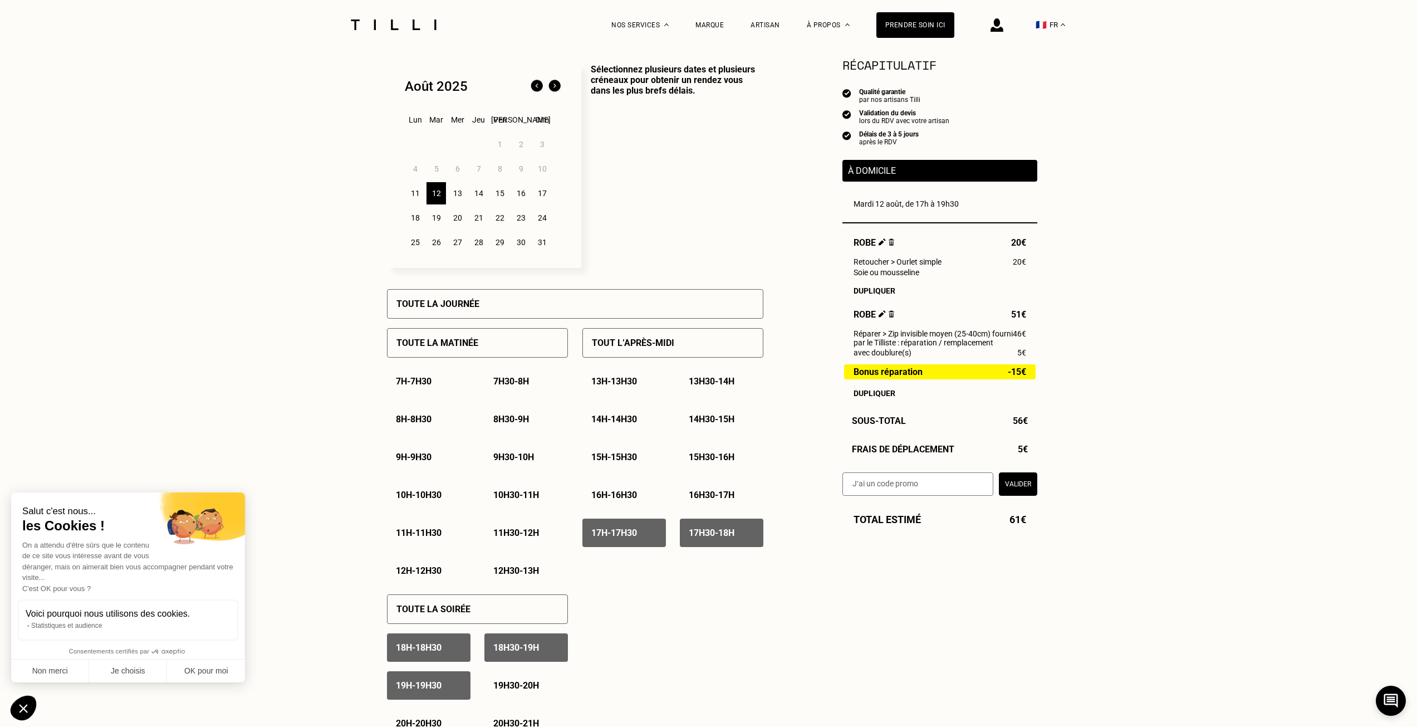
click at [458, 194] on div "13" at bounding box center [457, 193] width 19 height 22
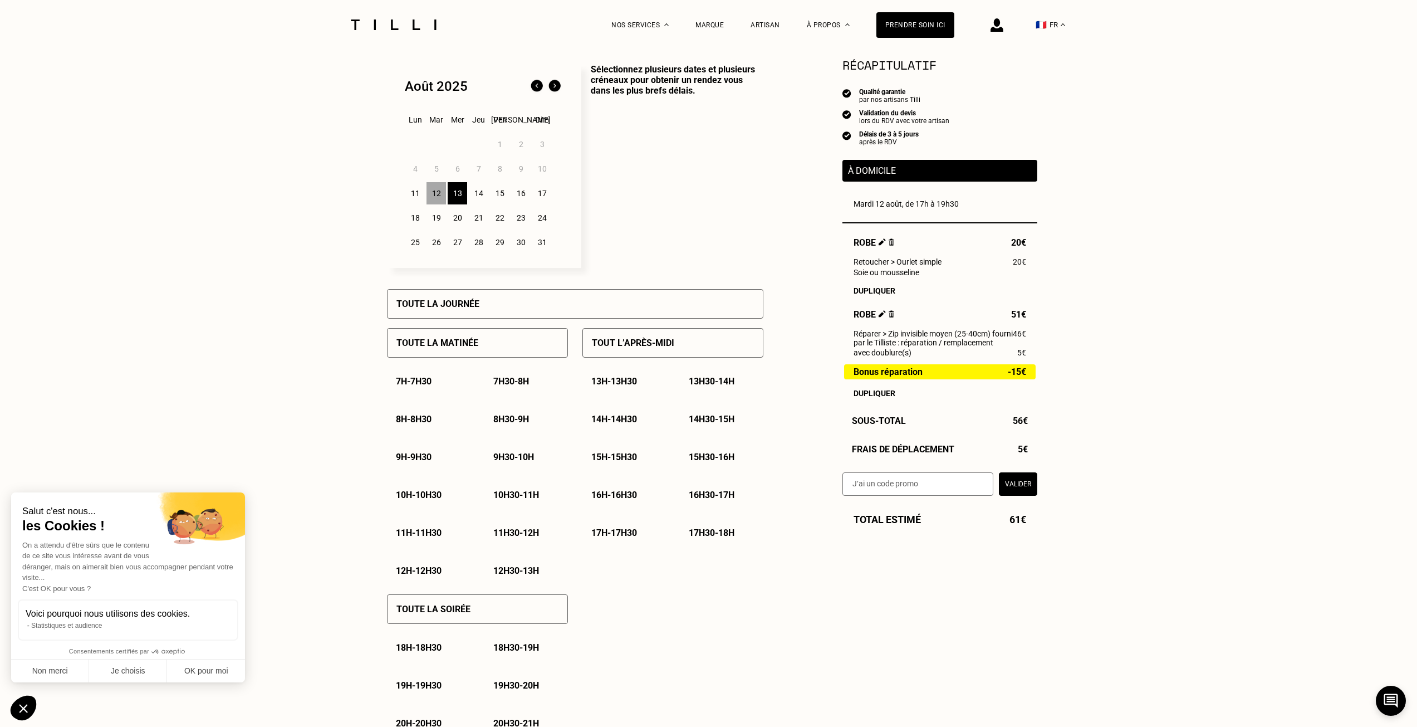
click at [440, 195] on div "12" at bounding box center [436, 193] width 19 height 22
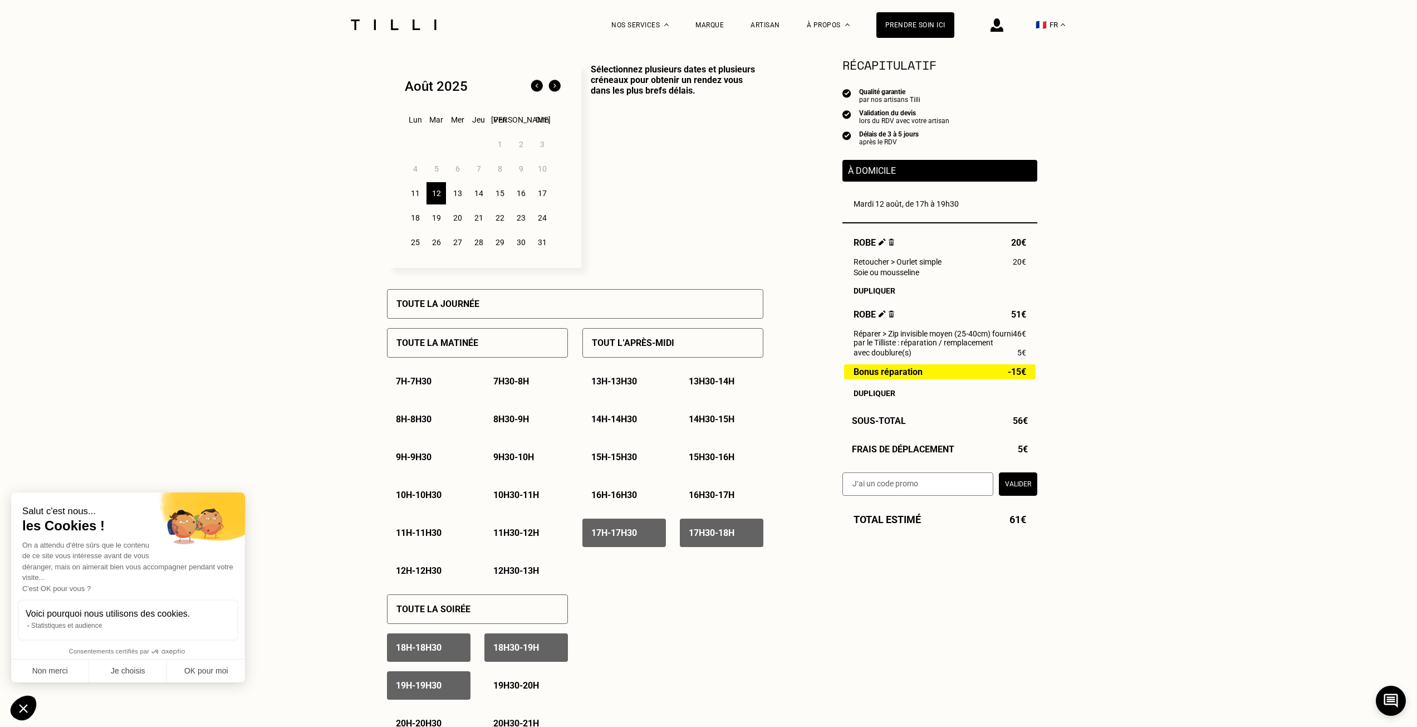
click at [448, 194] on div "13" at bounding box center [457, 193] width 19 height 22
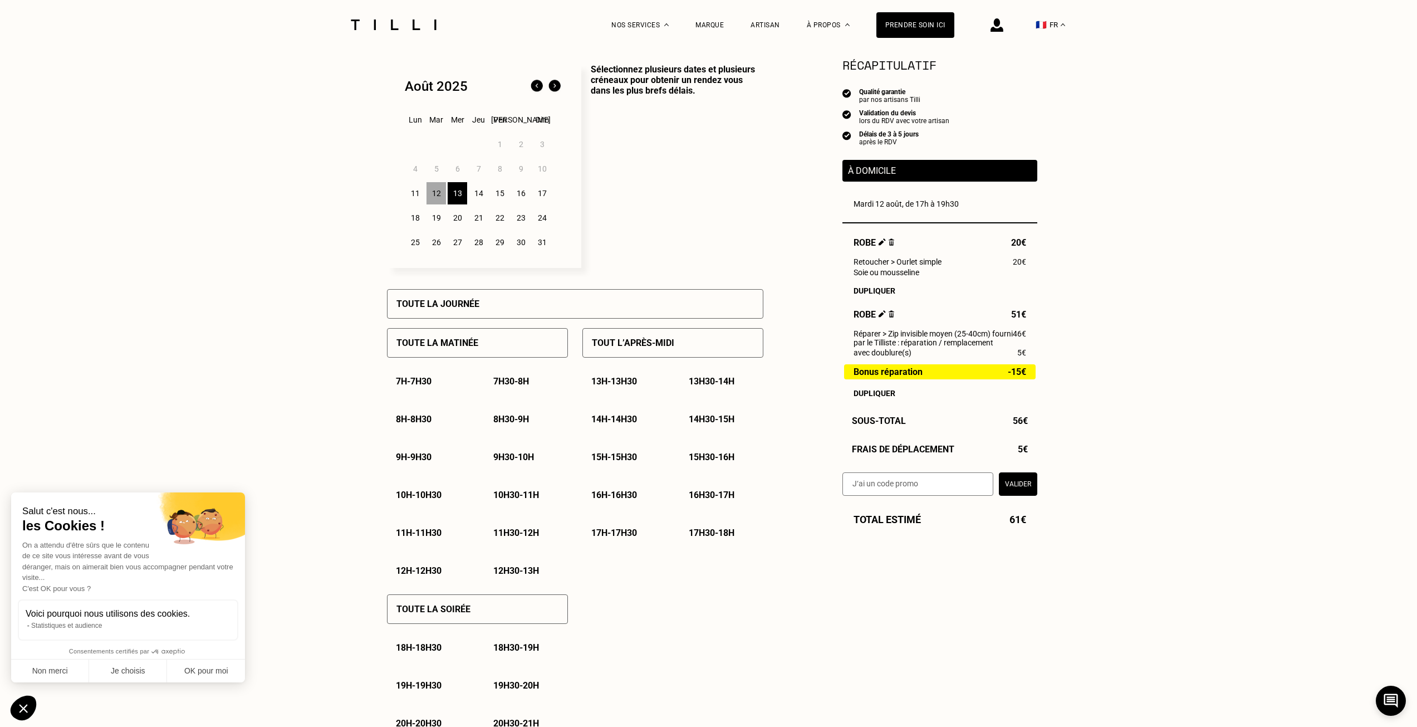
click at [498, 194] on div "15" at bounding box center [499, 193] width 19 height 22
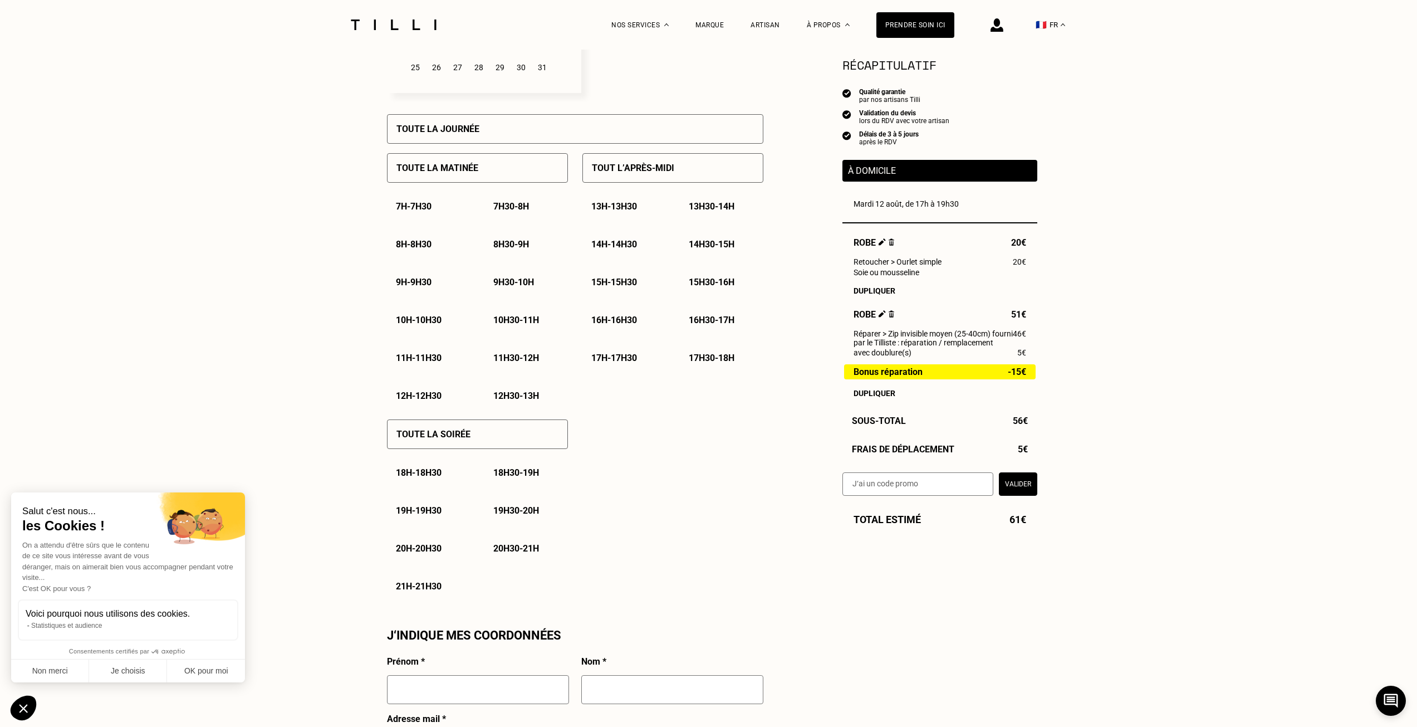
scroll to position [445, 0]
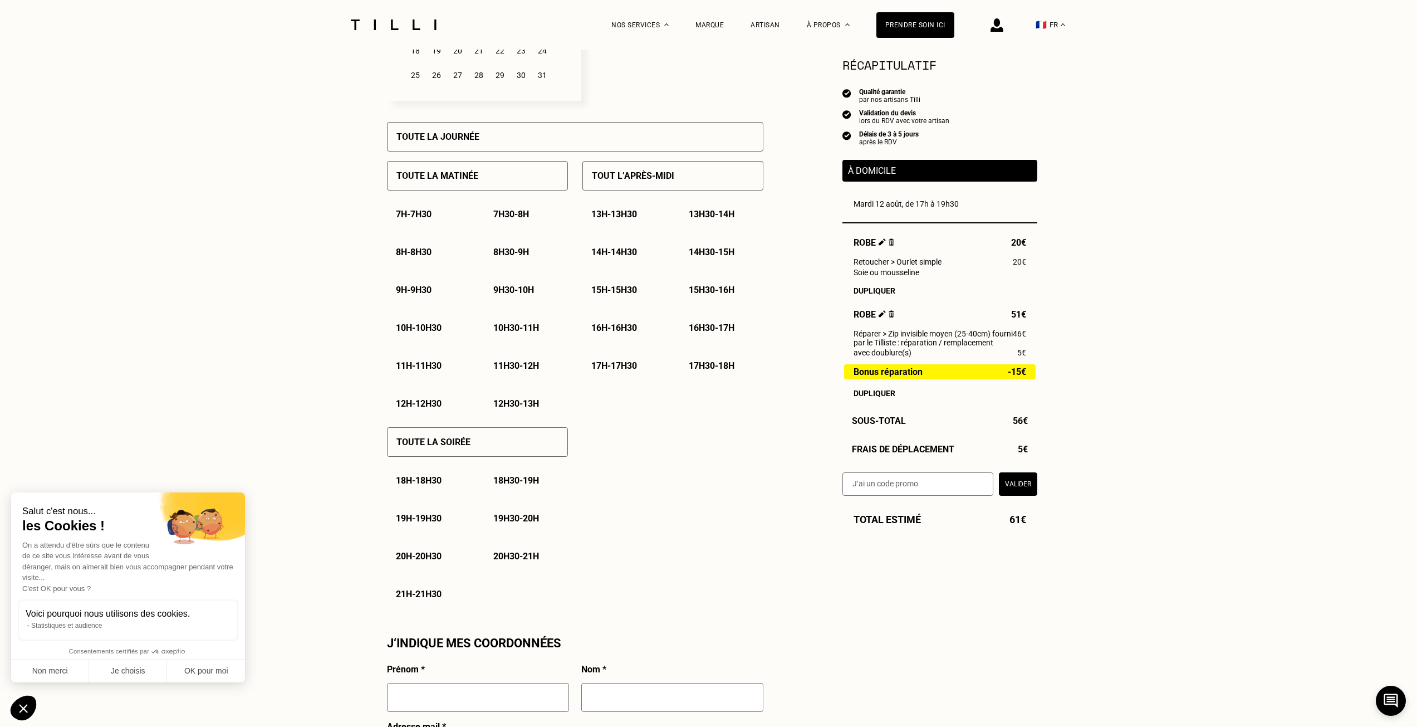
click at [511, 327] on p "10h30 - 11h" at bounding box center [516, 327] width 46 height 11
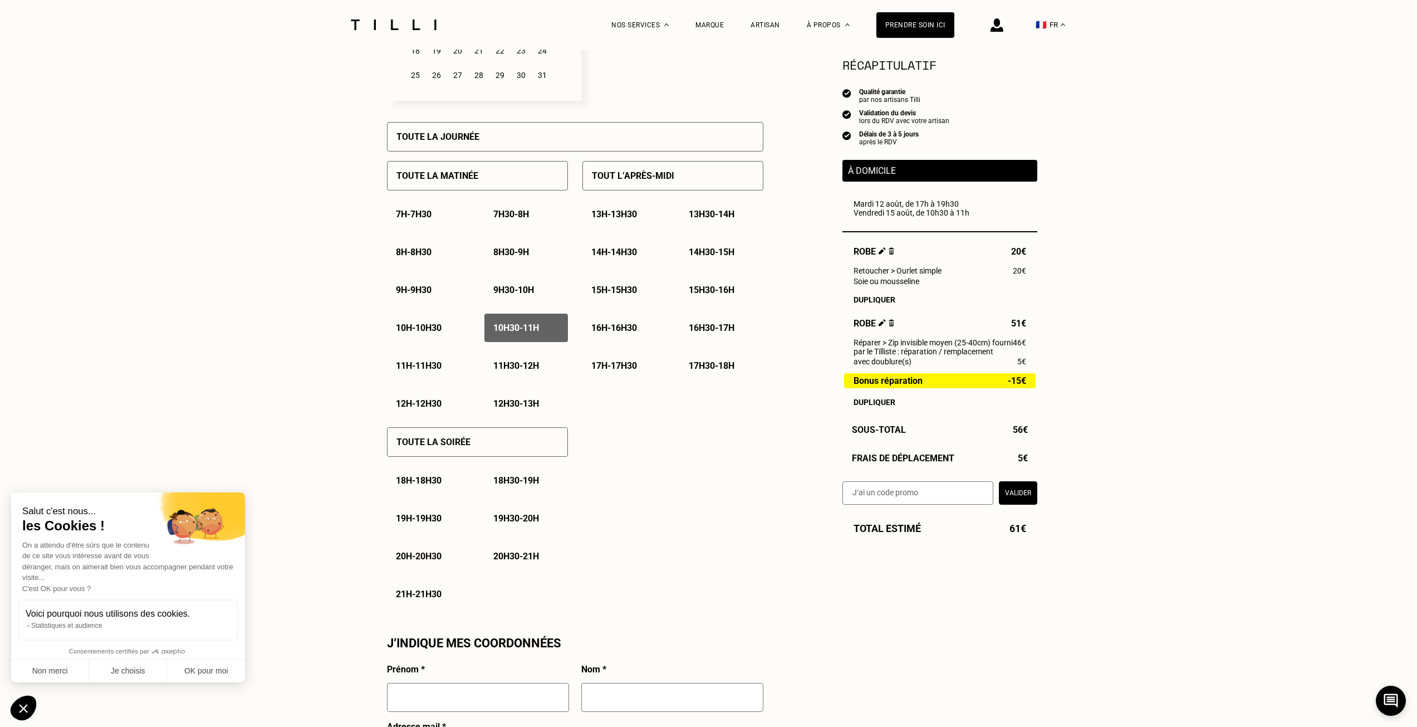
click at [401, 326] on p "10h - 10h30" at bounding box center [419, 327] width 46 height 11
click at [521, 333] on p "10h30 - 11h" at bounding box center [516, 327] width 46 height 11
click at [442, 339] on div "10h - 10h30" at bounding box center [429, 327] width 84 height 28
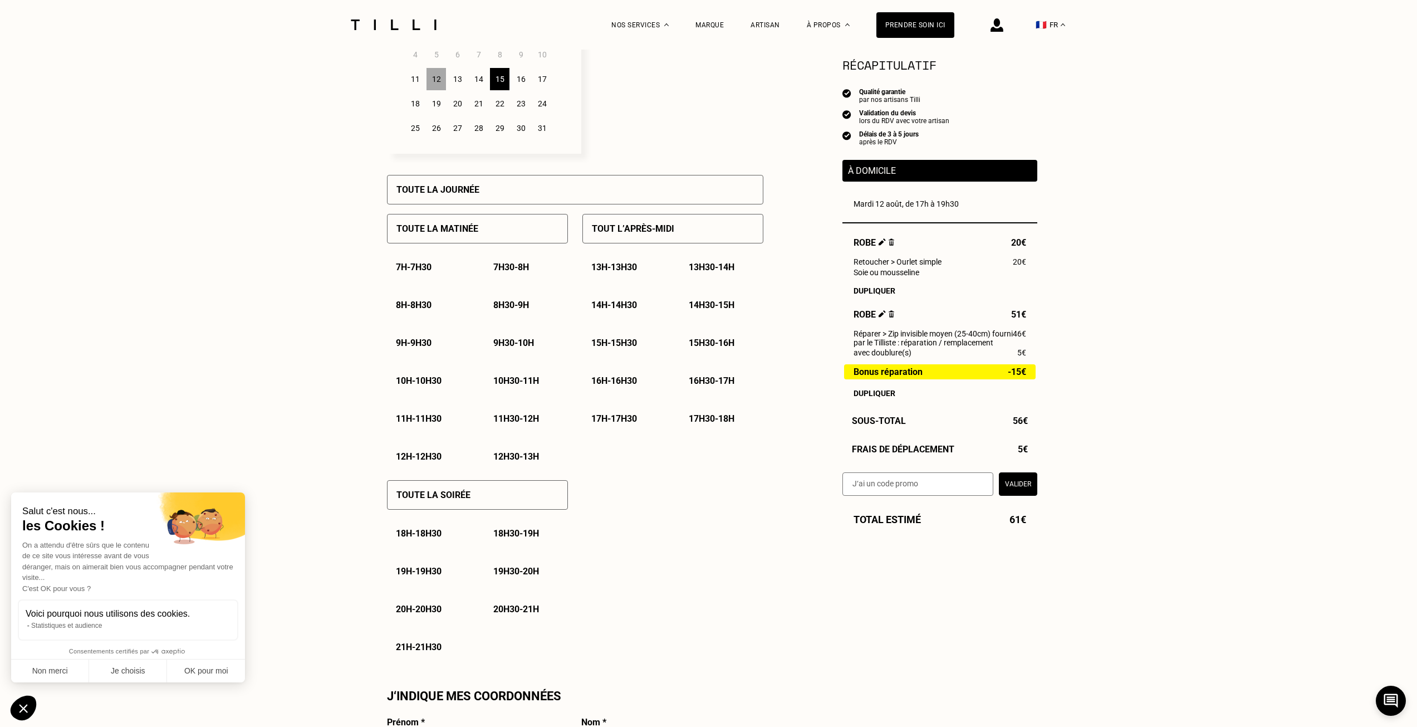
scroll to position [334, 0]
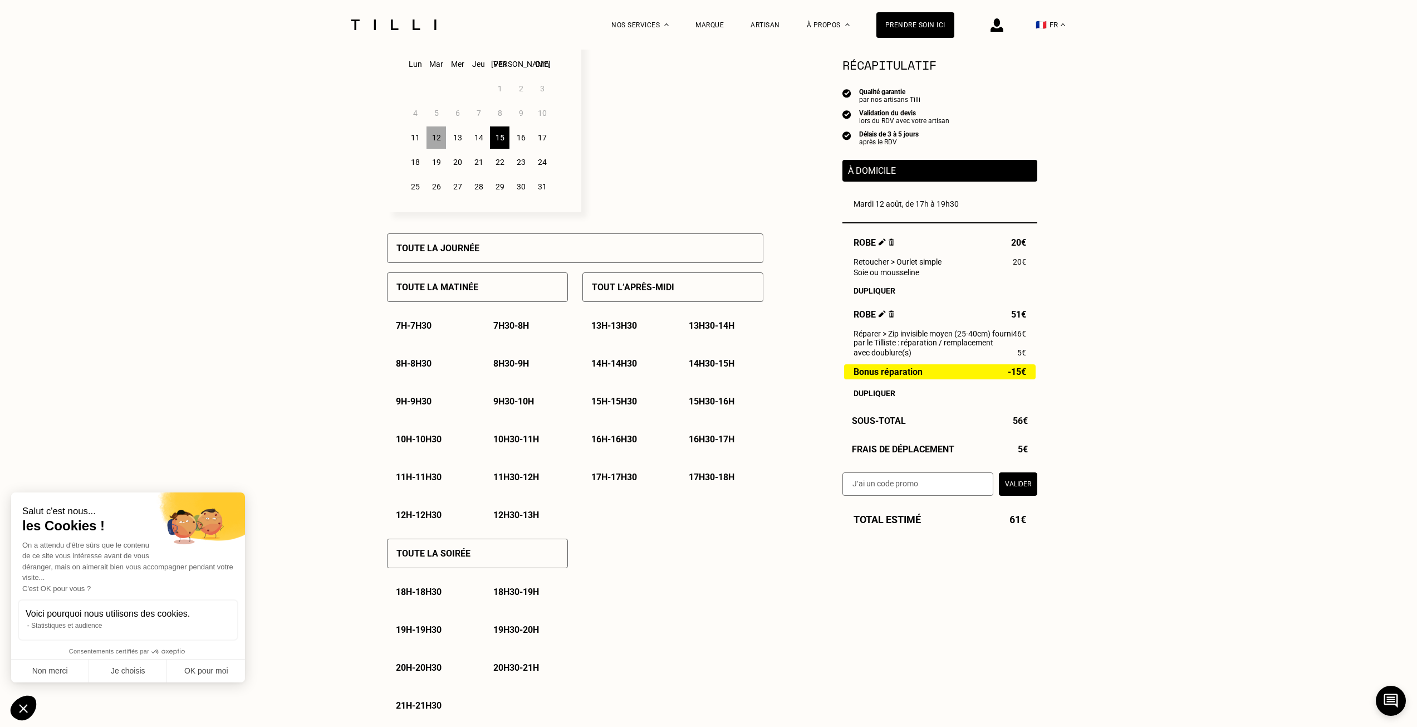
click at [525, 143] on div "16" at bounding box center [520, 137] width 19 height 22
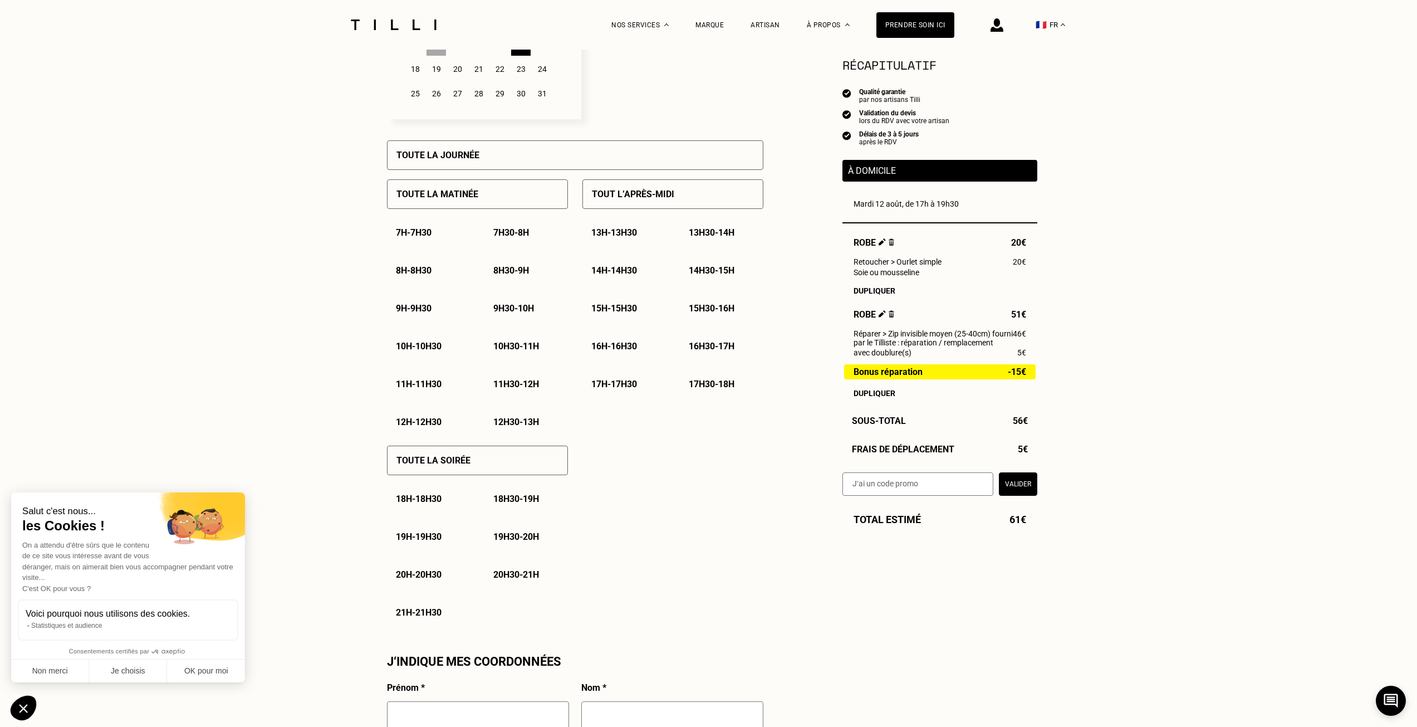
scroll to position [501, 0]
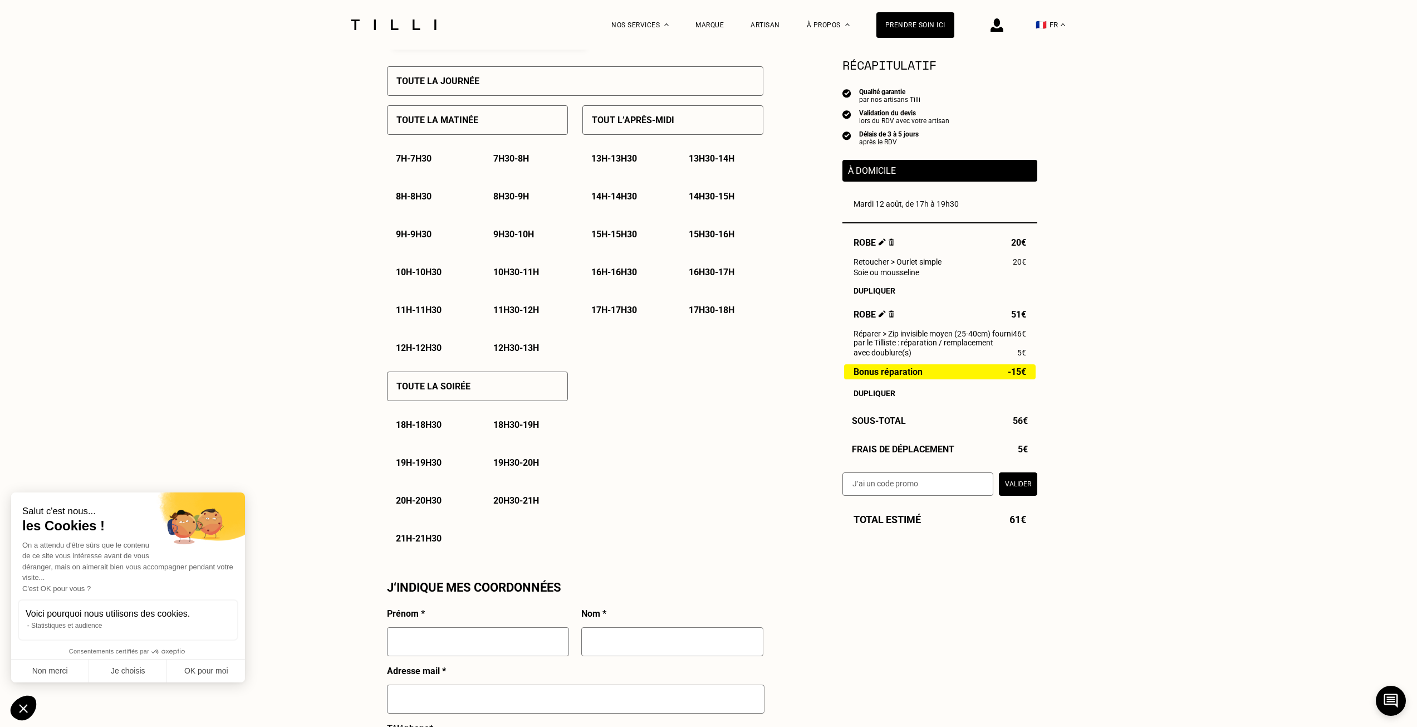
click at [732, 196] on p "14h30 - 15h" at bounding box center [712, 196] width 46 height 11
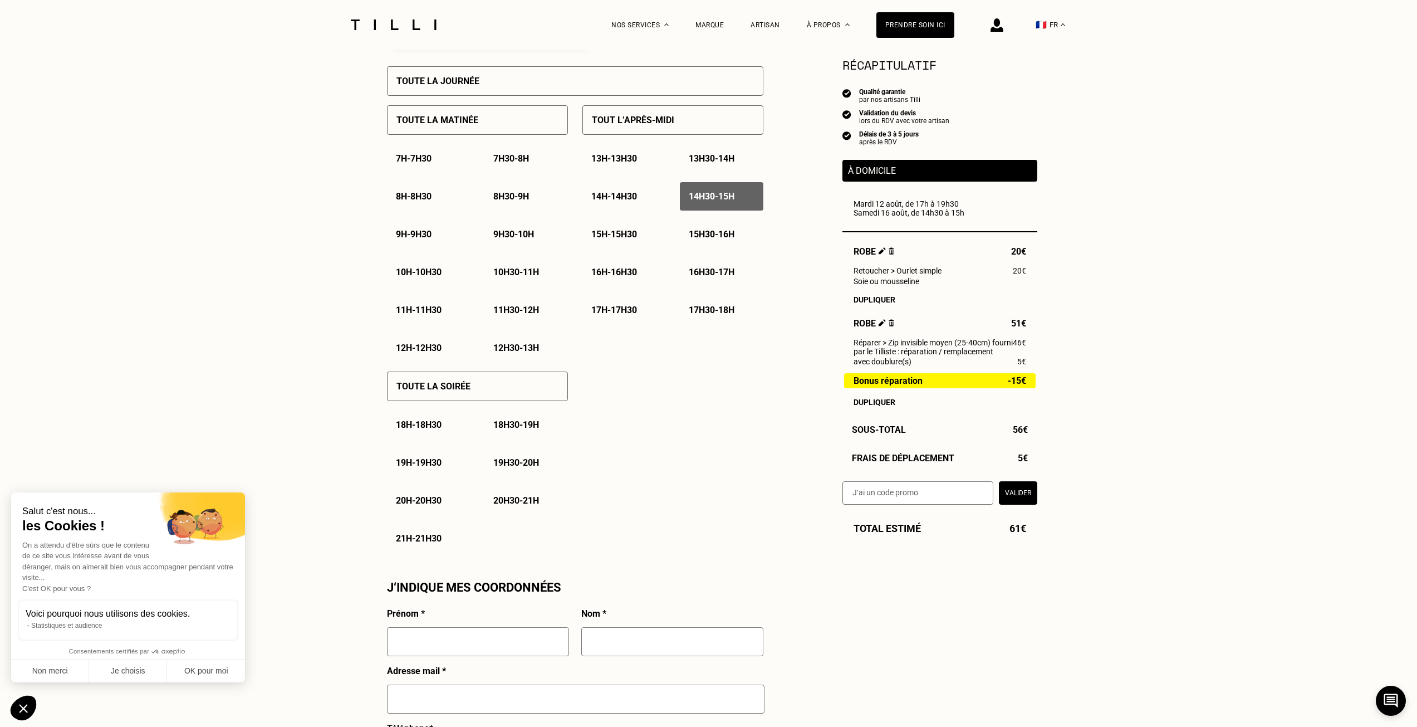
click at [645, 238] on div "15h - 15h30" at bounding box center [624, 234] width 84 height 28
click at [708, 239] on p "15h30 - 16h" at bounding box center [712, 234] width 46 height 11
click at [629, 277] on p "16h - 16h30" at bounding box center [614, 272] width 46 height 11
click at [704, 277] on p "16h30 - 17h" at bounding box center [712, 272] width 46 height 11
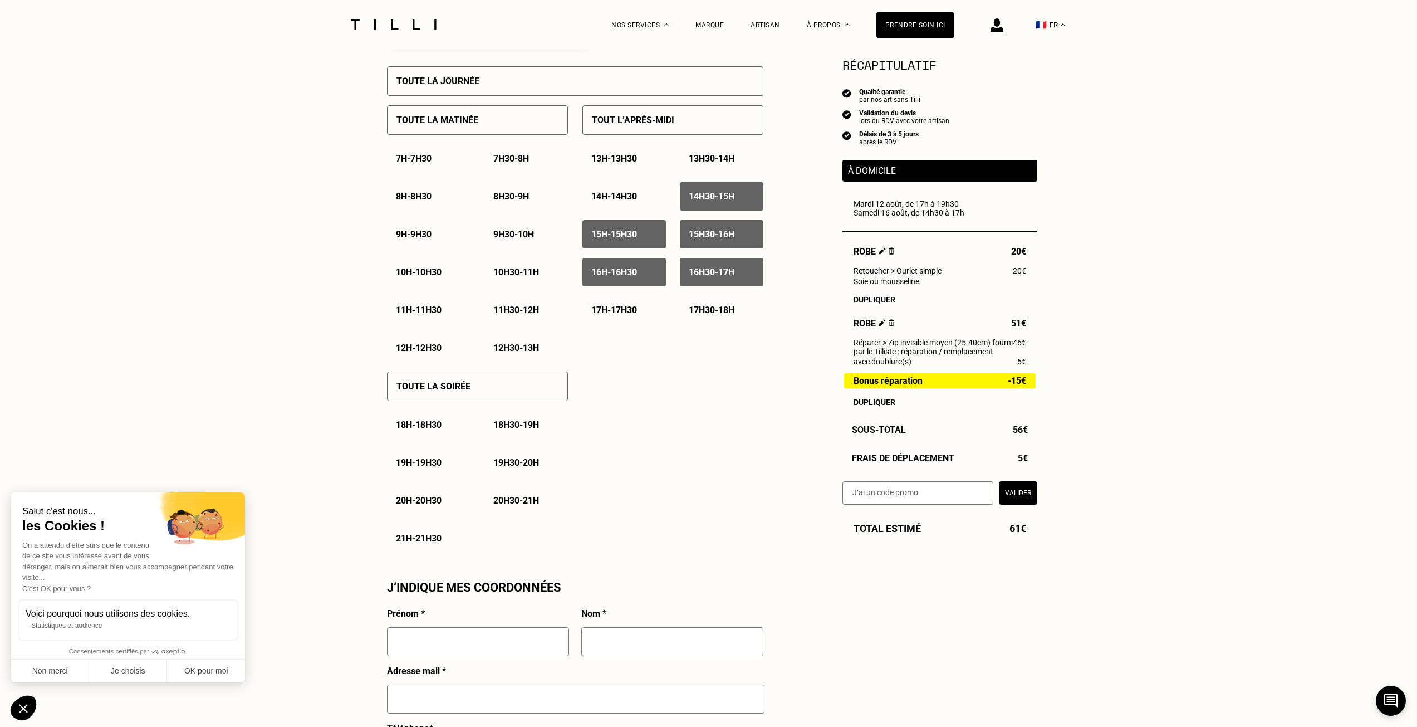
click at [624, 307] on div "17h - 17h30" at bounding box center [624, 310] width 84 height 28
click at [725, 304] on div "17h30 - 18h" at bounding box center [722, 310] width 84 height 28
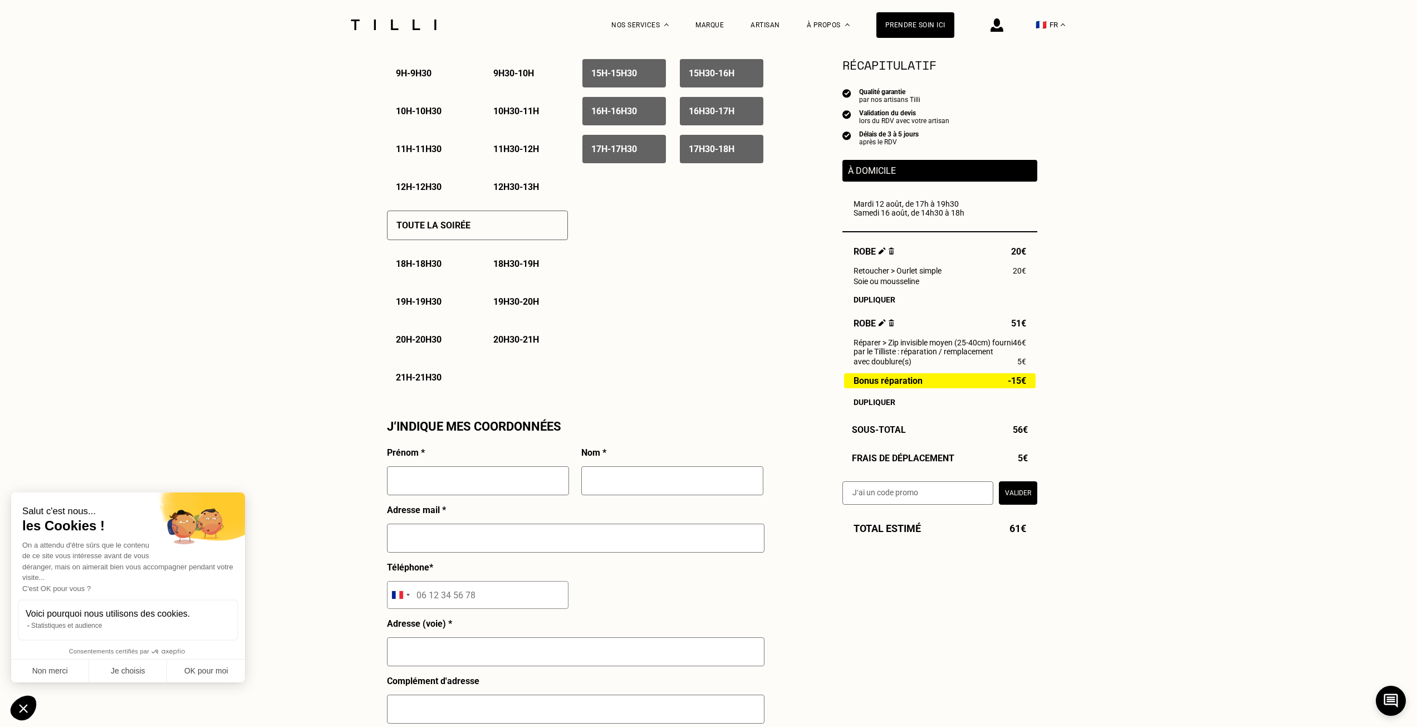
scroll to position [668, 0]
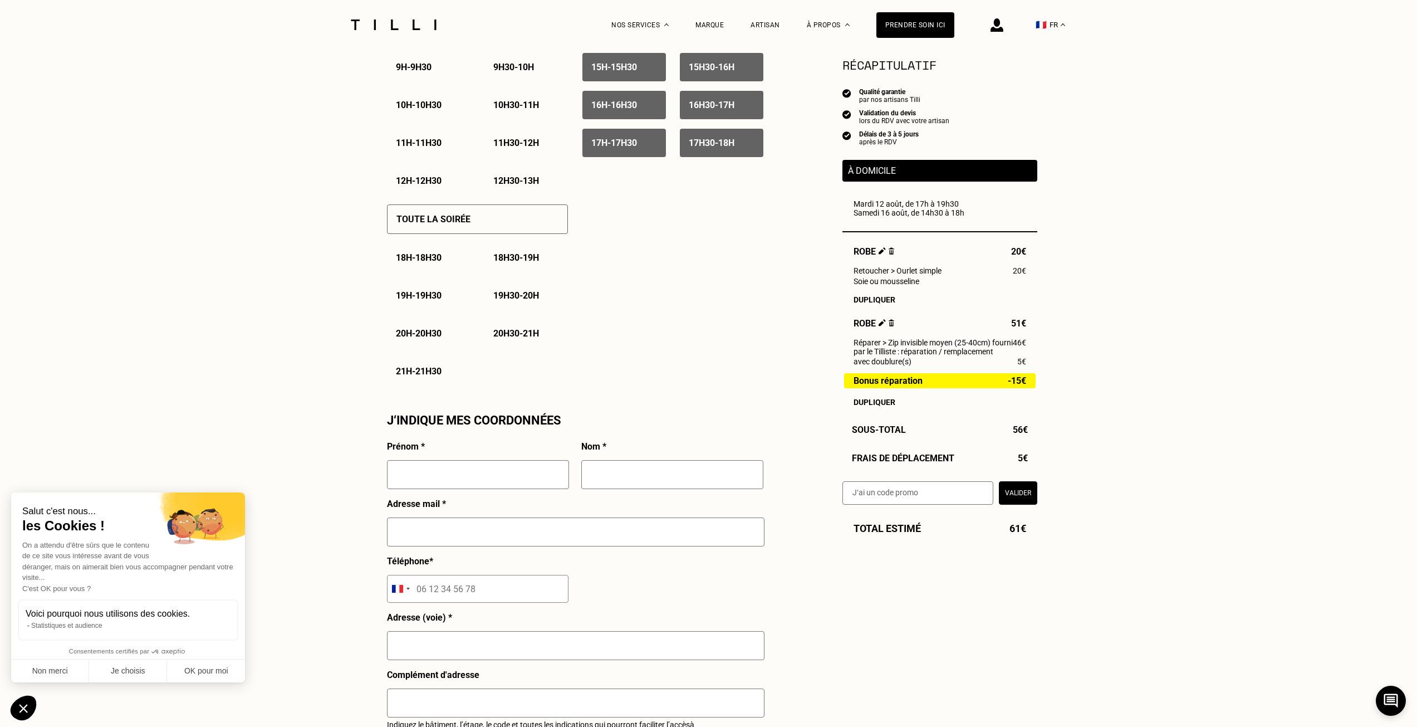
click at [486, 484] on input "text" at bounding box center [478, 474] width 182 height 29
type input "[PERSON_NAME]"
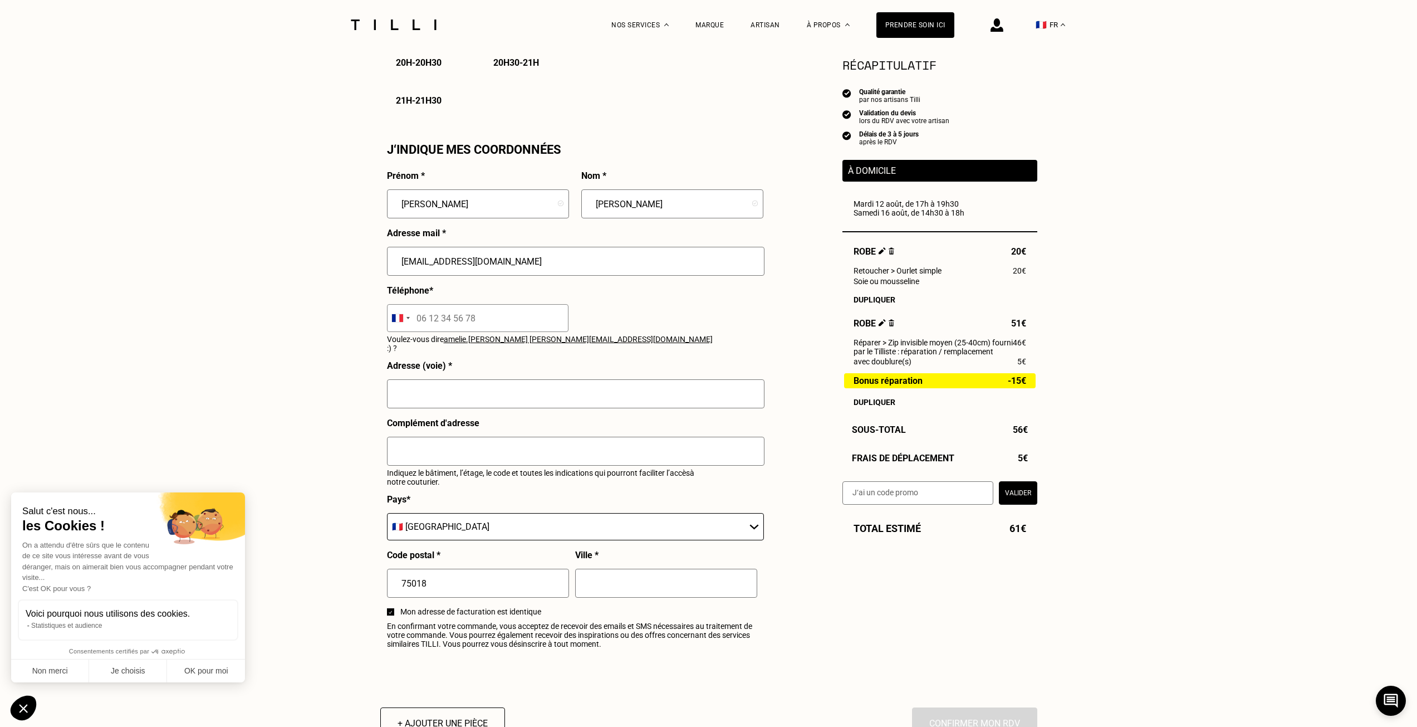
scroll to position [947, 0]
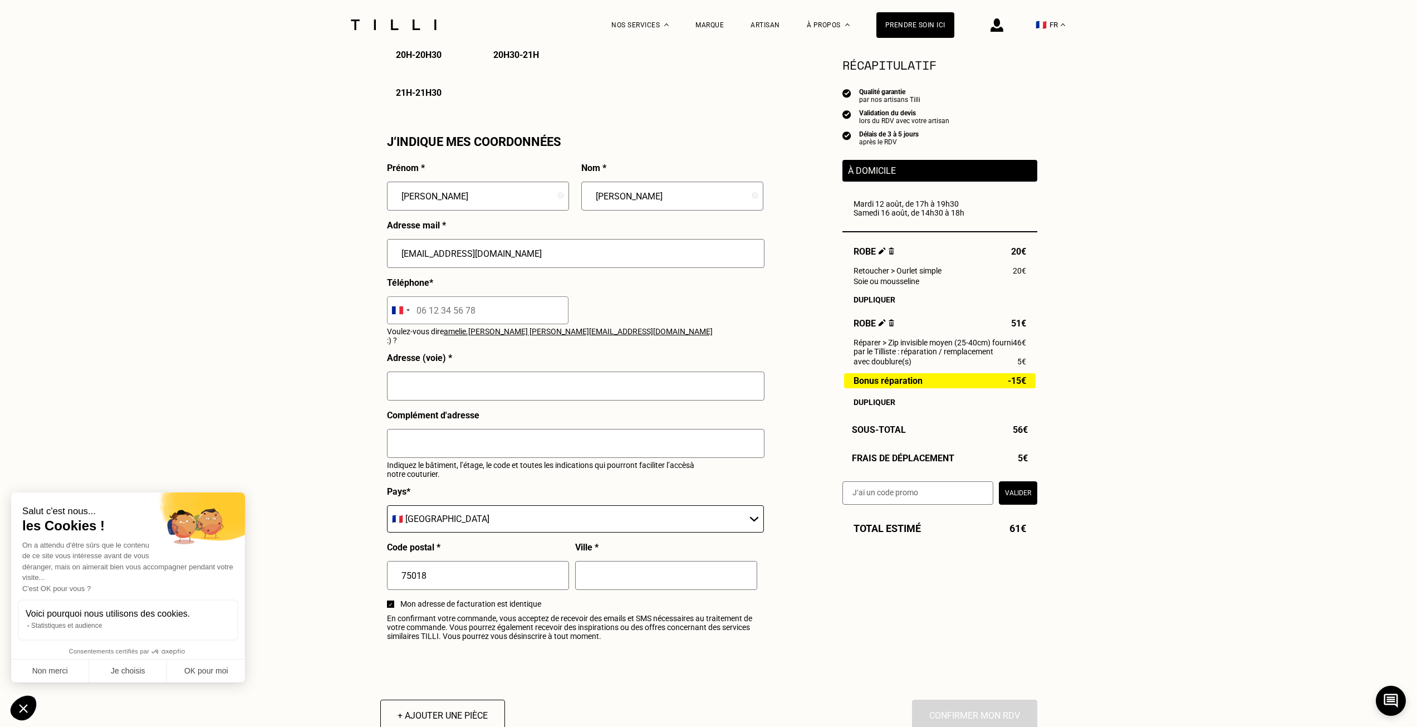
type input "[EMAIL_ADDRESS][DOMAIN_NAME]"
click at [430, 304] on input "tel" at bounding box center [478, 310] width 182 height 28
type input "06 29 01 44 14"
click at [478, 375] on input "text" at bounding box center [576, 385] width 378 height 29
type input "[STREET_ADDRESS][PERSON_NAME]"
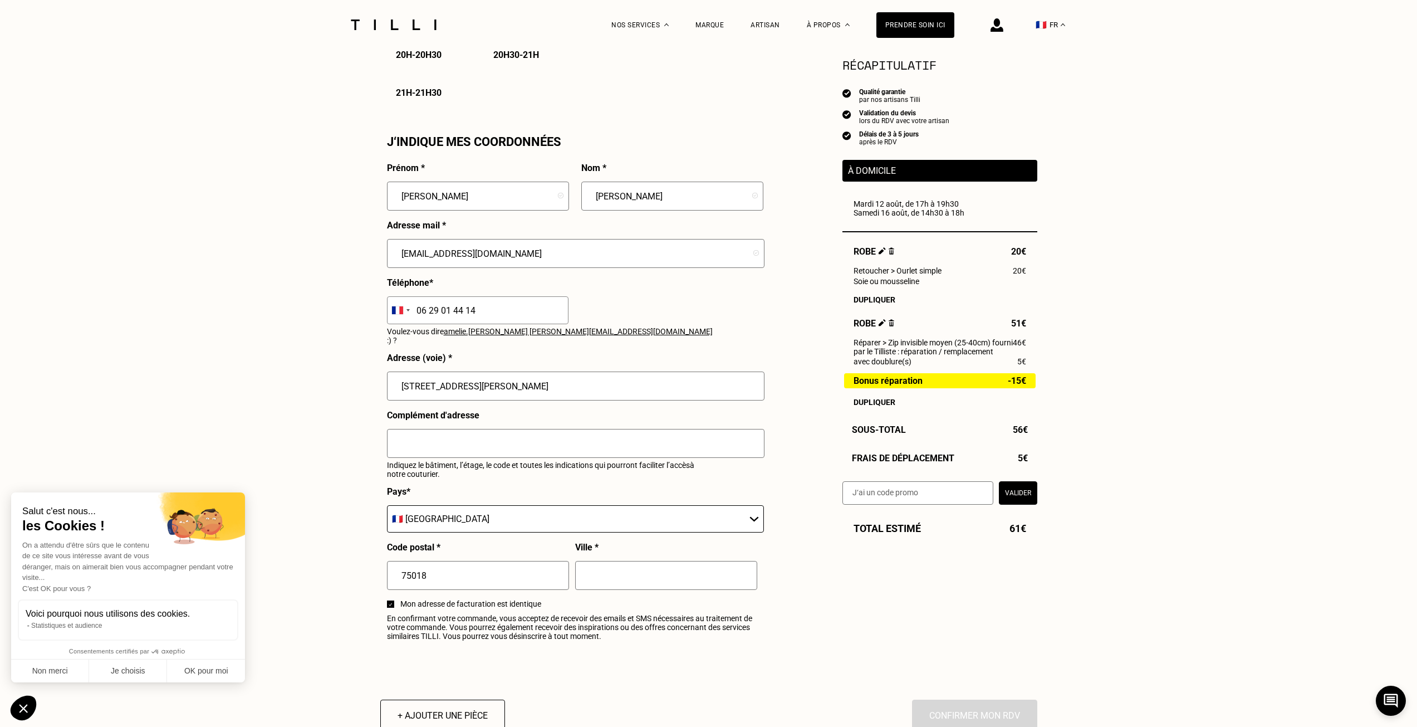
click at [651, 568] on input "text" at bounding box center [666, 575] width 182 height 29
type input "A"
type input "[GEOGRAPHIC_DATA]"
click at [257, 286] on div "Besoin Estimation Confirmation Estimation Récapitulatif Qualité garantie par no…" at bounding box center [708, 23] width 1417 height 1840
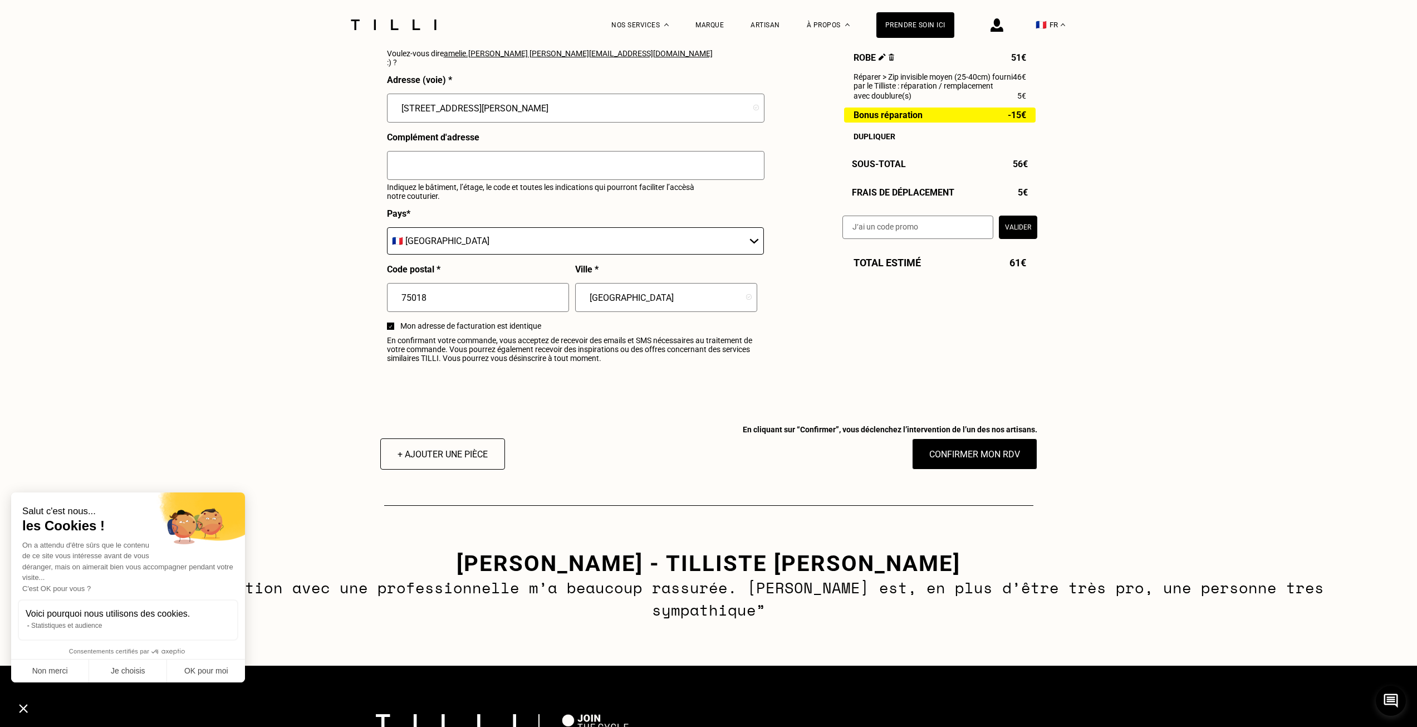
scroll to position [1225, 0]
click at [989, 445] on button "Confirmer mon RDV" at bounding box center [974, 453] width 138 height 35
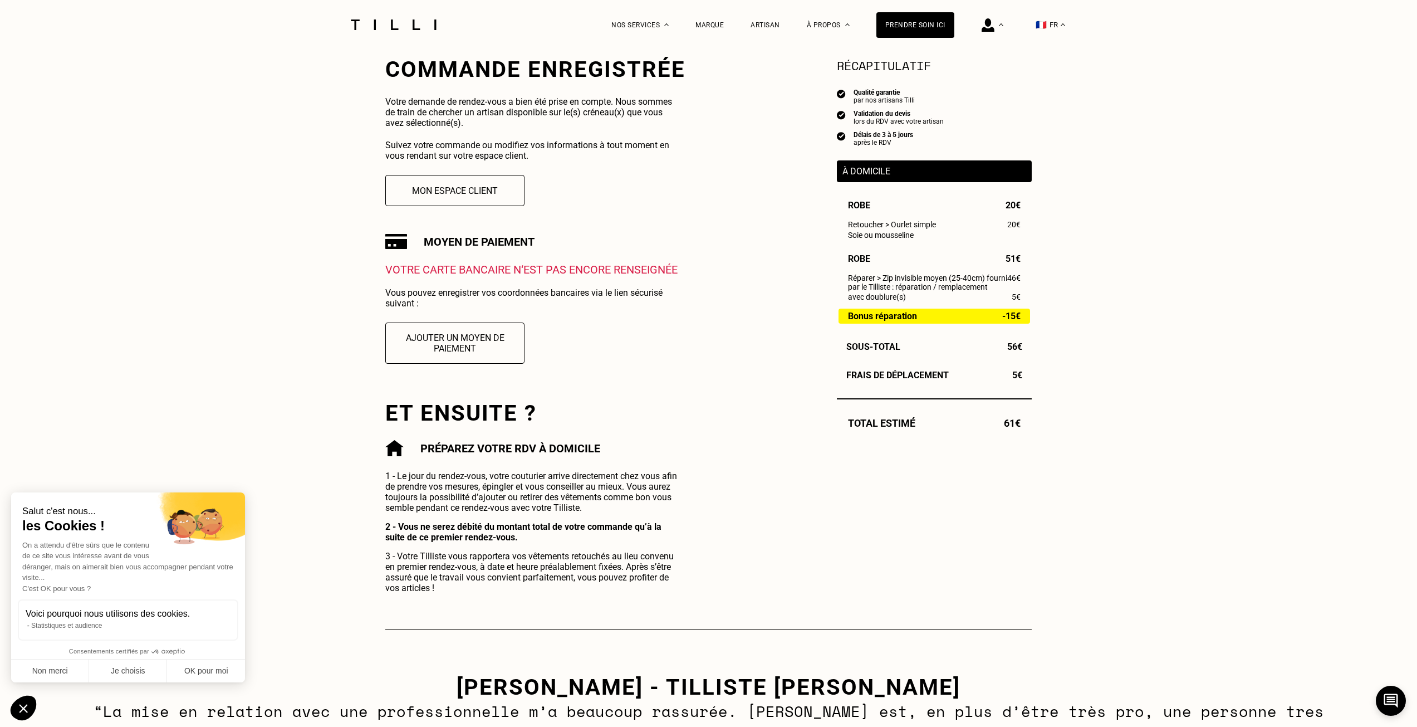
scroll to position [223, 0]
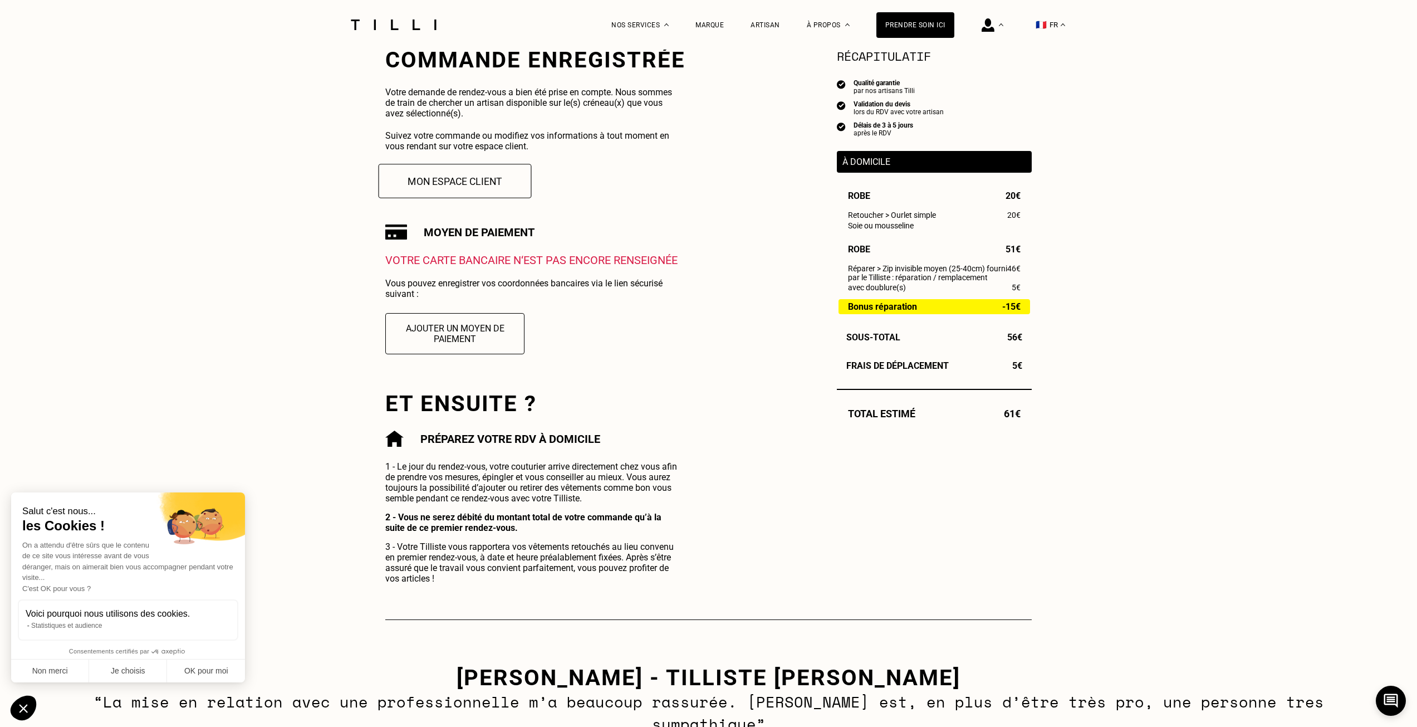
click at [498, 178] on button "Mon espace client" at bounding box center [455, 181] width 153 height 35
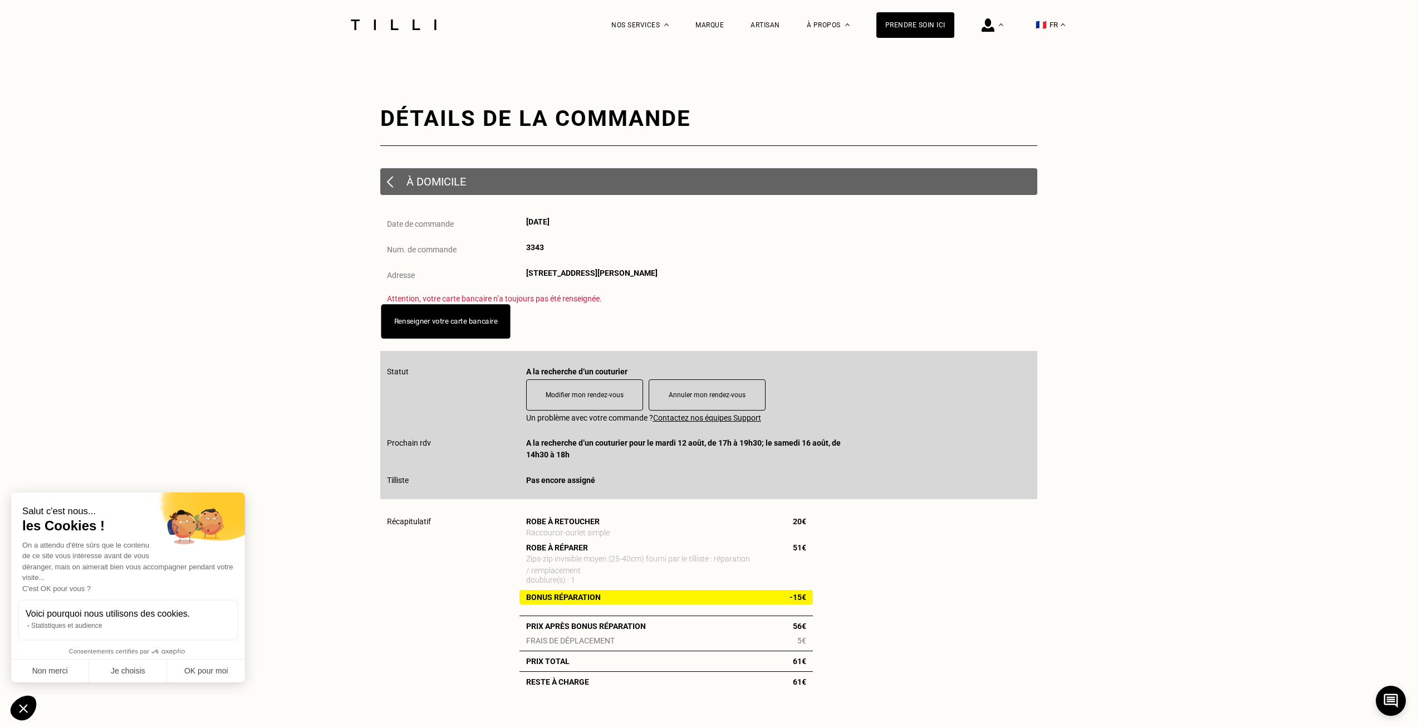
click at [475, 333] on button "Renseigner votre carte bancaire" at bounding box center [445, 321] width 129 height 35
click at [414, 316] on button "Renseigner votre carte bancaire" at bounding box center [445, 321] width 129 height 35
click at [442, 329] on button "Renseigner votre carte bancaire" at bounding box center [445, 321] width 129 height 35
click at [993, 24] on img at bounding box center [988, 24] width 13 height 13
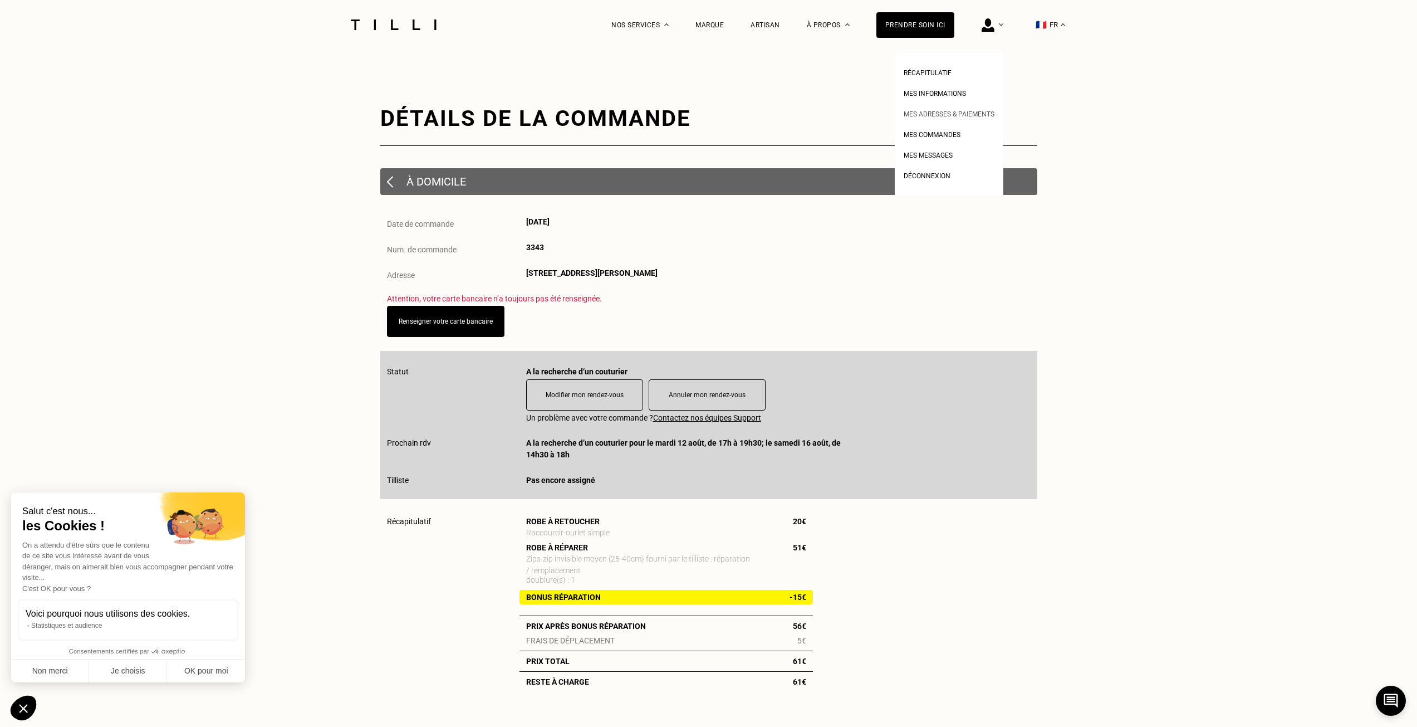
click at [955, 116] on span "Mes adresses & paiements" at bounding box center [949, 114] width 91 height 8
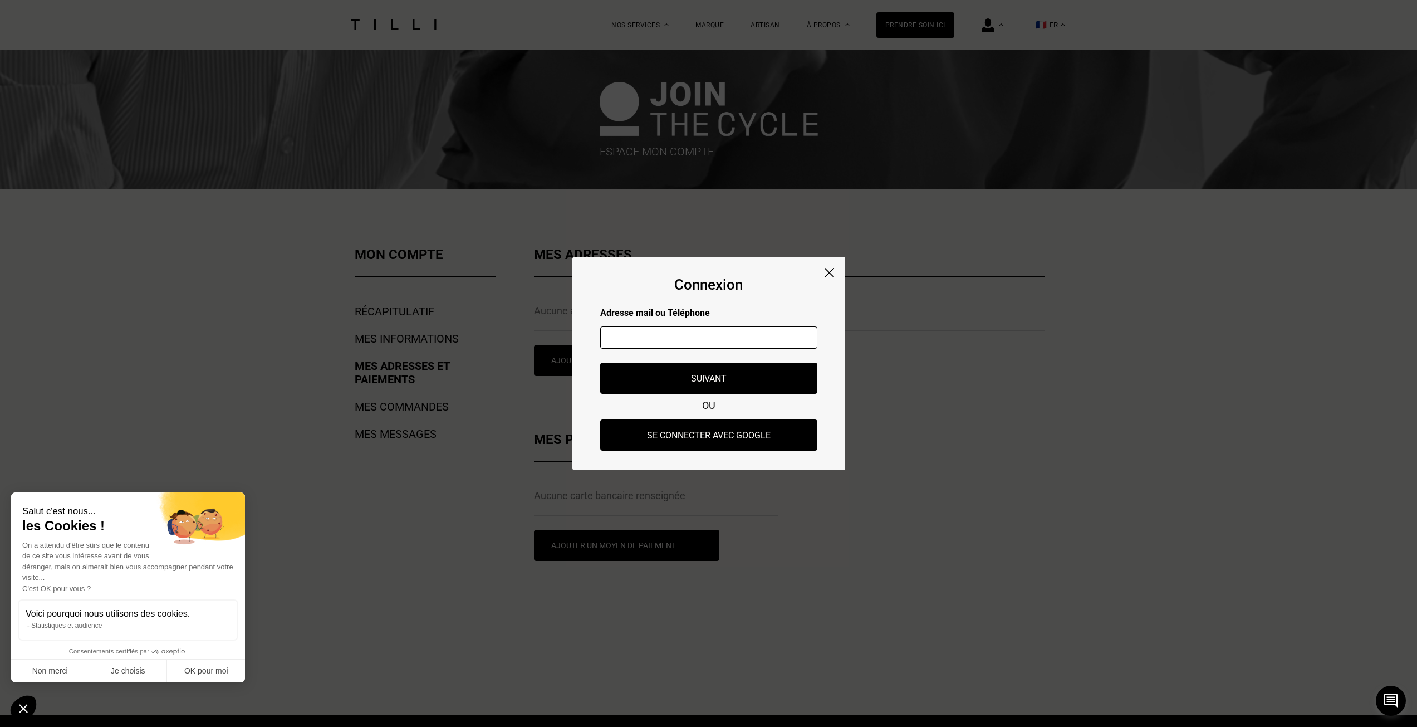
click at [729, 335] on input "text" at bounding box center [708, 337] width 217 height 22
type input "[EMAIL_ADDRESS][DOMAIN_NAME]"
click at [714, 375] on button "Suivant" at bounding box center [708, 378] width 239 height 35
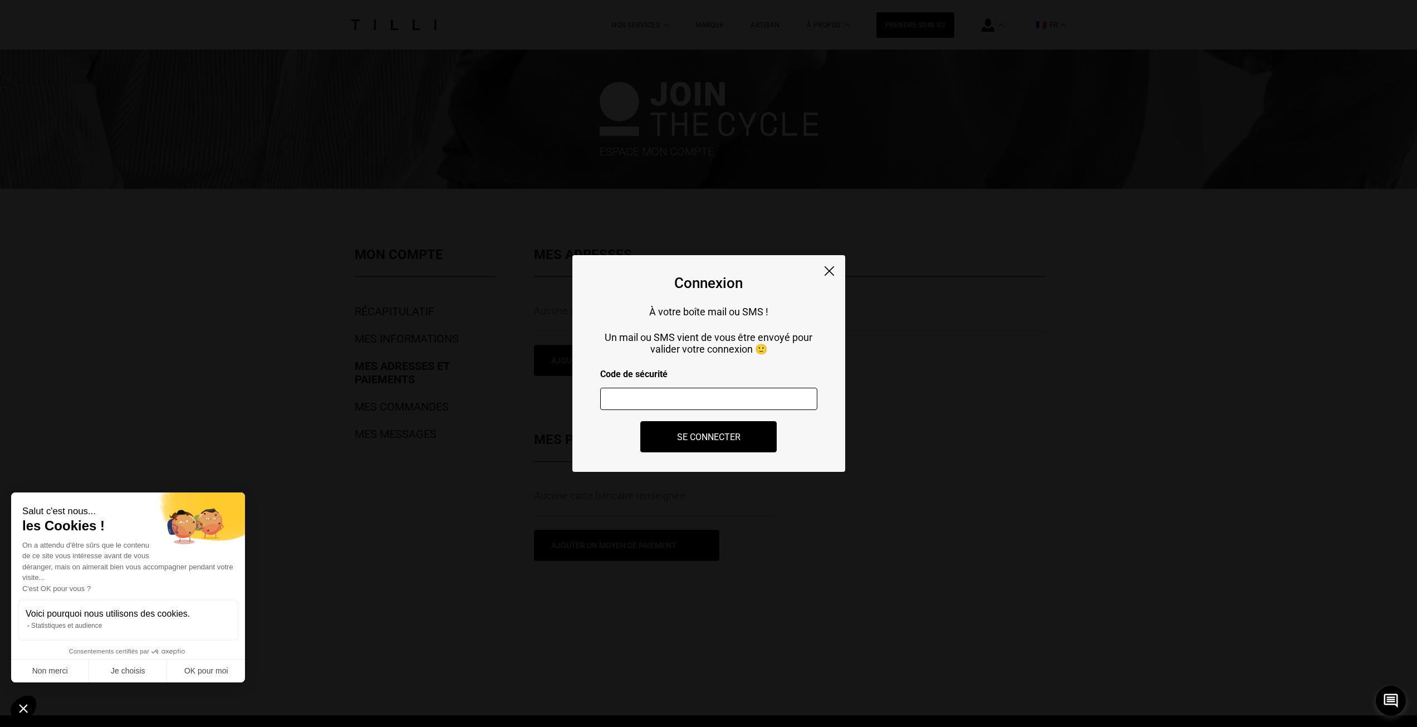
click at [688, 401] on input "number" at bounding box center [708, 399] width 217 height 22
paste input "373687"
type input "373687"
click at [707, 437] on button "Se connecter" at bounding box center [709, 436] width 150 height 35
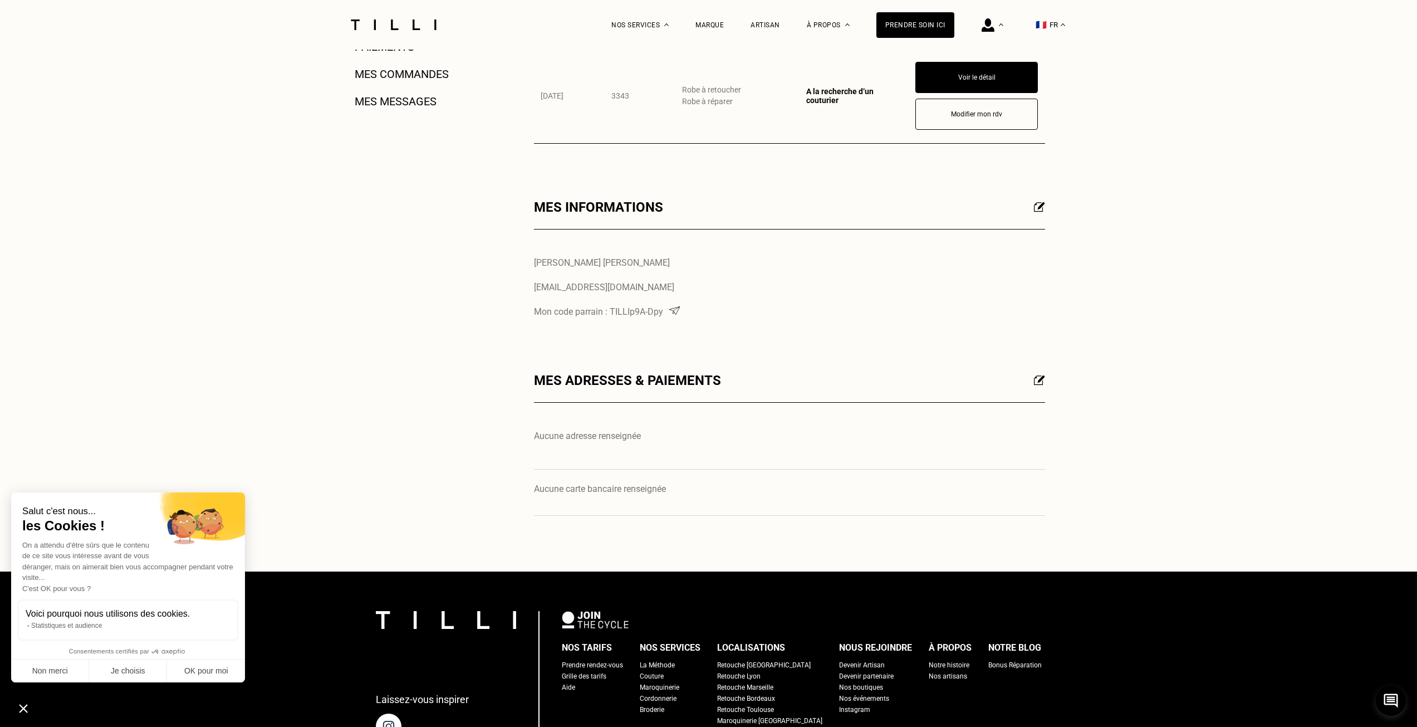
scroll to position [334, 0]
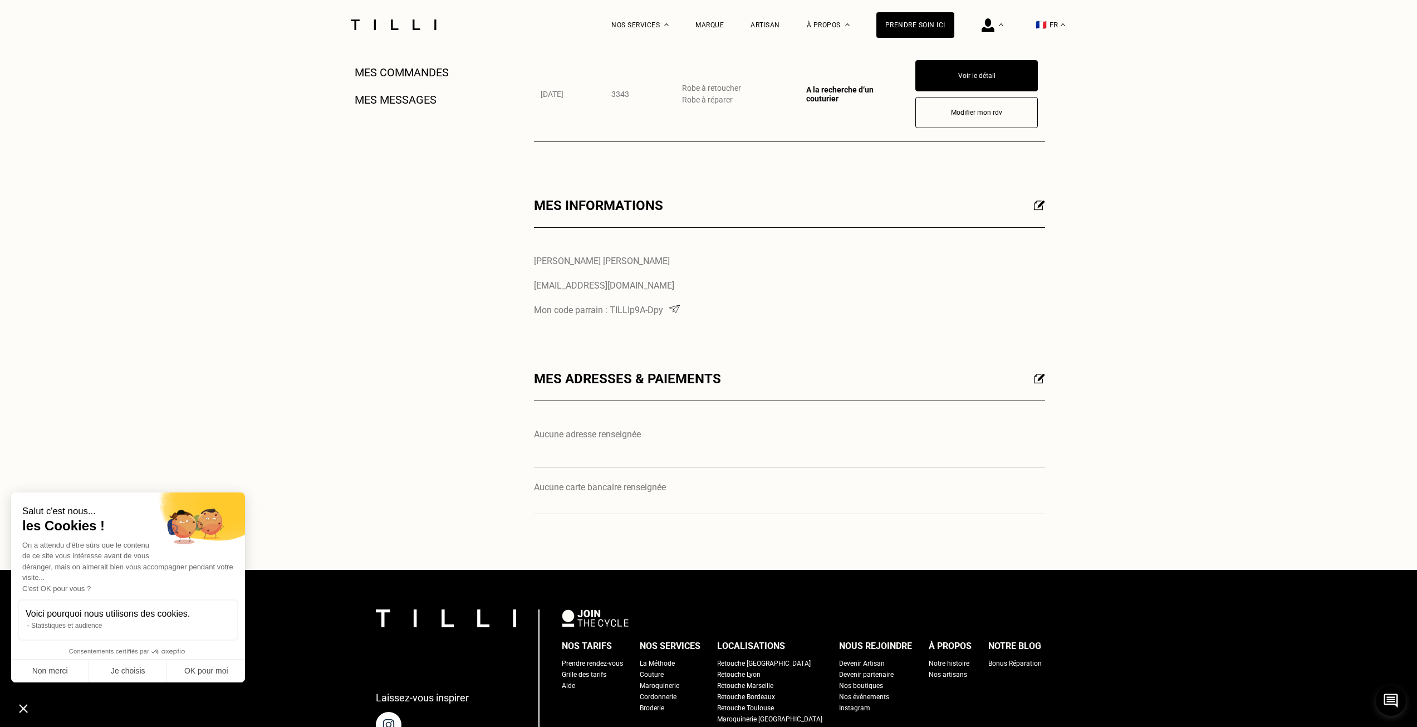
click at [1035, 378] on img at bounding box center [1039, 378] width 11 height 10
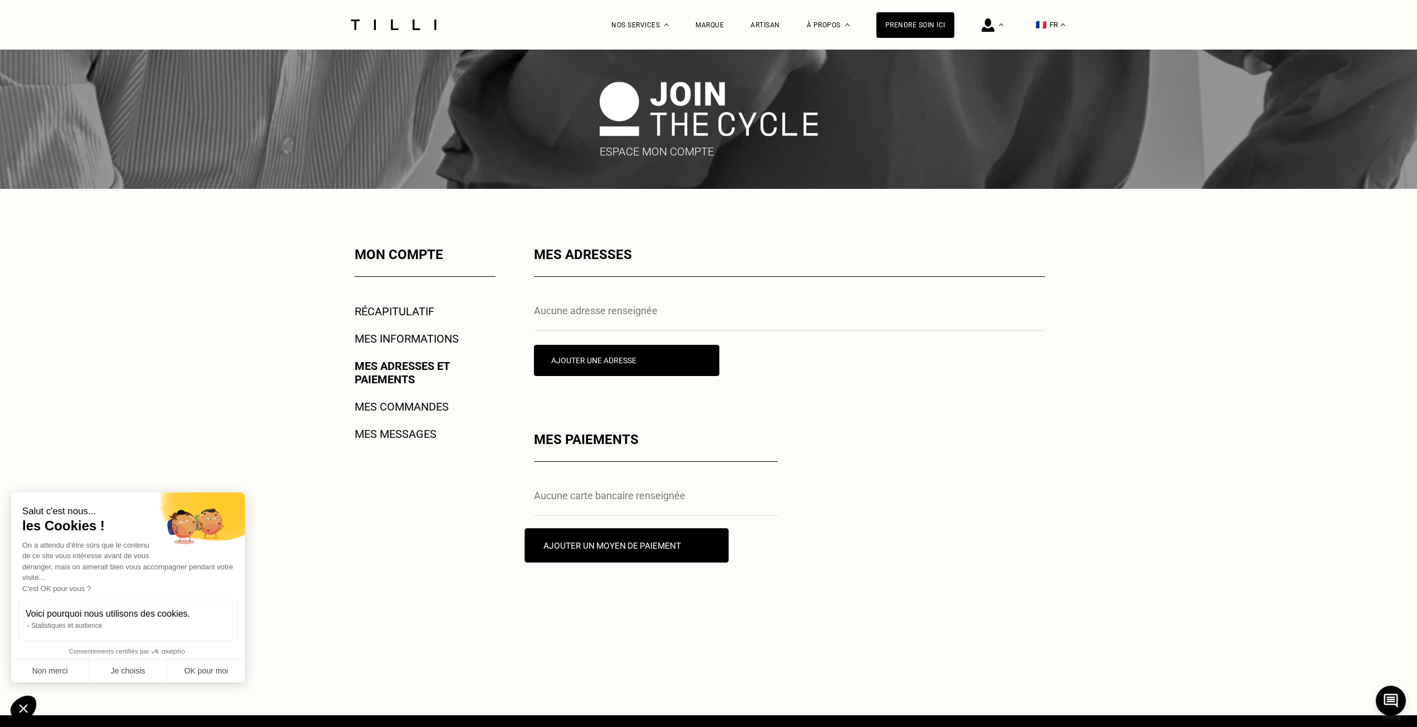
click at [649, 547] on button "Ajouter un moyen de paiement" at bounding box center [627, 545] width 204 height 35
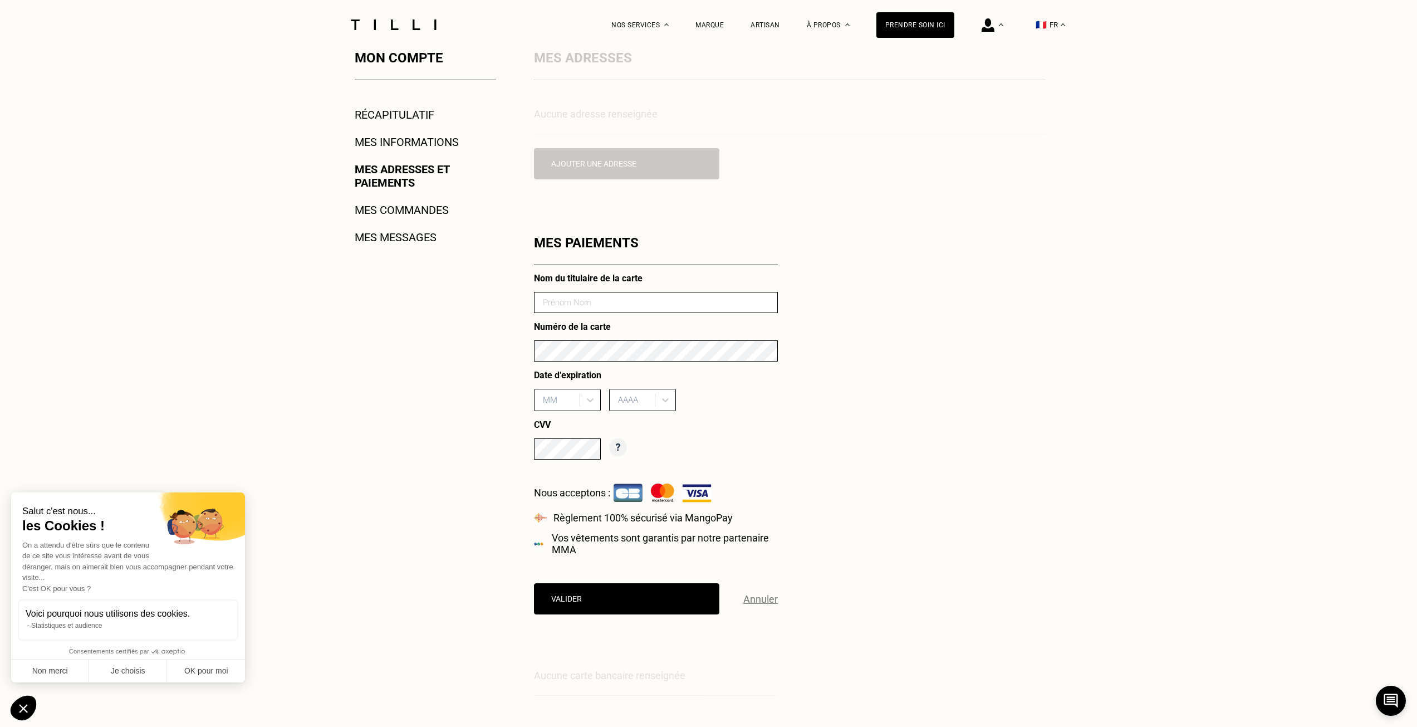
scroll to position [278, 0]
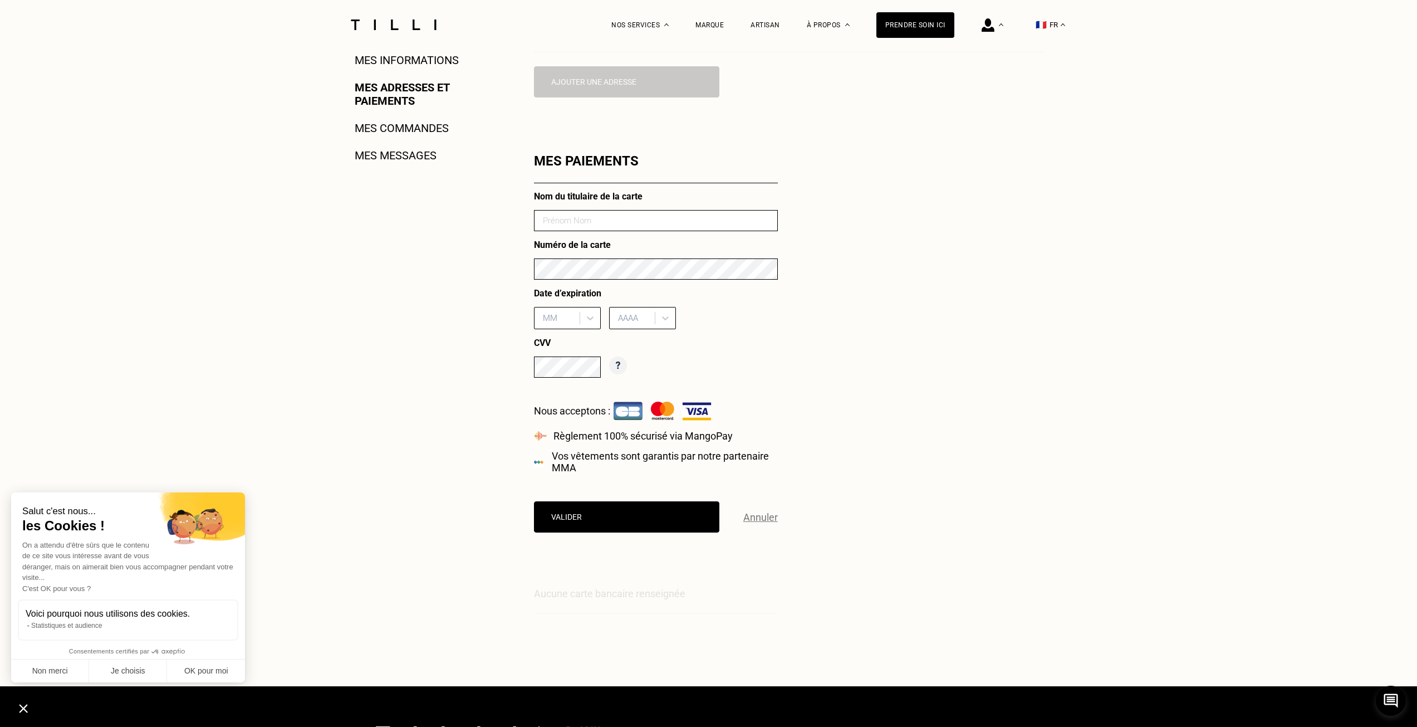
click at [698, 223] on input at bounding box center [656, 220] width 244 height 21
type input "[CREDIT_CARD_NUMBER]"
drag, startPoint x: 650, startPoint y: 228, endPoint x: 395, endPoint y: 230, distance: 255.0
click at [395, 230] on div "Mon compte Récapitulatif Mes informations Mes adresses et paiements Mes command…" at bounding box center [709, 299] width 802 height 662
click at [561, 229] on input at bounding box center [656, 220] width 244 height 21
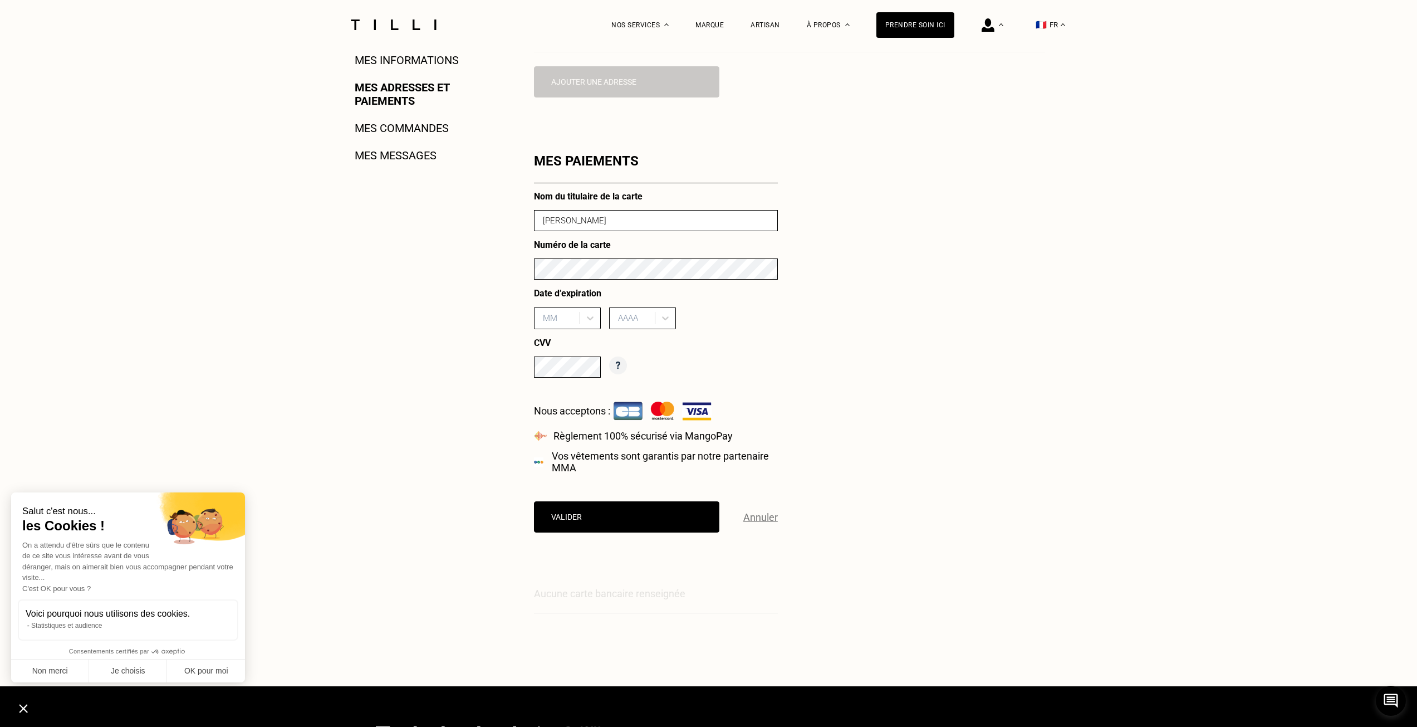
type input "[PERSON_NAME]"
click at [565, 321] on div at bounding box center [558, 318] width 31 height 12
click at [562, 344] on div "01" at bounding box center [567, 346] width 67 height 21
click at [649, 310] on div "AAAA" at bounding box center [642, 318] width 67 height 22
click at [651, 389] on div "2027" at bounding box center [642, 387] width 67 height 21
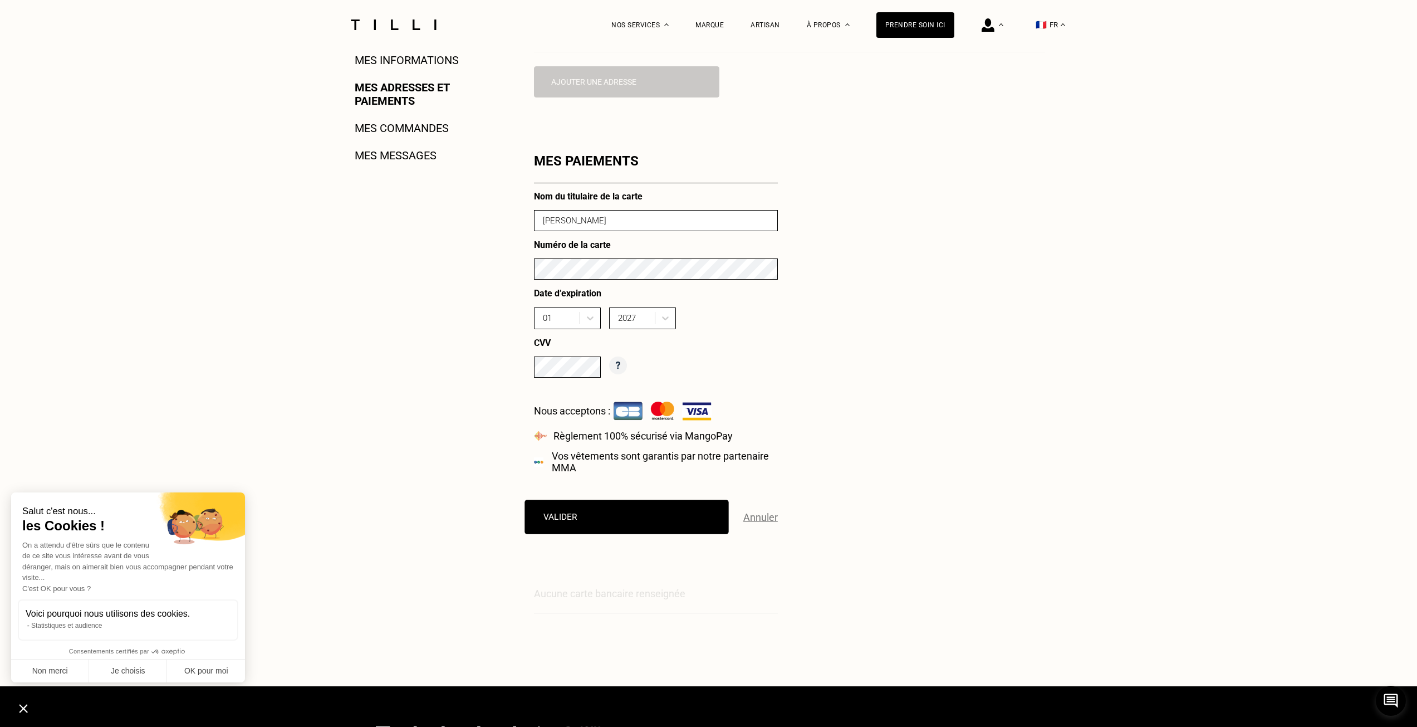
click at [629, 520] on button "Valider" at bounding box center [627, 516] width 204 height 35
